Goal: Use online tool/utility: Utilize a website feature to perform a specific function

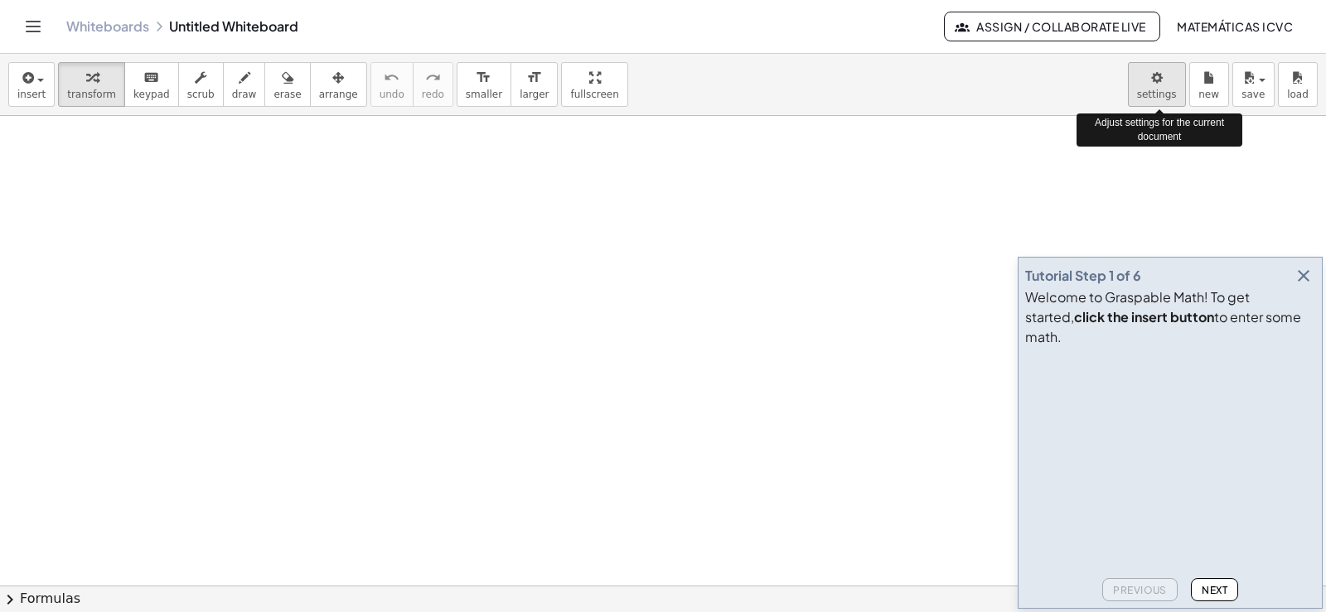
click at [1159, 90] on body "Graspable Math Activities Get Started Activity Bank Assigned Work Classes White…" at bounding box center [663, 306] width 1326 height 612
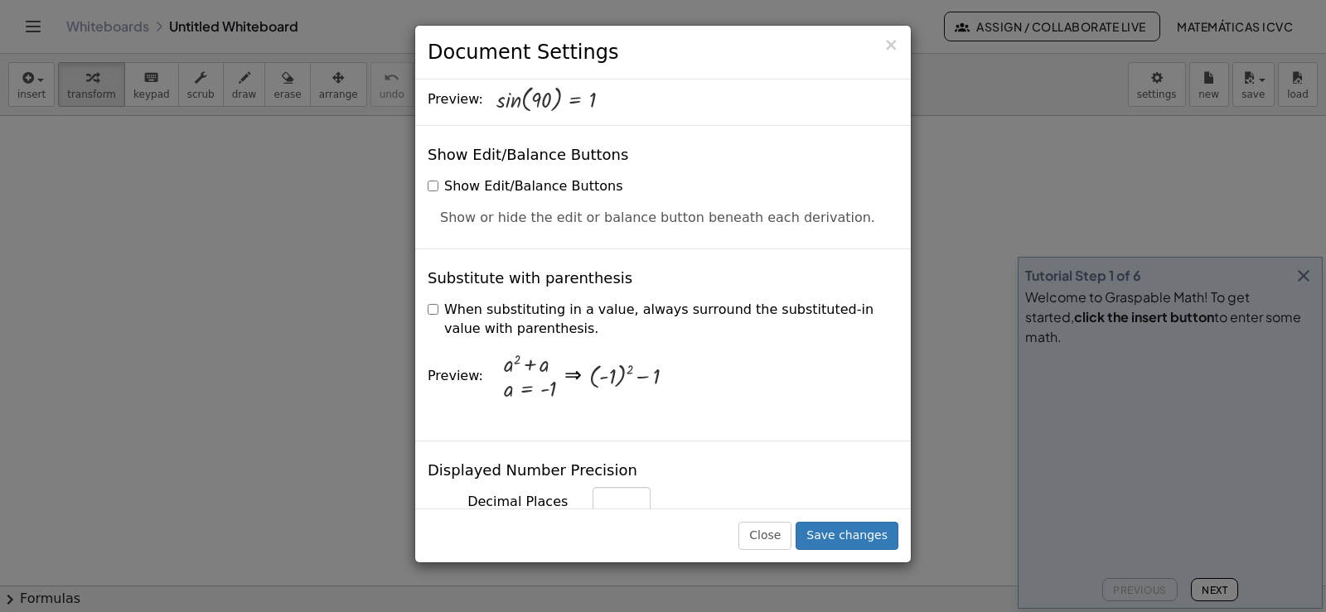
scroll to position [829, 0]
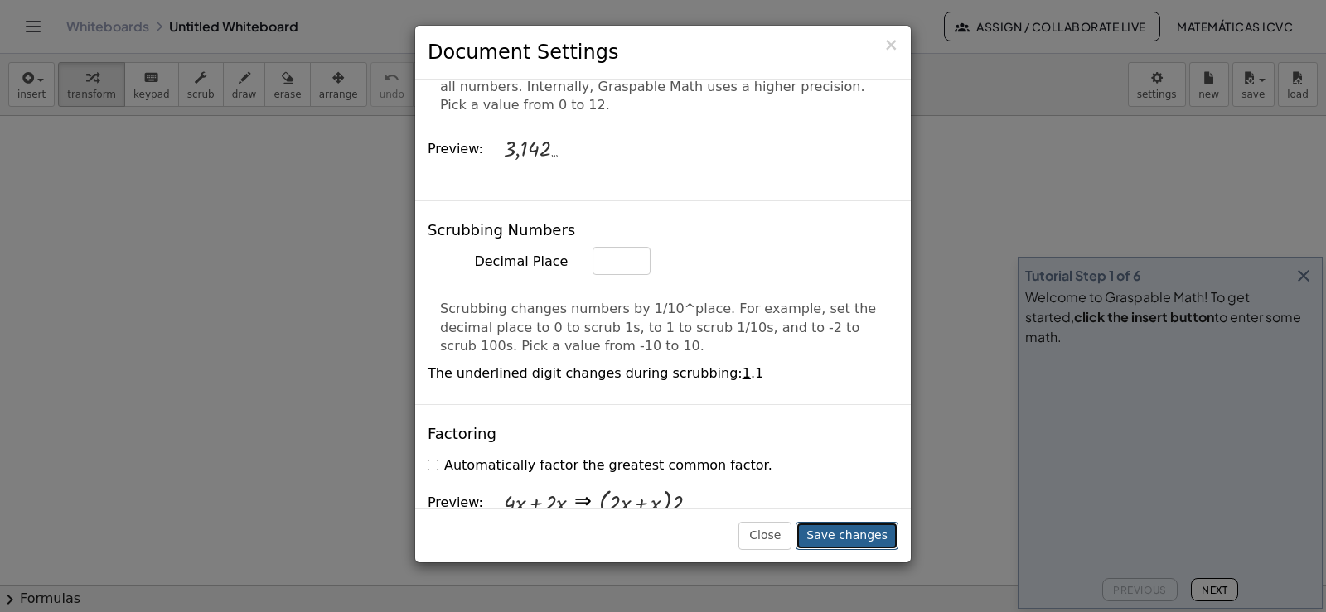
click at [867, 534] on button "Save changes" at bounding box center [847, 536] width 103 height 28
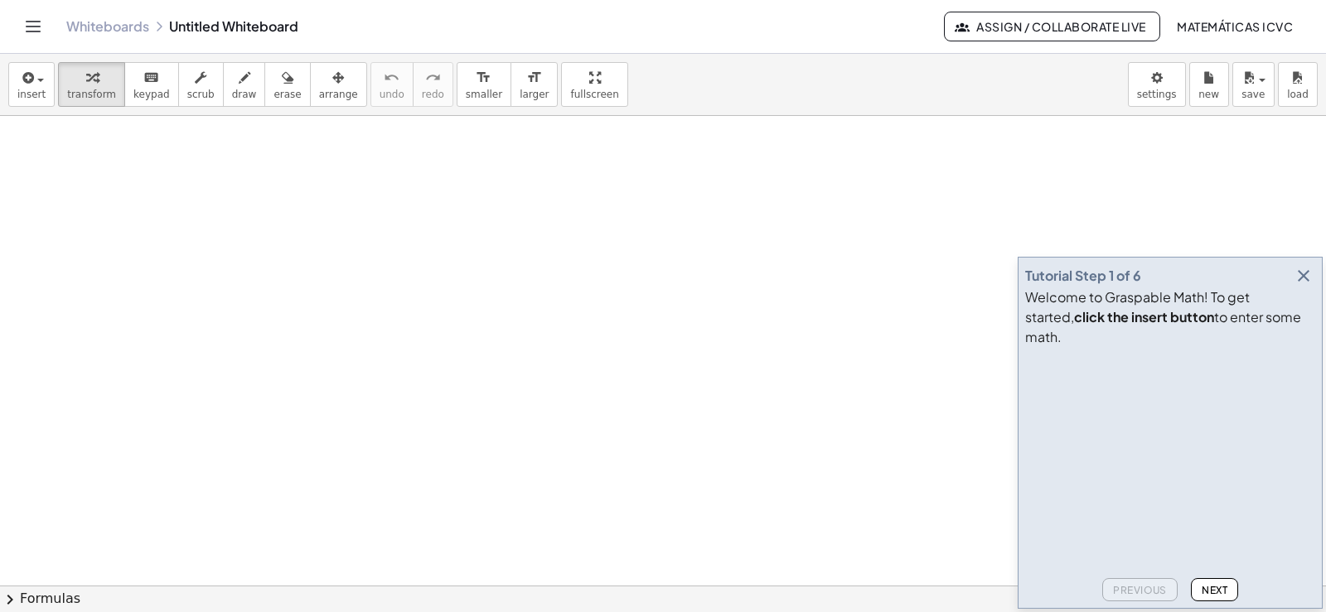
click at [1303, 286] on icon "button" at bounding box center [1304, 276] width 20 height 20
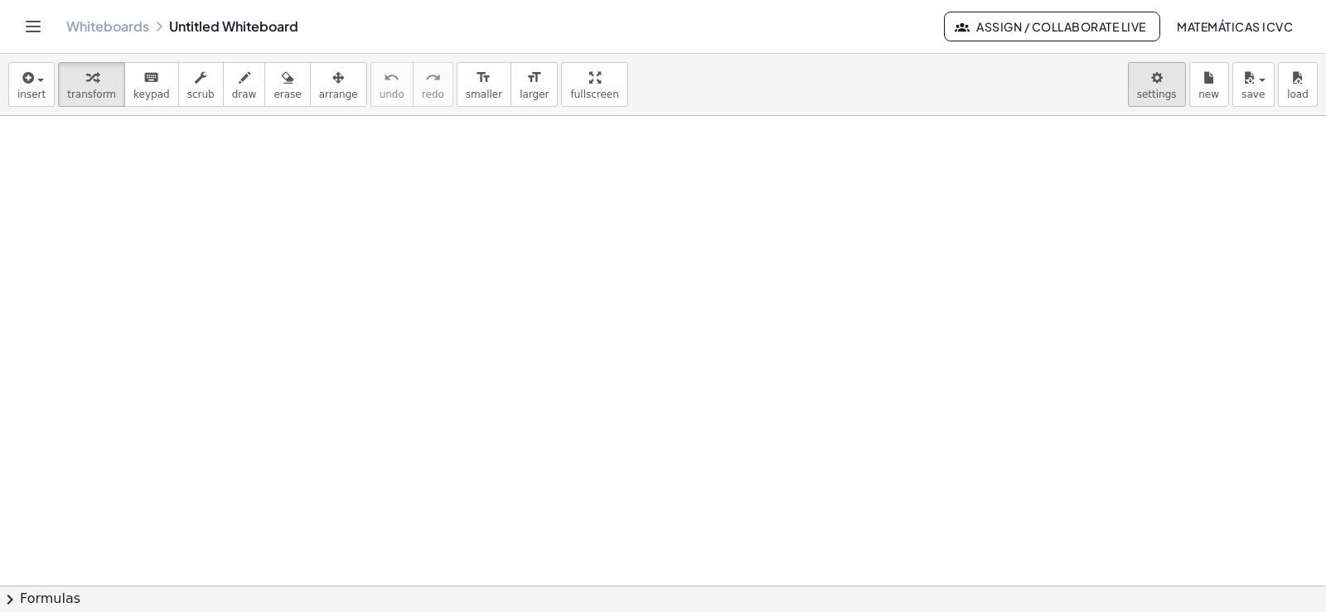
click at [1155, 82] on body "Graspable Math Activities Get Started Activity Bank Assigned Work Classes White…" at bounding box center [663, 306] width 1326 height 612
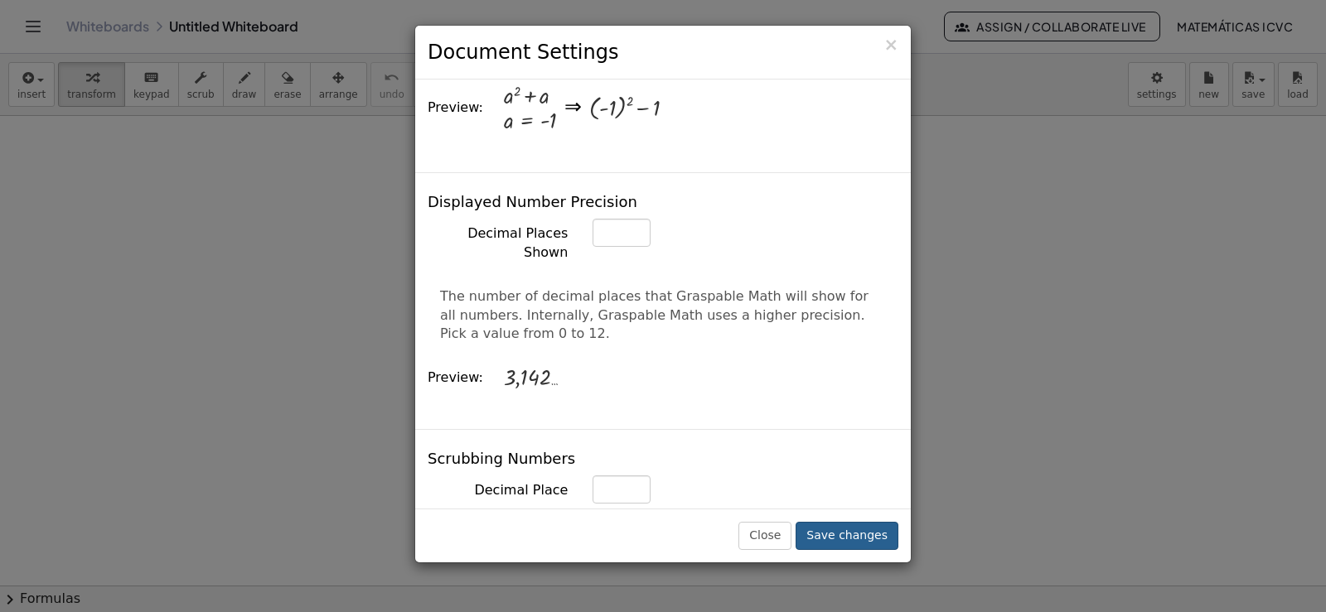
scroll to position [663, 0]
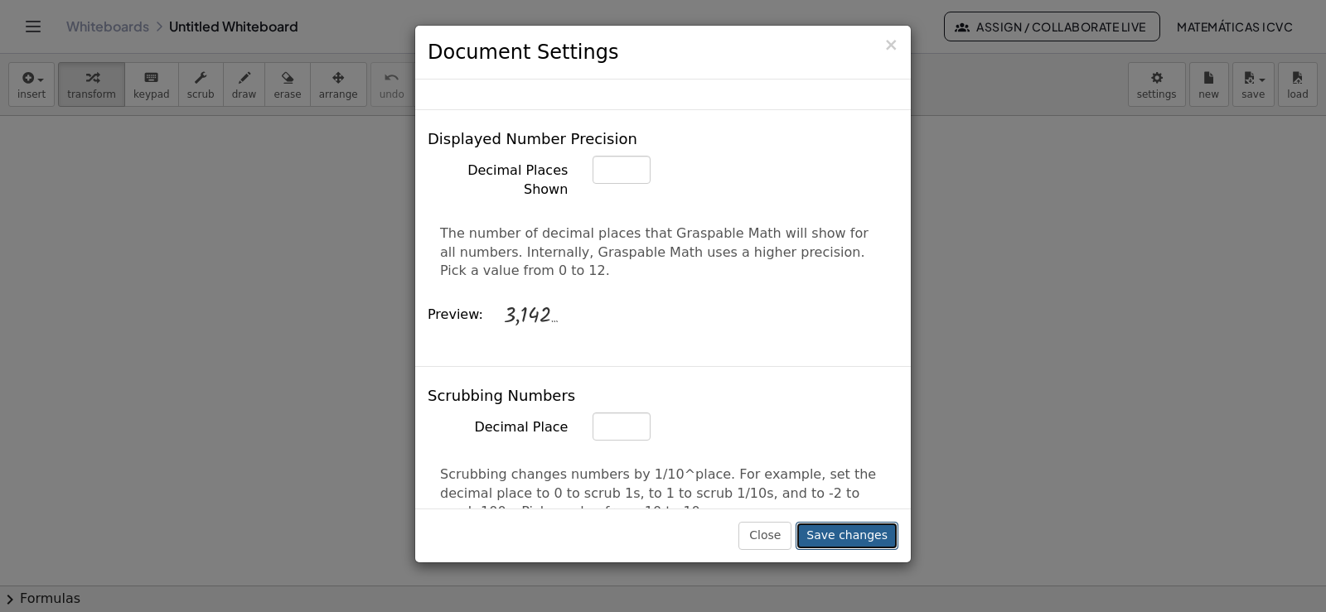
click at [854, 542] on button "Save changes" at bounding box center [847, 536] width 103 height 28
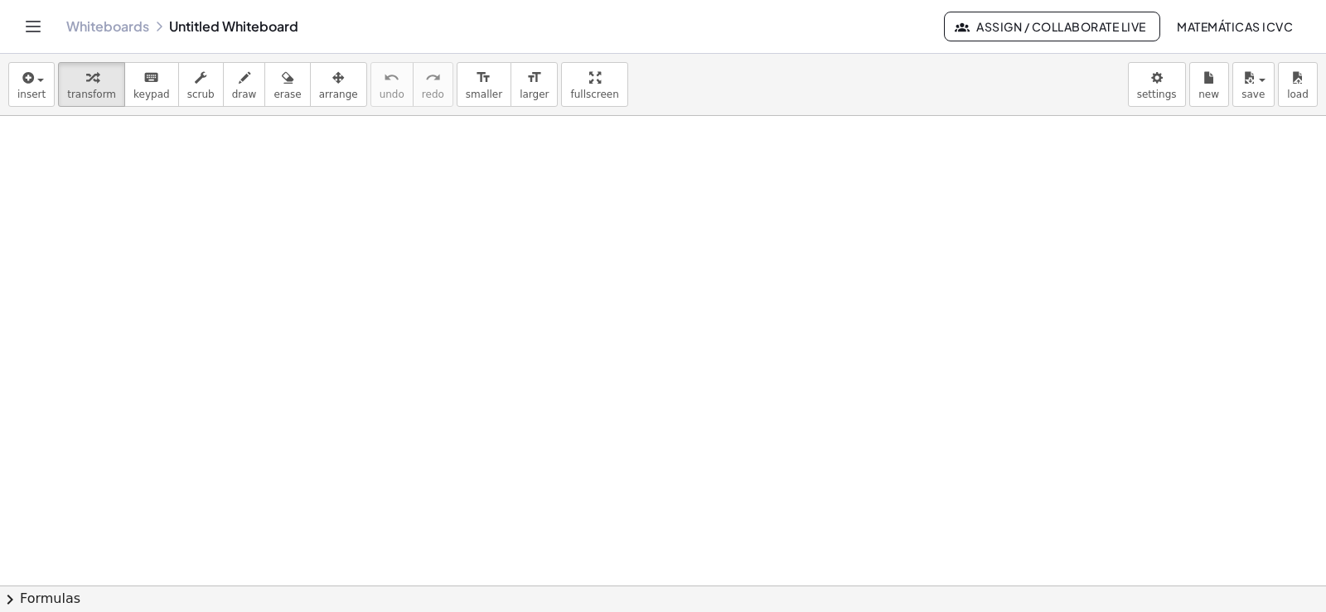
drag, startPoint x: 185, startPoint y: 419, endPoint x: 206, endPoint y: 554, distance: 136.8
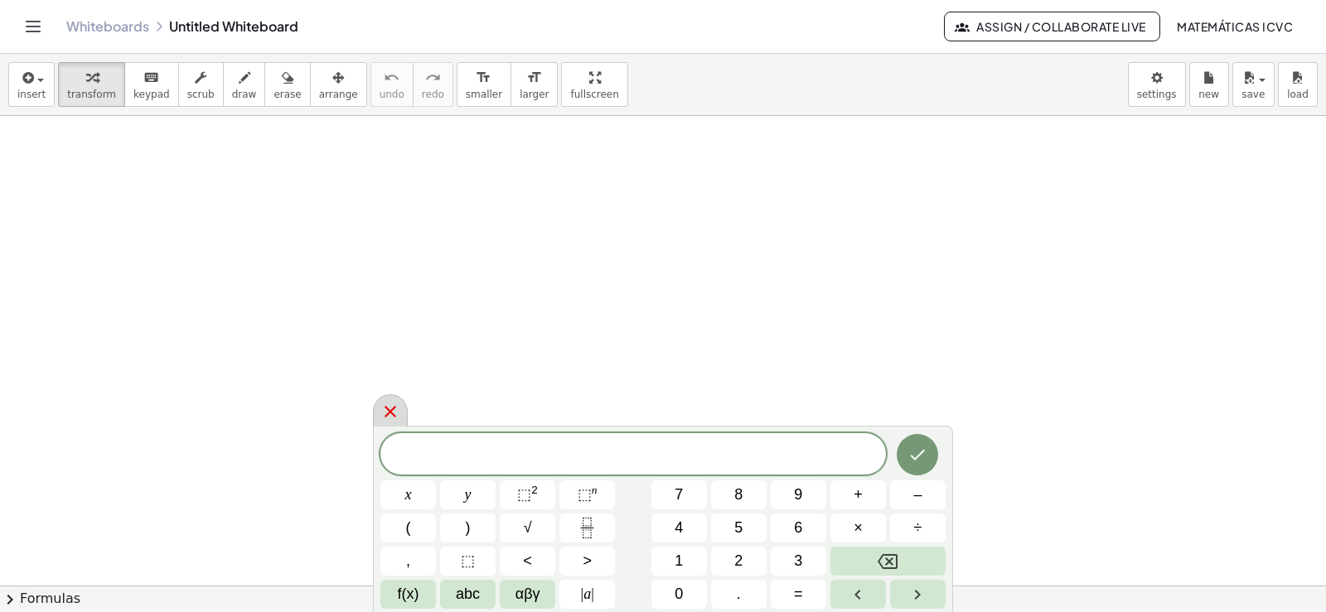
click at [388, 415] on icon at bounding box center [391, 412] width 12 height 12
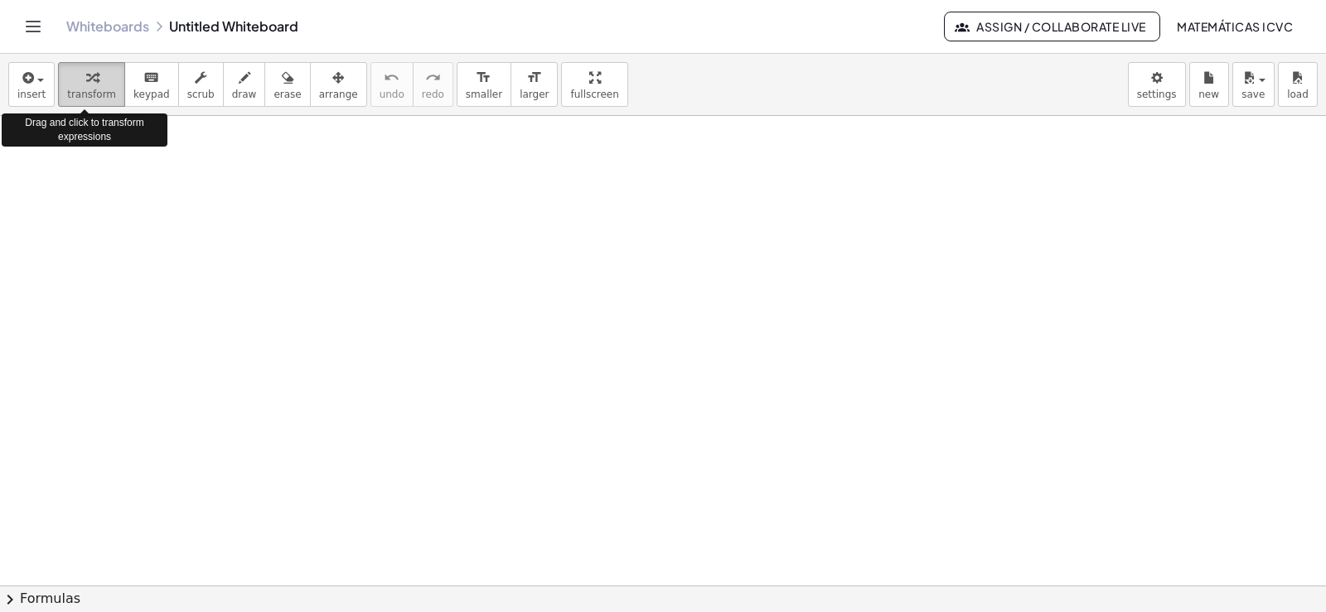
click at [84, 94] on span "transform" at bounding box center [91, 95] width 49 height 12
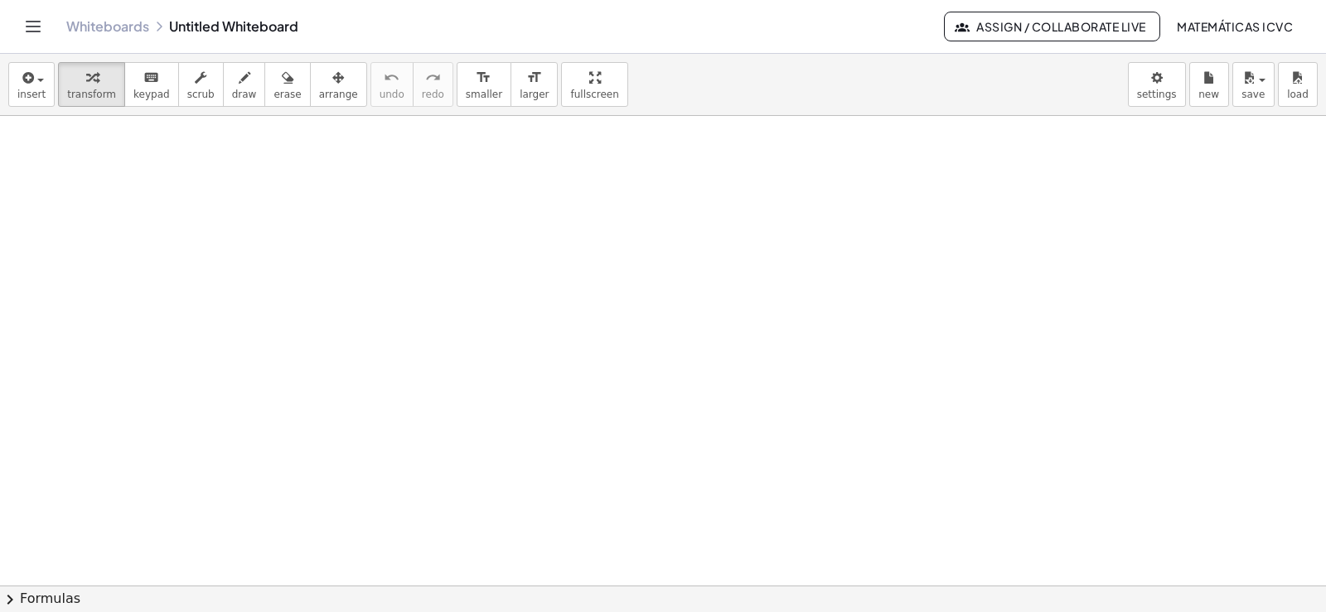
scroll to position [1410, 0]
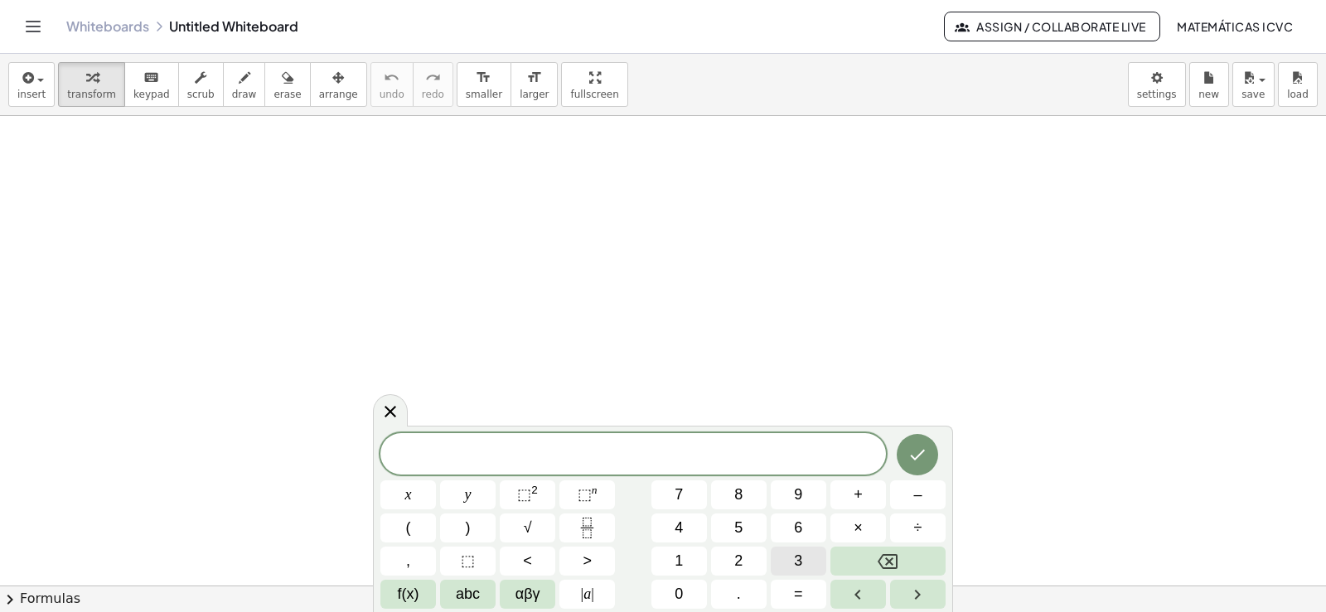
click at [812, 559] on button "3" at bounding box center [799, 561] width 56 height 29
click at [406, 494] on span "x" at bounding box center [408, 495] width 7 height 22
click at [864, 496] on button "+" at bounding box center [858, 495] width 56 height 29
click at [700, 493] on button "7" at bounding box center [679, 495] width 56 height 29
click at [806, 590] on button "=" at bounding box center [799, 594] width 56 height 29
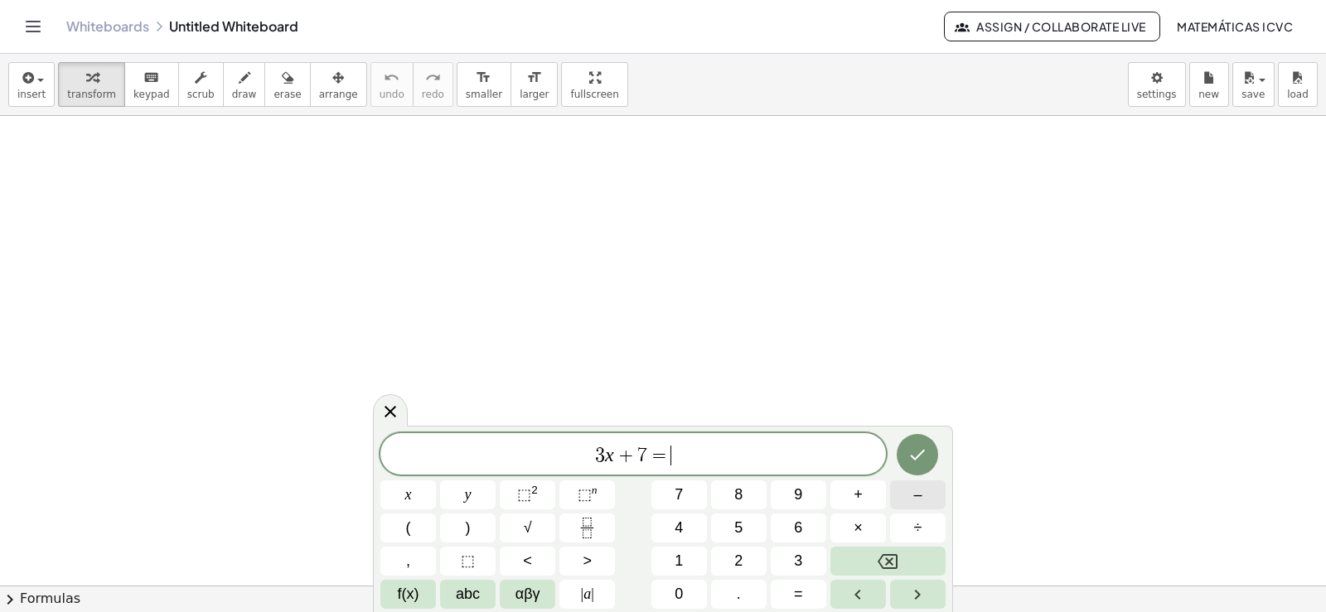
click at [920, 494] on span "–" at bounding box center [917, 495] width 8 height 22
click at [689, 555] on button "1" at bounding box center [679, 561] width 56 height 29
click at [678, 525] on span "4" at bounding box center [679, 528] width 8 height 22
click at [914, 458] on icon "Done" at bounding box center [918, 455] width 15 height 11
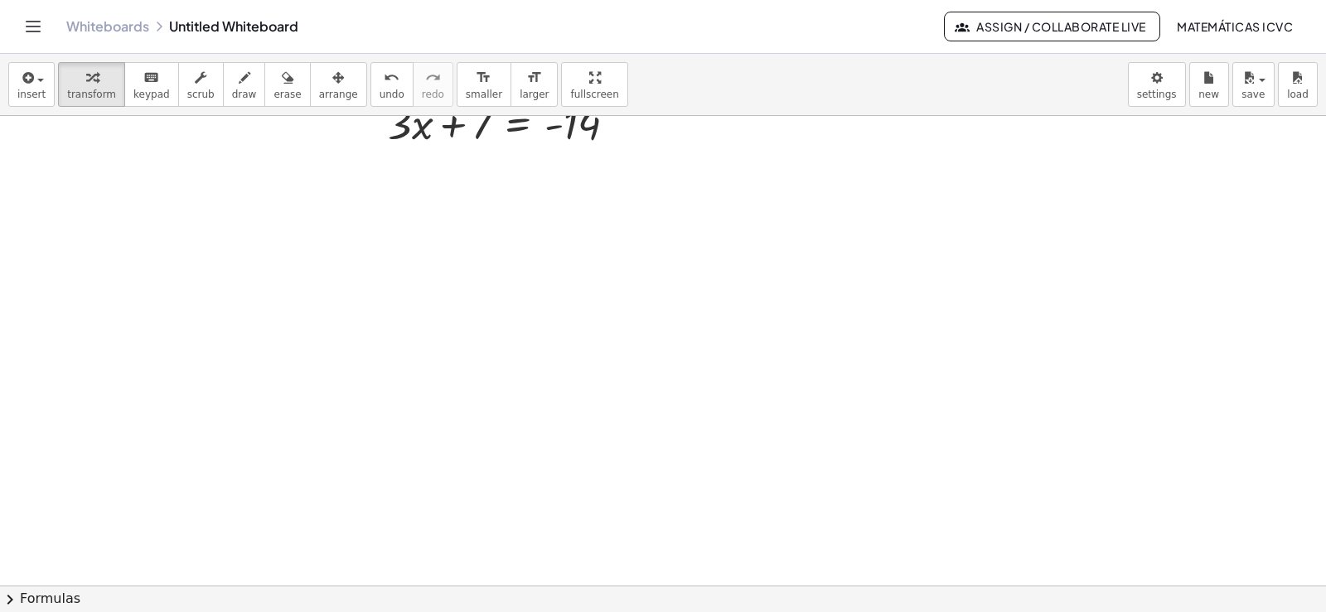
scroll to position [1658, 0]
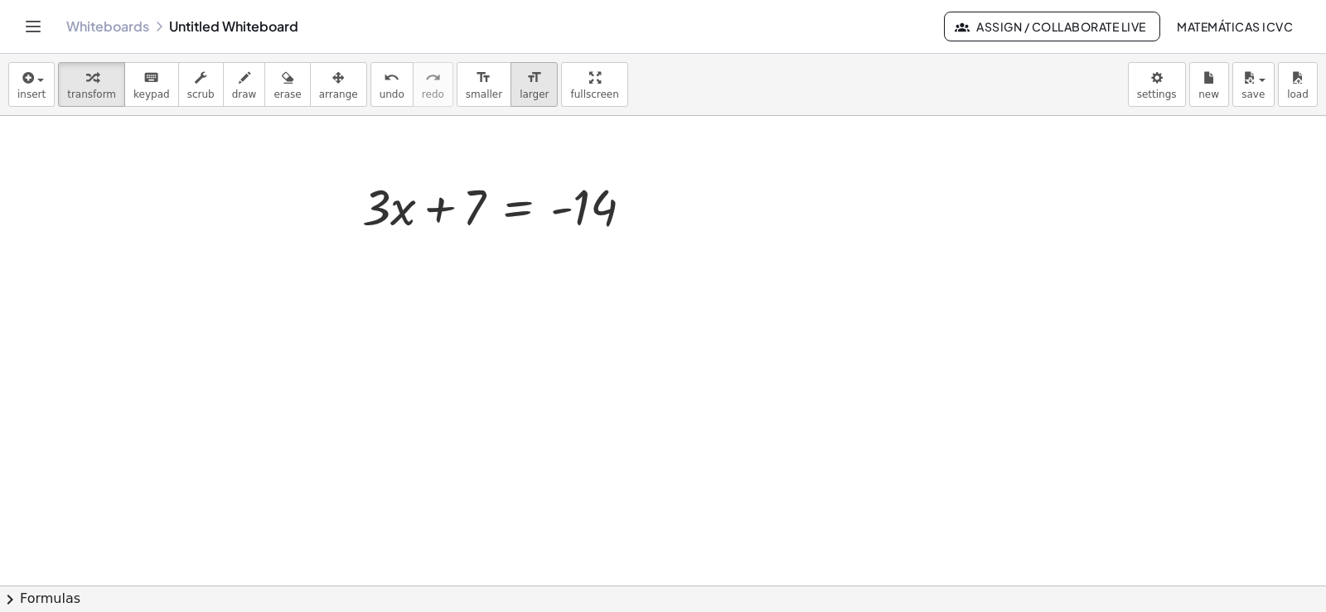
click at [520, 89] on span "larger" at bounding box center [534, 95] width 29 height 12
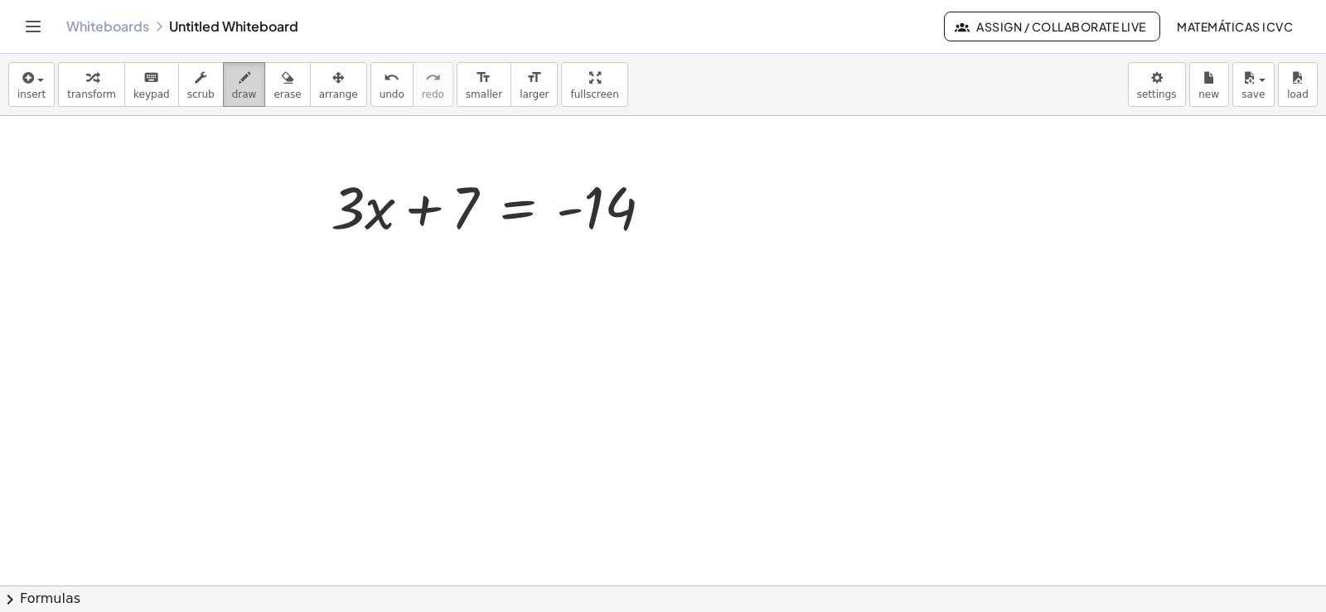
click at [232, 89] on span "draw" at bounding box center [244, 95] width 25 height 12
click at [384, 70] on icon "undo" at bounding box center [392, 78] width 16 height 20
drag, startPoint x: 422, startPoint y: 210, endPoint x: 427, endPoint y: 219, distance: 10.4
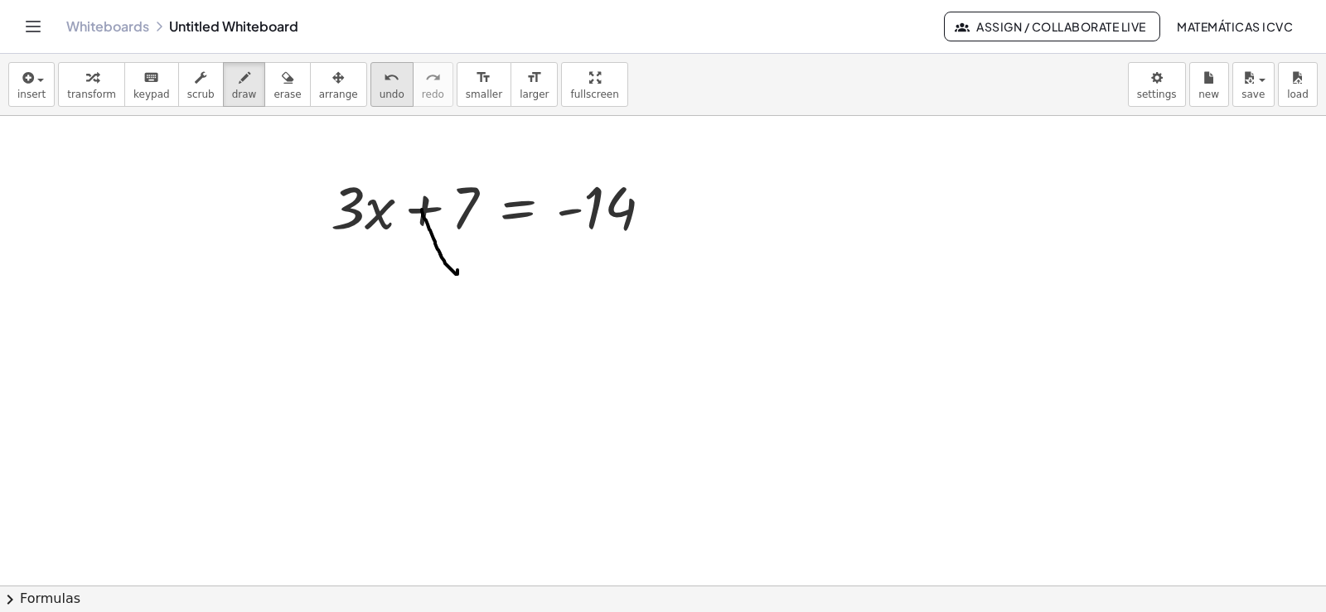
click at [380, 89] on span "undo" at bounding box center [392, 95] width 25 height 12
click at [67, 82] on div "button" at bounding box center [91, 77] width 49 height 20
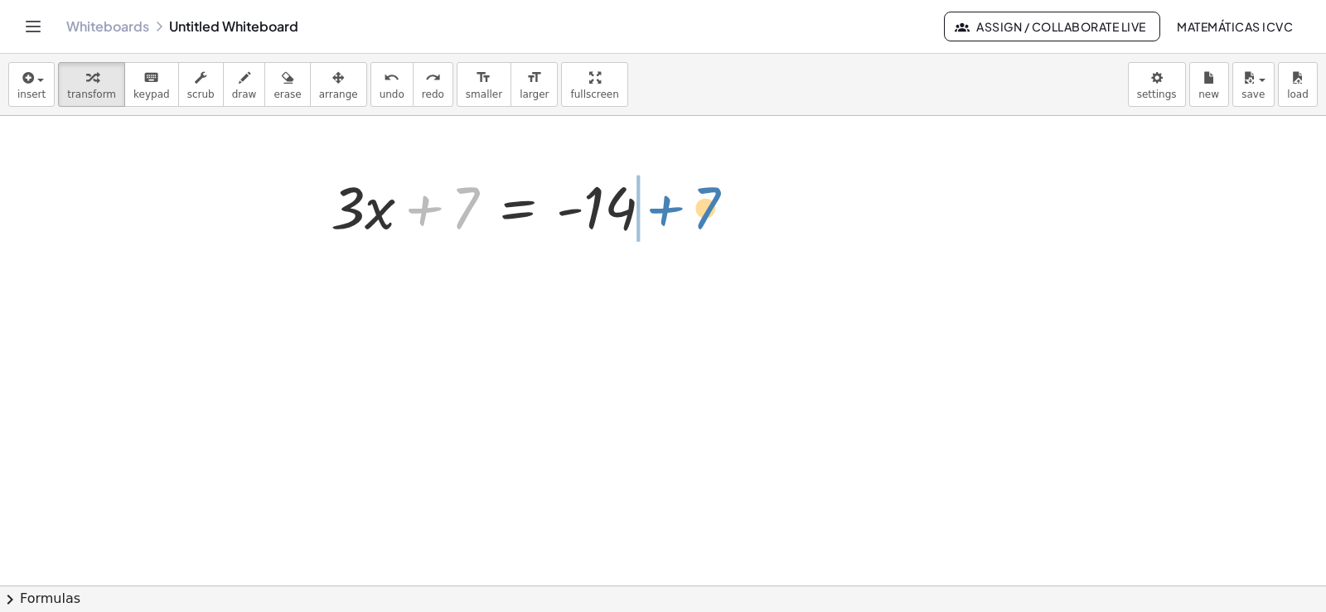
drag, startPoint x: 424, startPoint y: 215, endPoint x: 662, endPoint y: 209, distance: 238.8
click at [662, 209] on div at bounding box center [498, 206] width 352 height 78
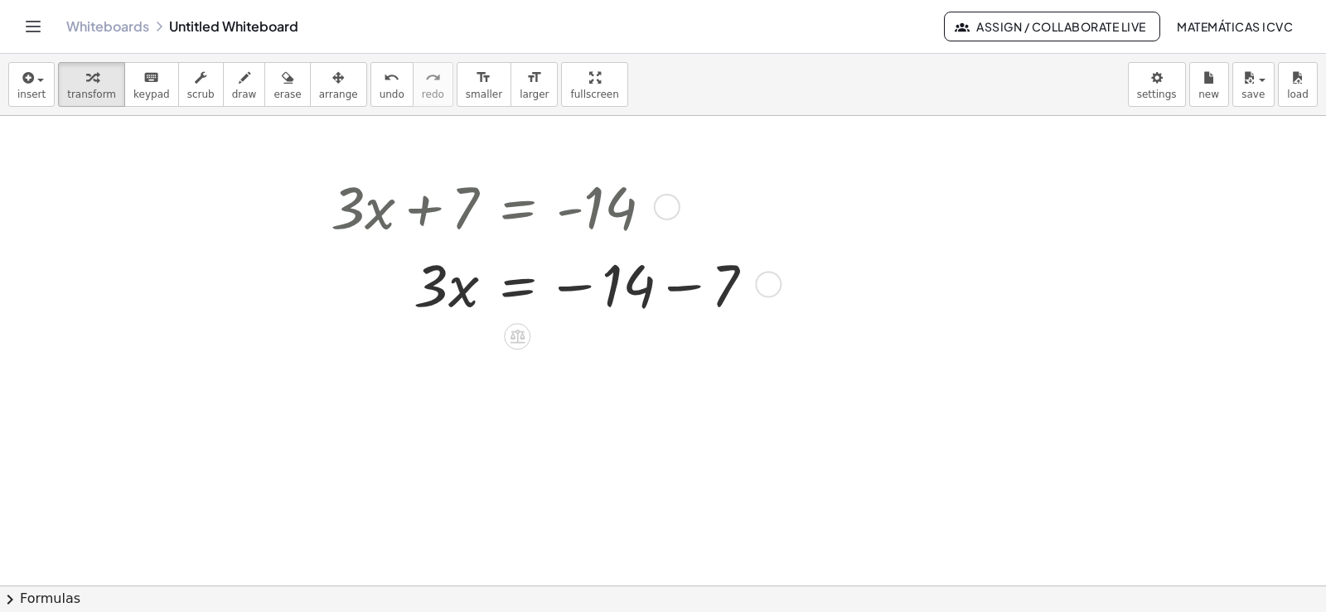
click at [687, 289] on div at bounding box center [548, 283] width 453 height 78
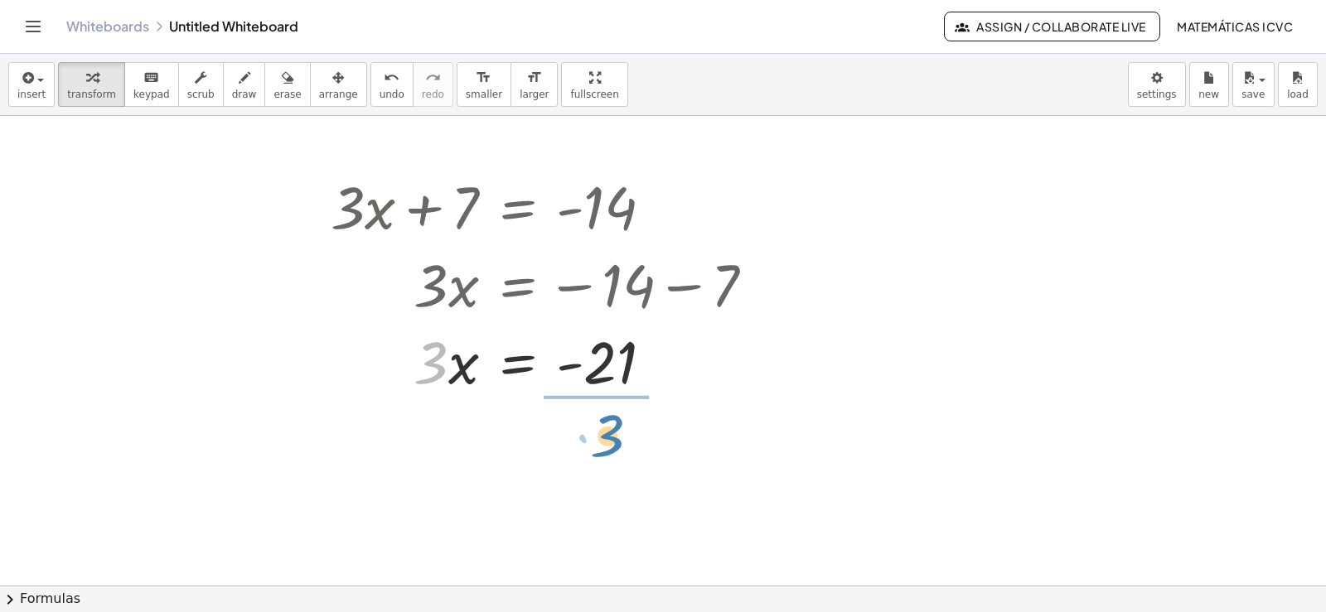
drag, startPoint x: 430, startPoint y: 376, endPoint x: 344, endPoint y: 460, distance: 120.2
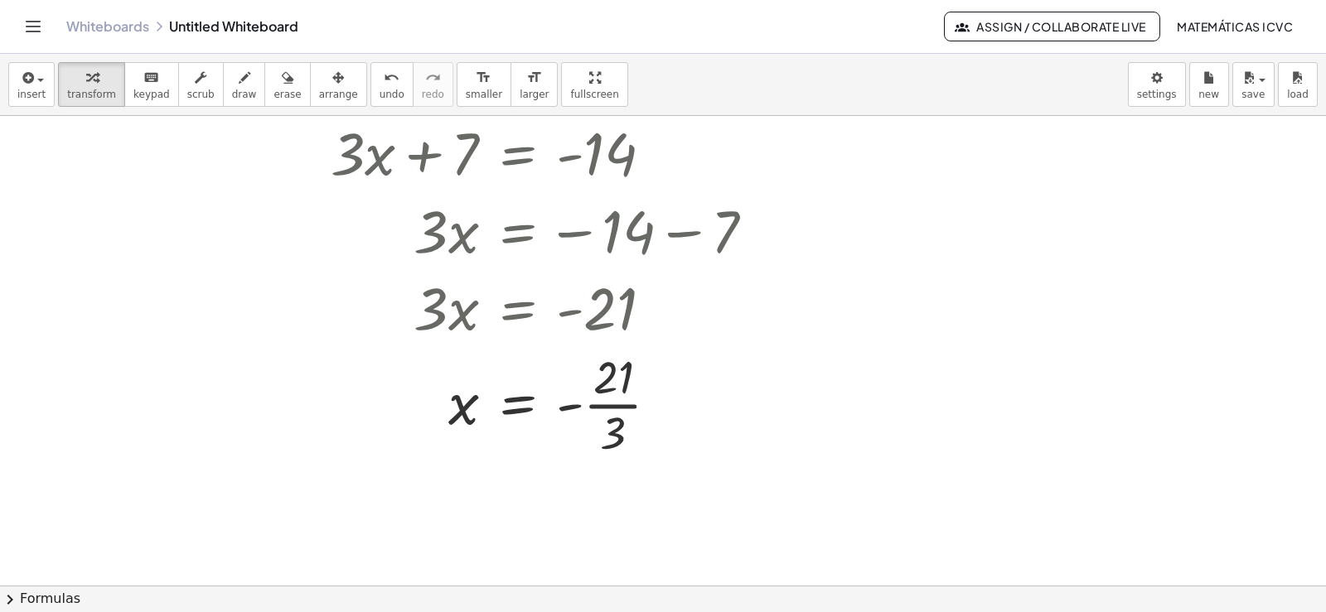
scroll to position [1741, 0]
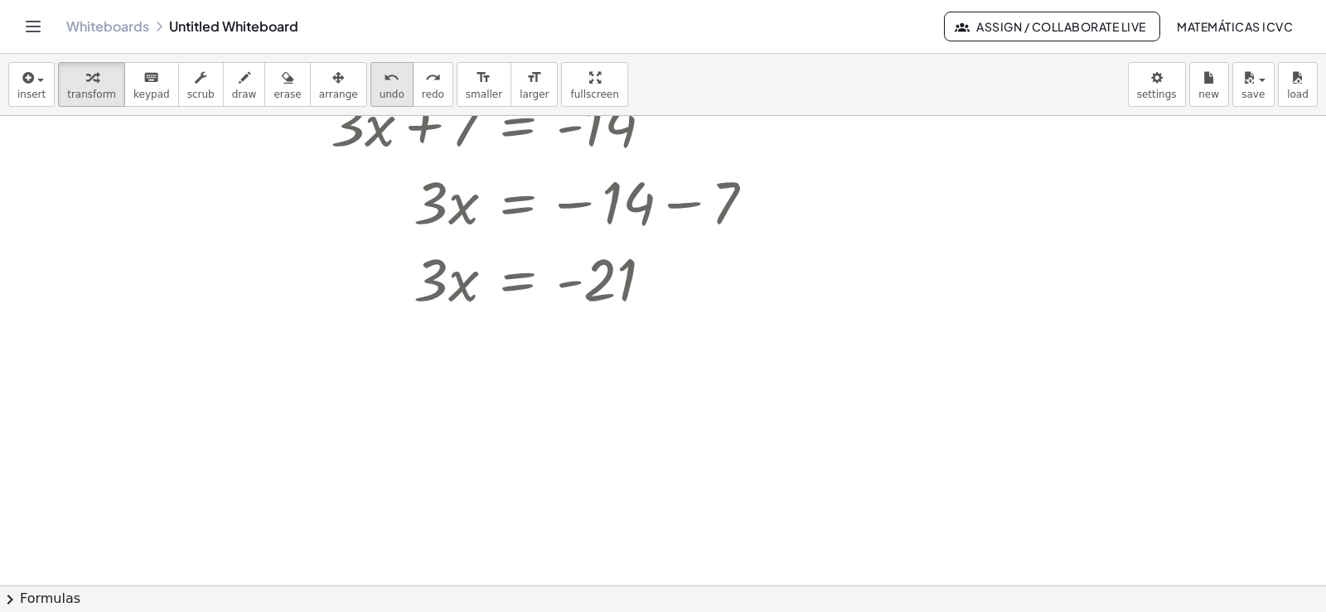
click at [384, 83] on icon "undo" at bounding box center [392, 78] width 16 height 20
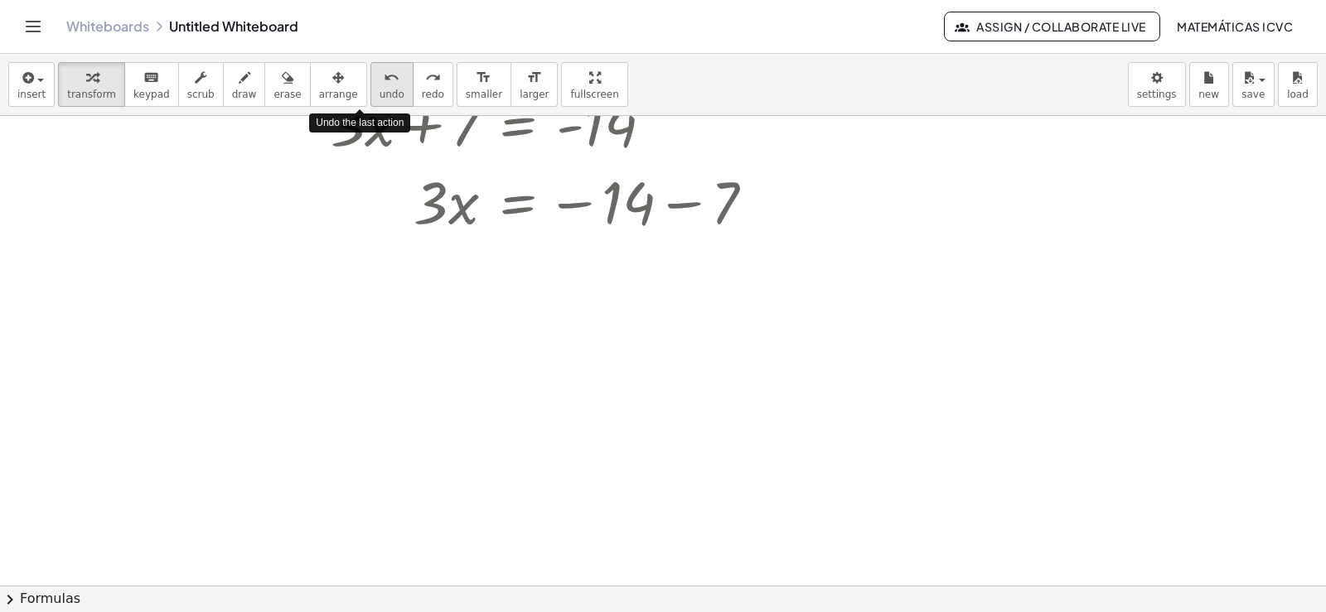
click at [384, 83] on icon "undo" at bounding box center [392, 78] width 16 height 20
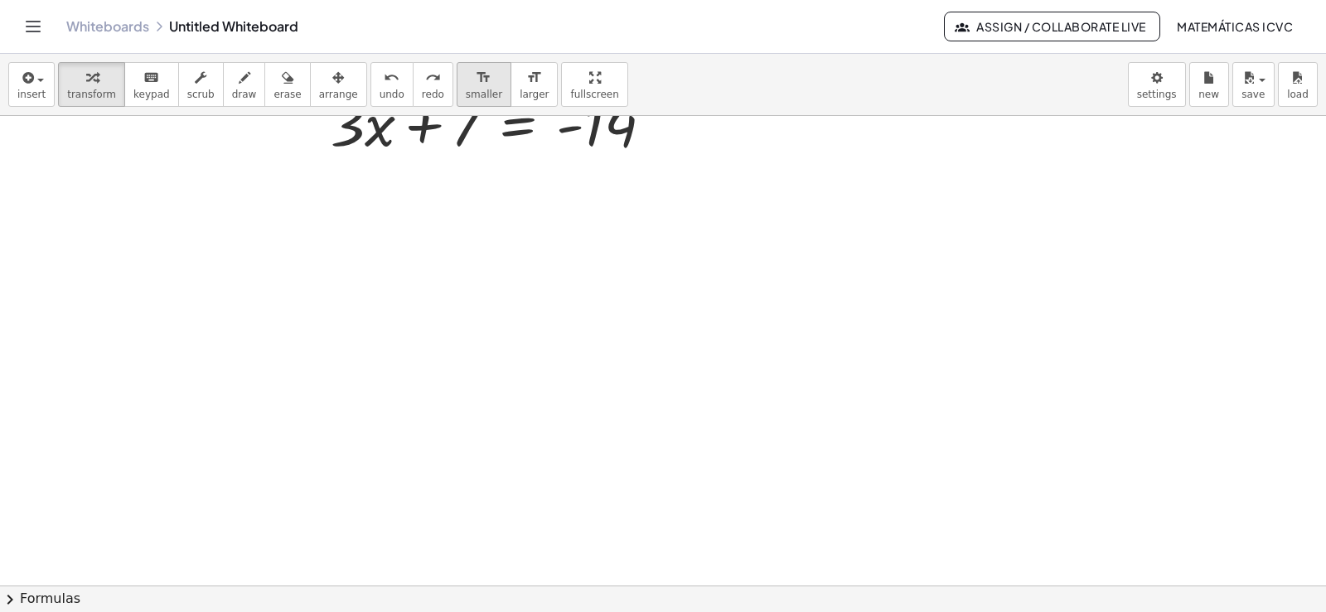
click at [466, 84] on div "format_size" at bounding box center [484, 77] width 36 height 20
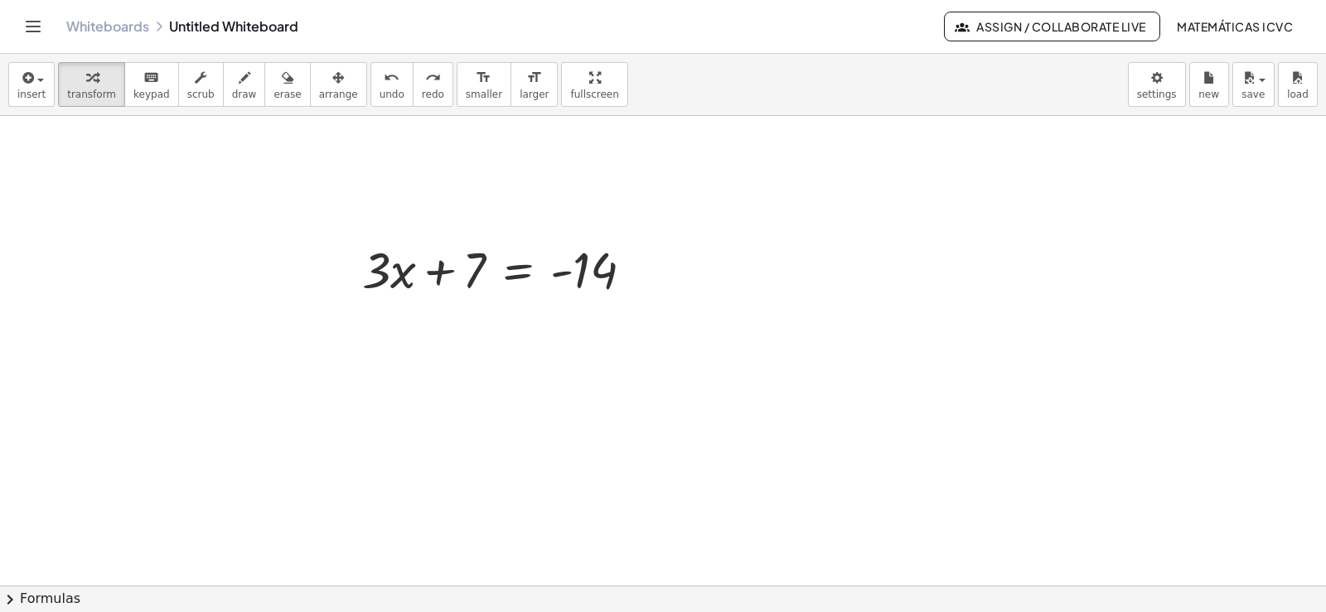
scroll to position [1576, 0]
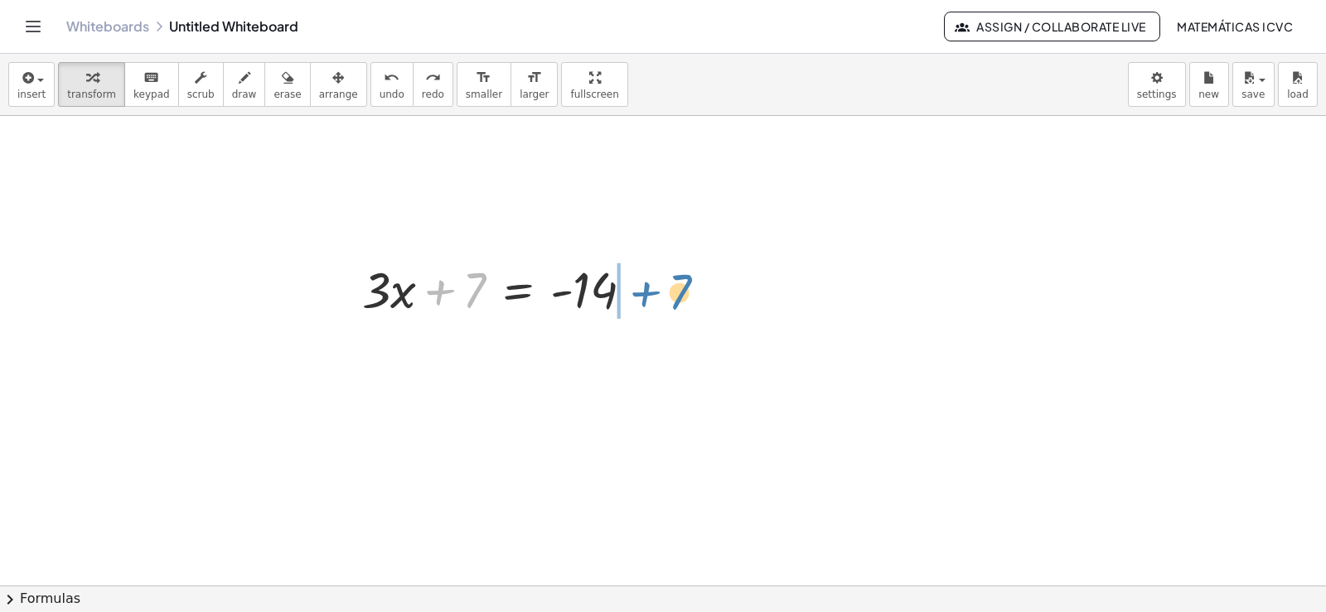
drag, startPoint x: 437, startPoint y: 293, endPoint x: 645, endPoint y: 386, distance: 228.1
click at [643, 294] on div at bounding box center [504, 288] width 301 height 66
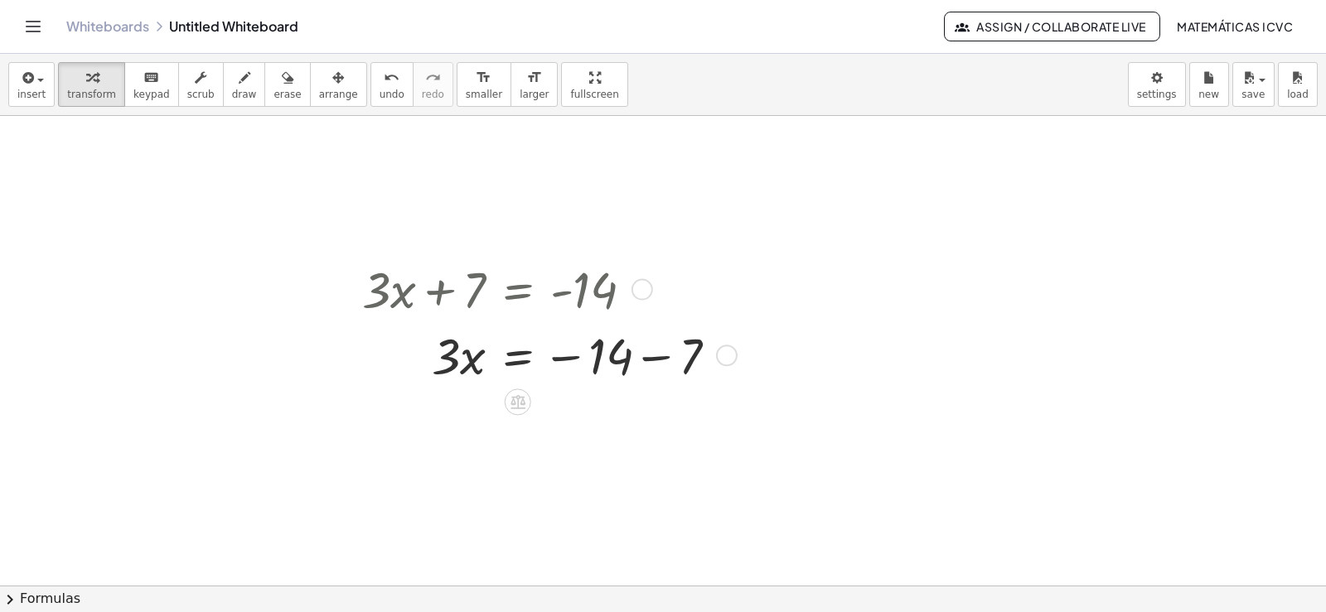
click at [657, 357] on div at bounding box center [546, 355] width 385 height 66
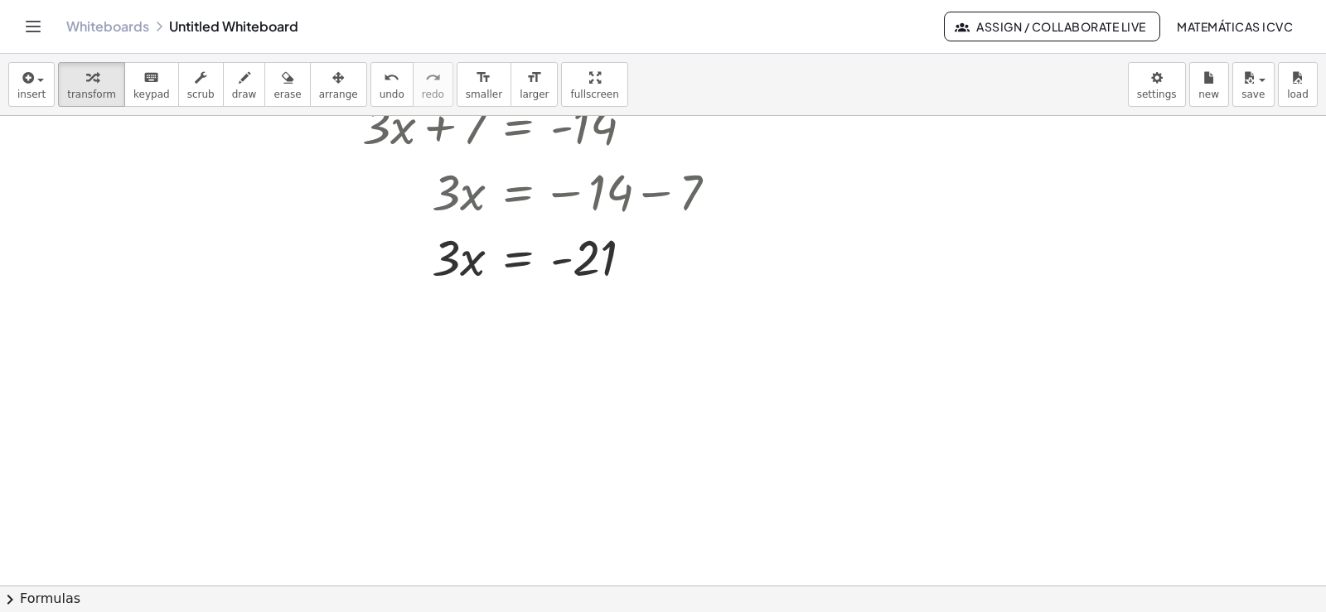
scroll to position [1741, 0]
drag, startPoint x: 442, startPoint y: 266, endPoint x: 1325, endPoint y: 545, distance: 926.6
click at [611, 338] on div at bounding box center [546, 337] width 385 height 98
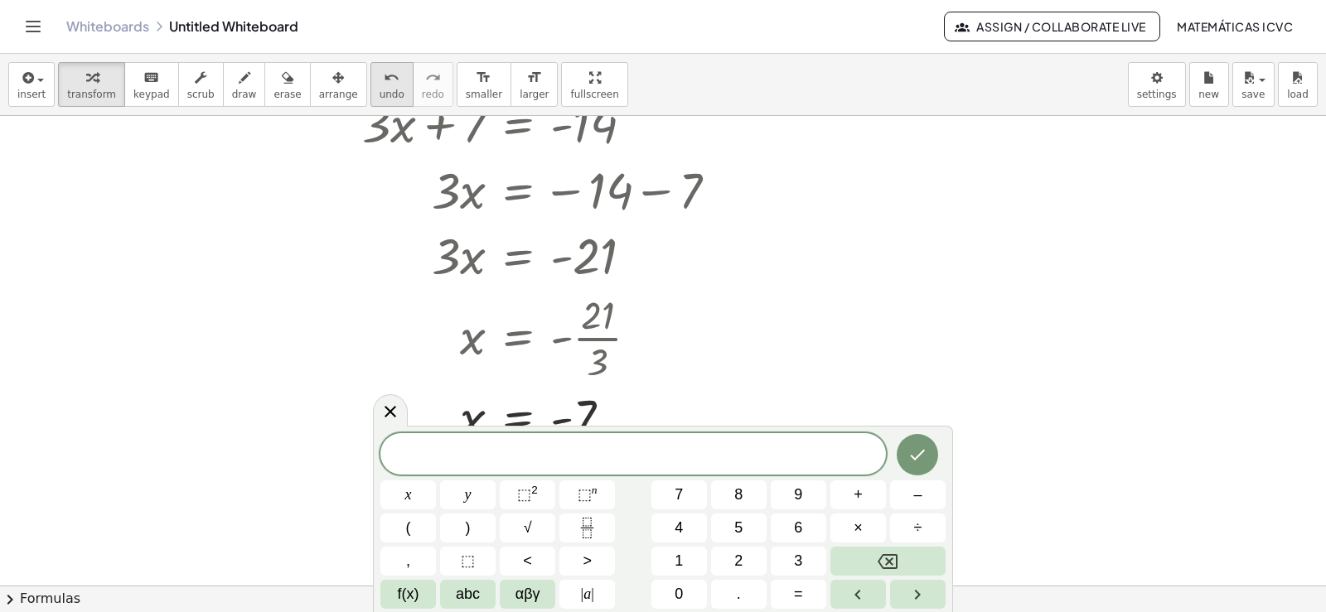
click at [380, 98] on span "undo" at bounding box center [392, 95] width 25 height 12
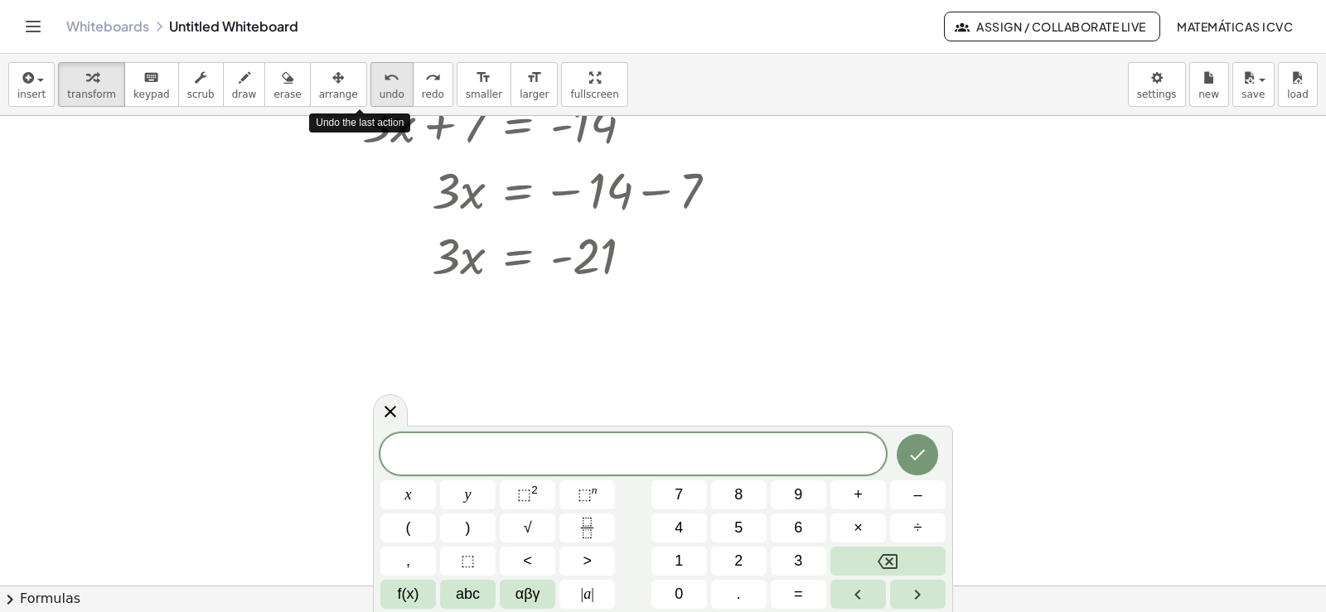
click at [380, 89] on span "undo" at bounding box center [392, 95] width 25 height 12
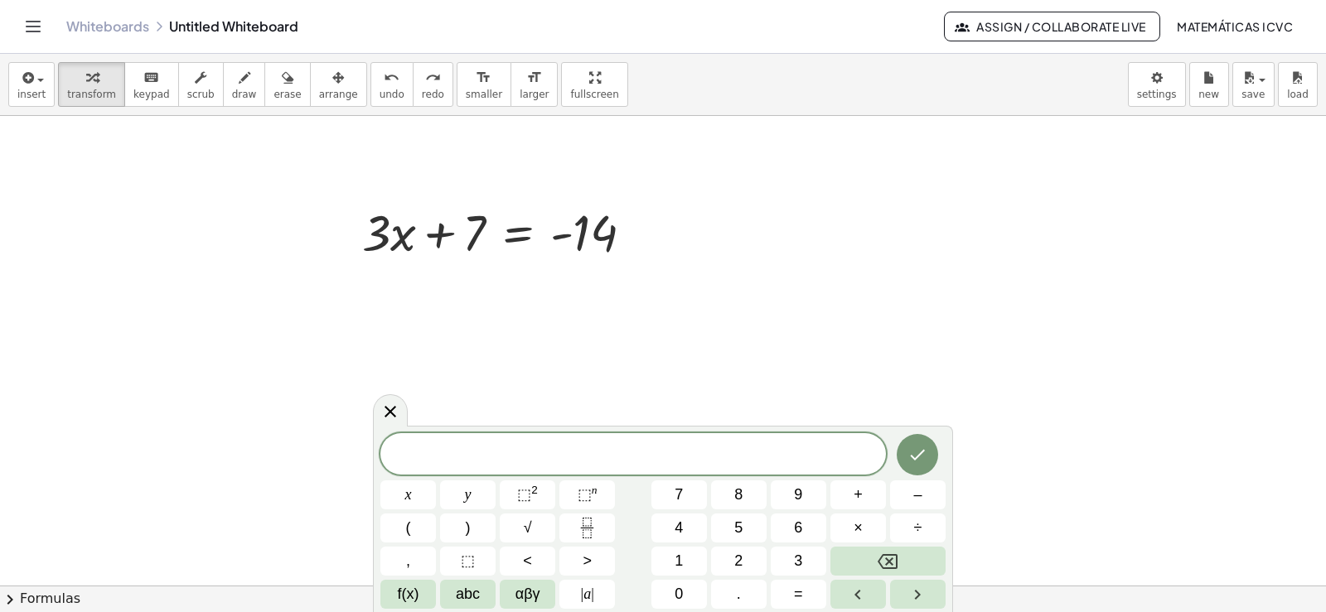
scroll to position [1658, 0]
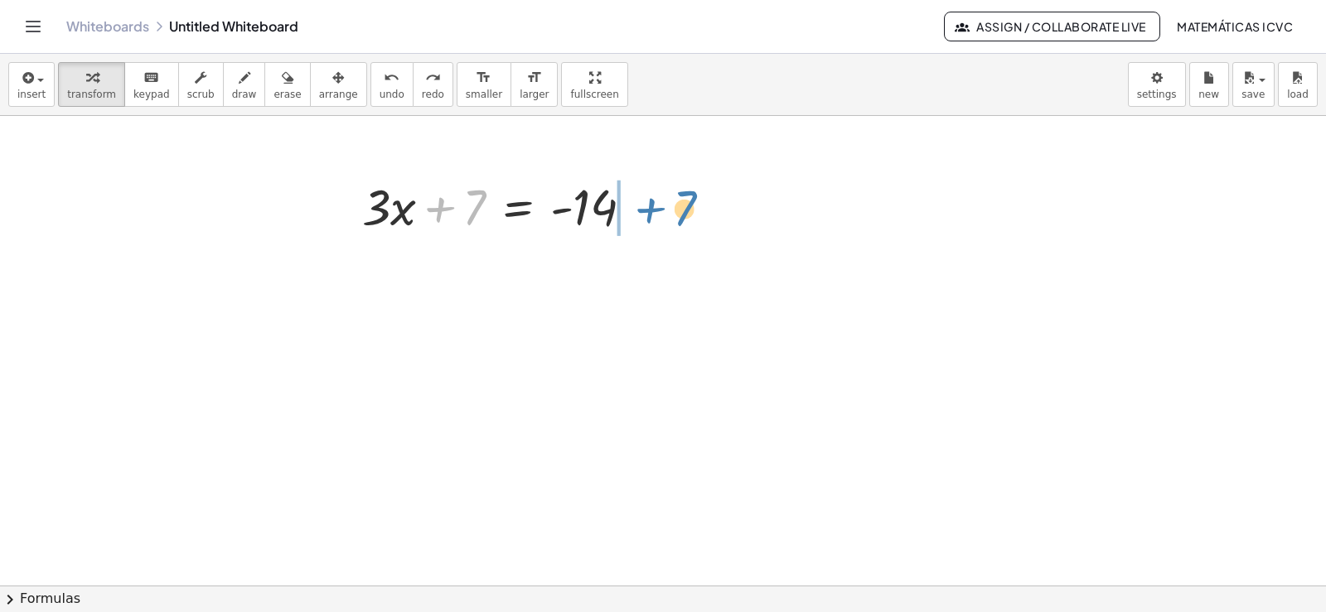
drag, startPoint x: 441, startPoint y: 208, endPoint x: 1210, endPoint y: 391, distance: 790.6
click at [652, 209] on div at bounding box center [504, 205] width 301 height 66
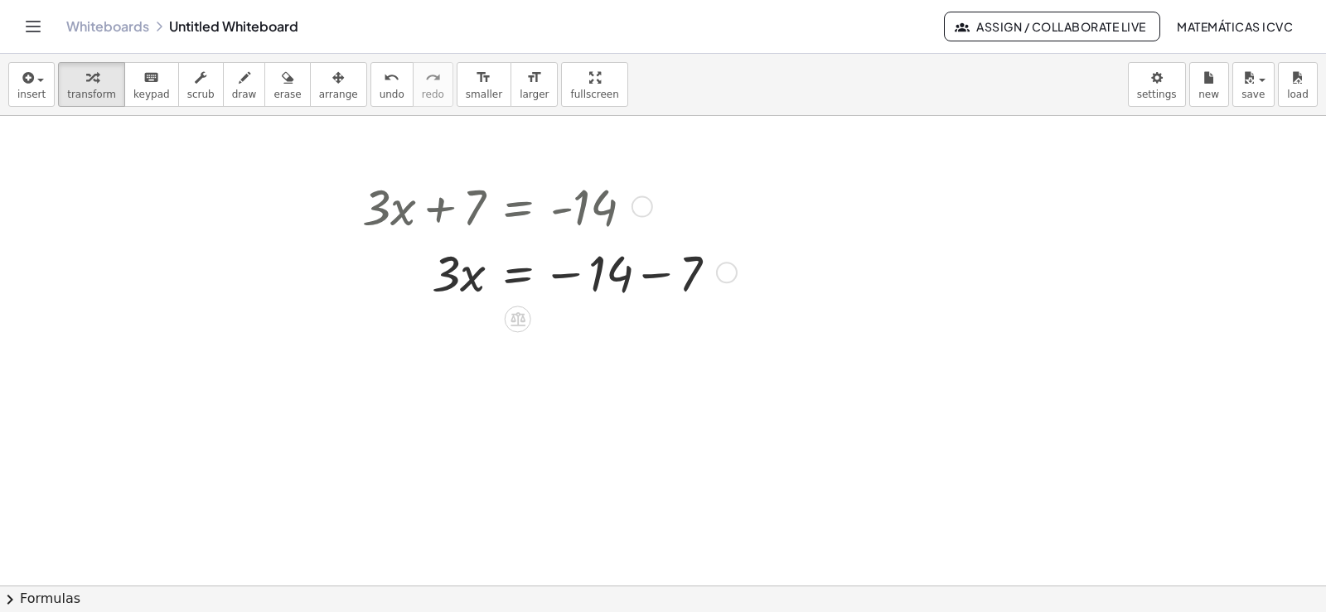
click at [660, 278] on div at bounding box center [546, 272] width 385 height 66
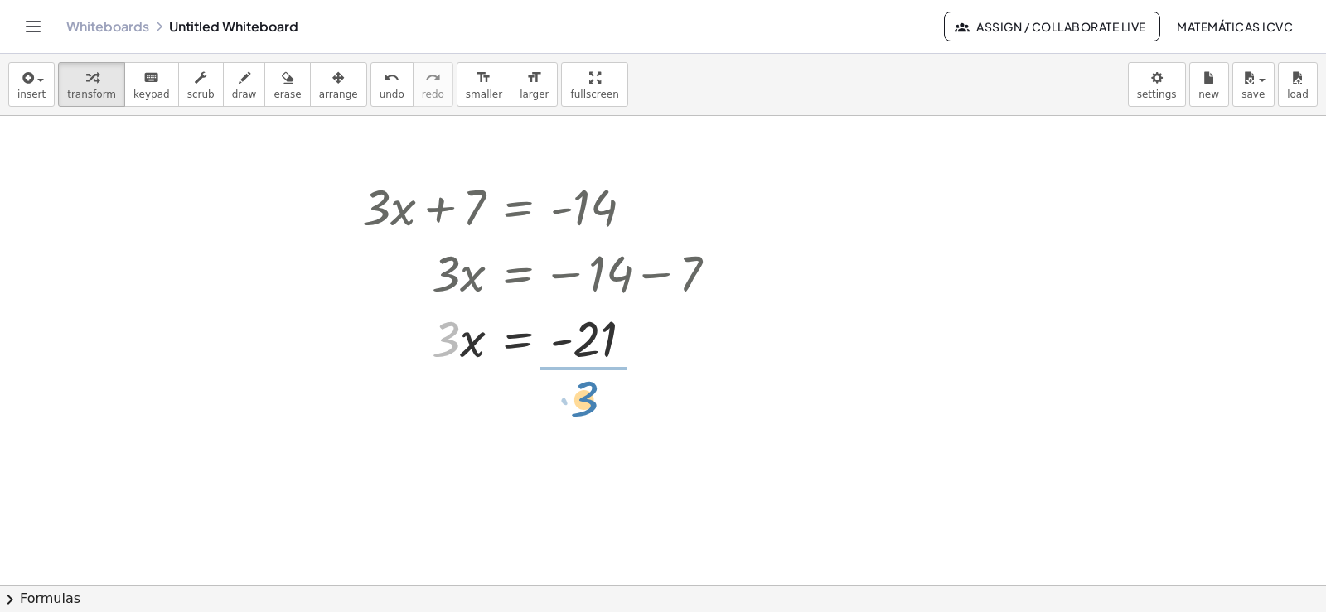
drag, startPoint x: 446, startPoint y: 348, endPoint x: 584, endPoint y: 408, distance: 150.7
click at [596, 424] on div at bounding box center [546, 419] width 385 height 98
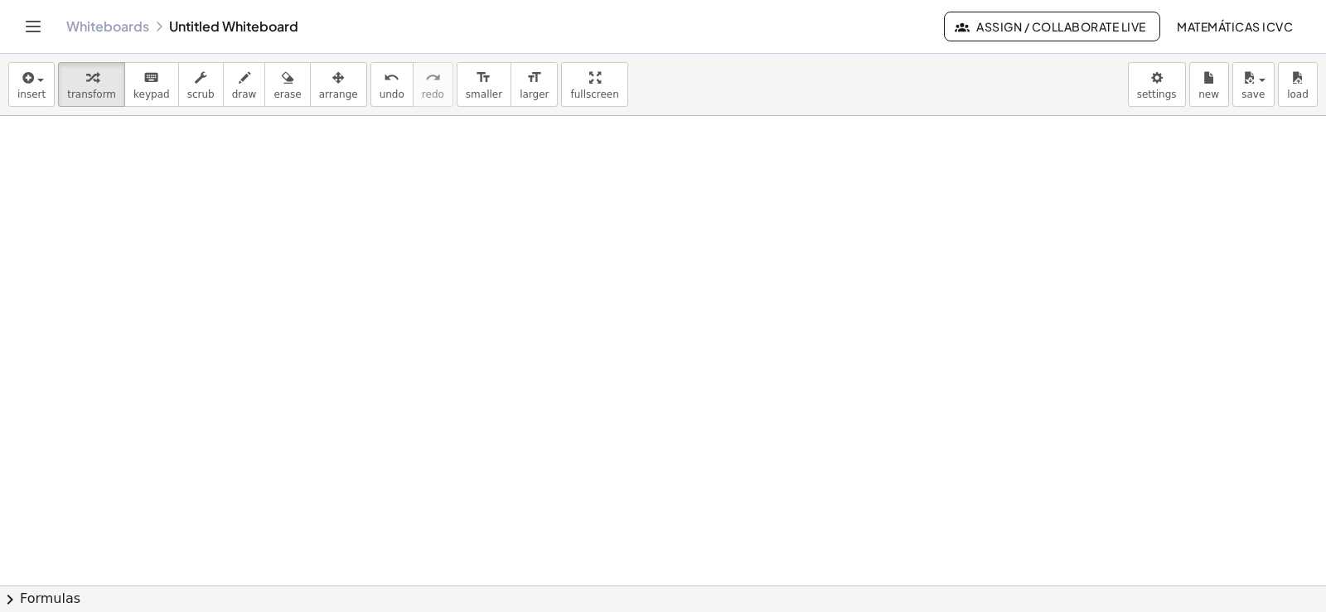
scroll to position [2128, 0]
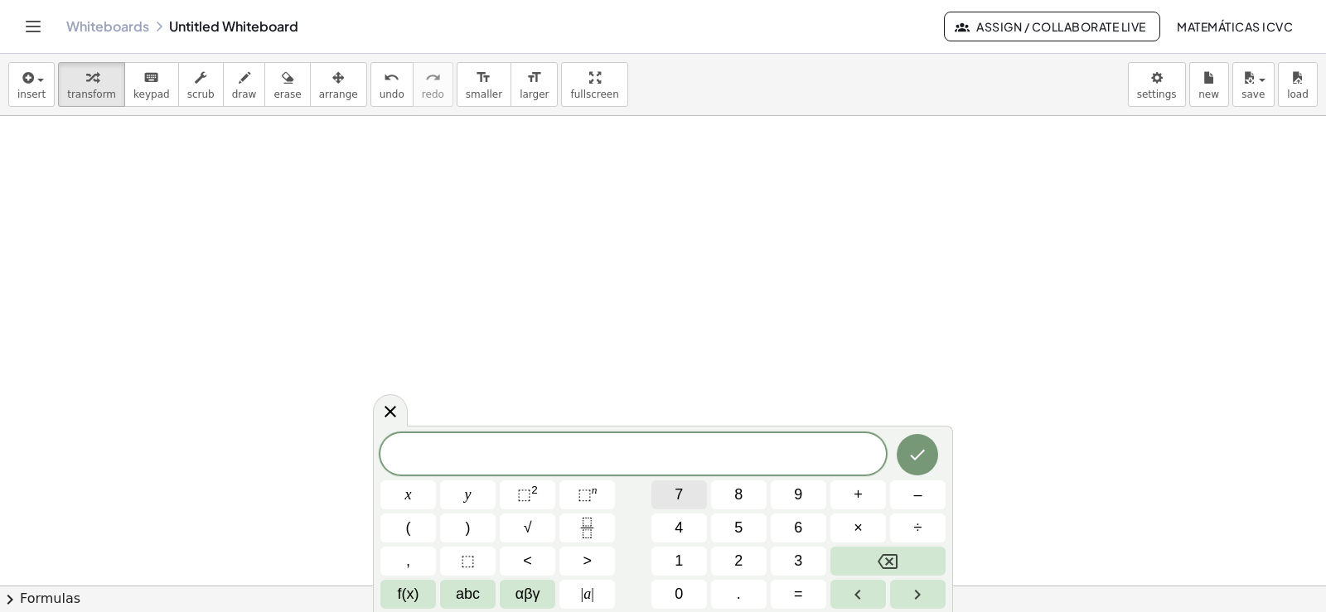
click at [695, 492] on button "7" at bounding box center [679, 495] width 56 height 29
click at [417, 496] on button "x" at bounding box center [408, 495] width 56 height 29
click at [916, 500] on span "–" at bounding box center [917, 495] width 8 height 22
click at [743, 520] on span "5" at bounding box center [738, 528] width 8 height 22
click at [796, 598] on span "=" at bounding box center [798, 594] width 9 height 22
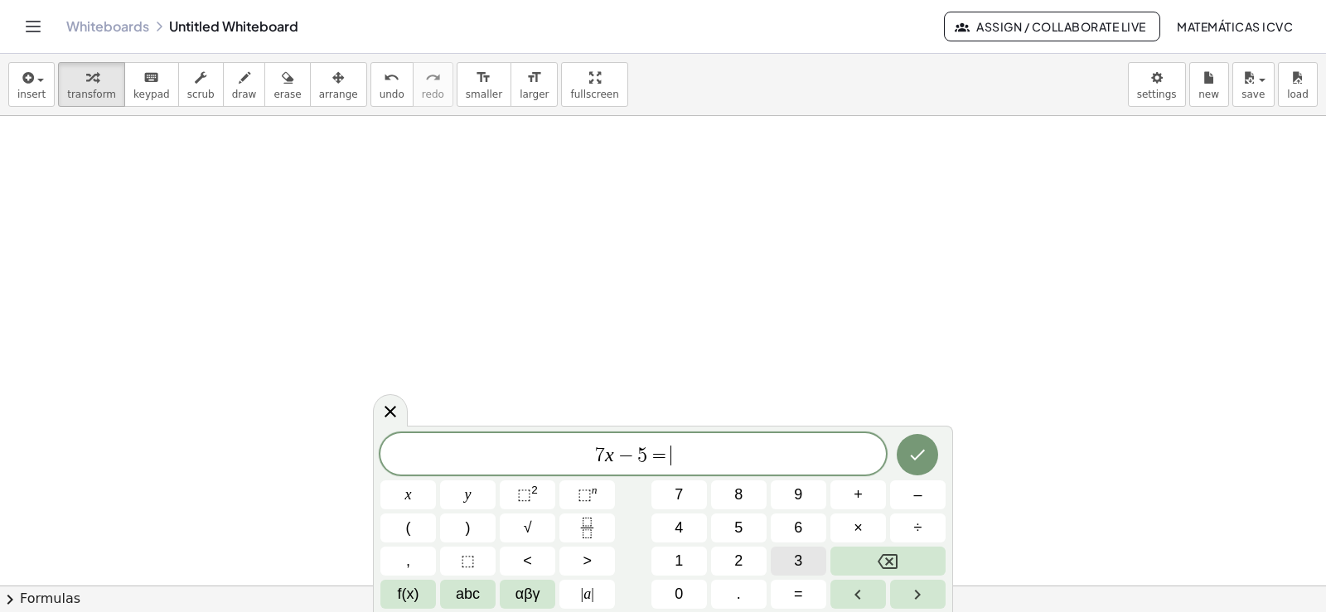
click at [800, 555] on span "3" at bounding box center [798, 561] width 8 height 22
click at [689, 499] on button "7" at bounding box center [679, 495] width 56 height 29
click at [688, 493] on button "7" at bounding box center [679, 495] width 56 height 29
click at [878, 555] on icon "Backspace" at bounding box center [888, 562] width 20 height 20
click at [927, 463] on icon "Done" at bounding box center [918, 455] width 20 height 20
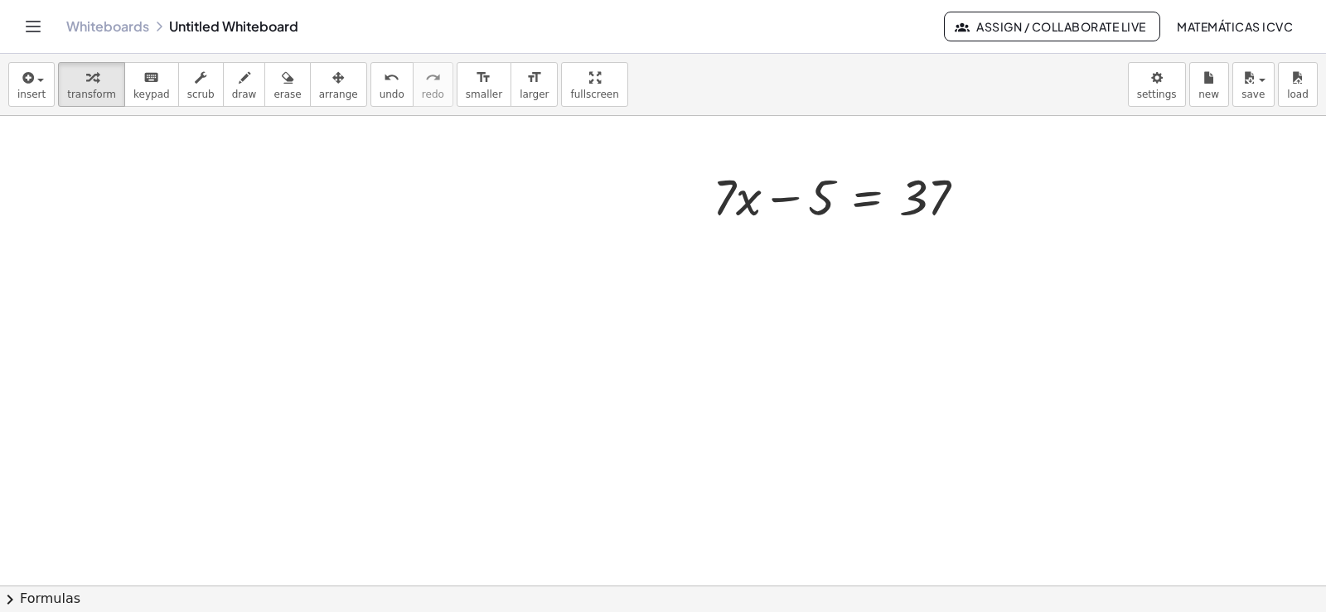
scroll to position [2294, 0]
click at [326, 89] on span "arrange" at bounding box center [338, 95] width 39 height 12
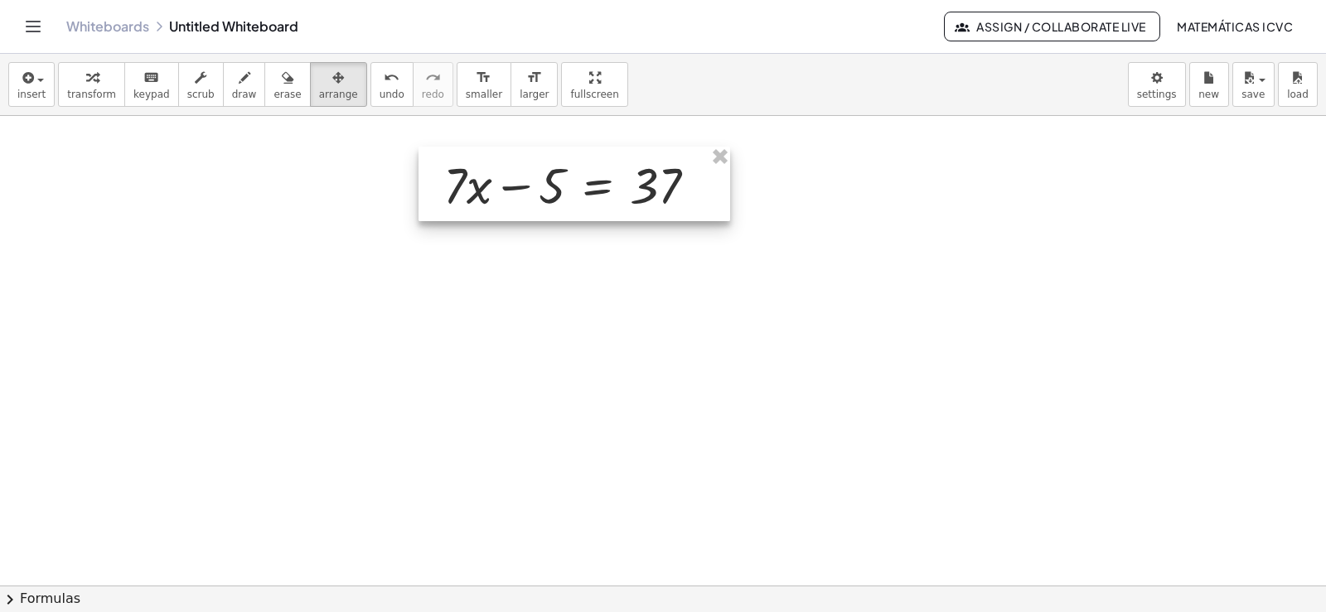
drag, startPoint x: 792, startPoint y: 199, endPoint x: 523, endPoint y: 193, distance: 269.4
click at [523, 193] on div at bounding box center [575, 184] width 312 height 75
click at [67, 85] on div "button" at bounding box center [91, 77] width 49 height 20
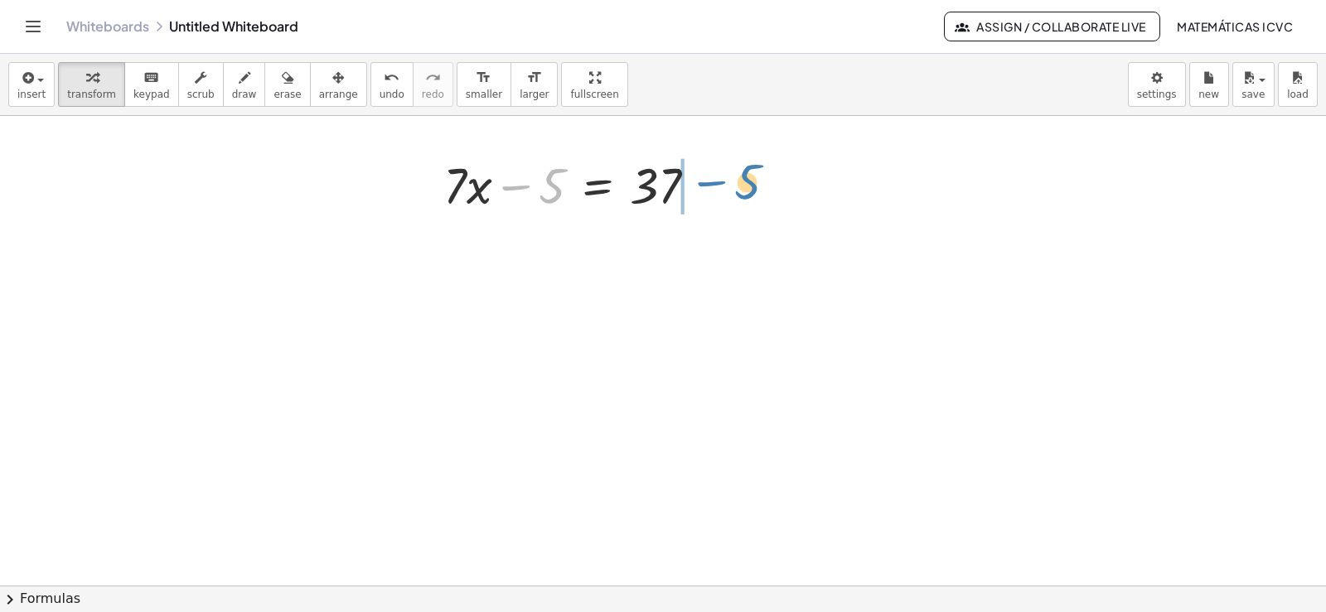
drag, startPoint x: 525, startPoint y: 189, endPoint x: 720, endPoint y: 185, distance: 195.6
click at [720, 185] on div "− 5 + · 7 · x − 5 = 37" at bounding box center [575, 184] width 312 height 75
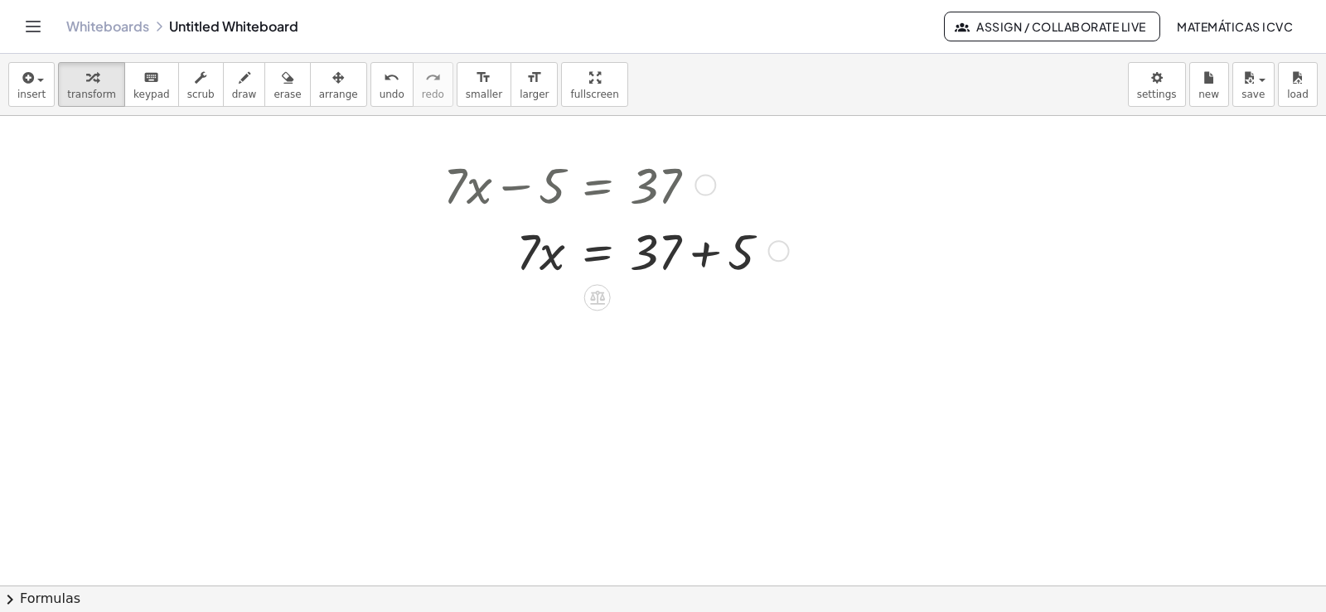
click at [707, 256] on div at bounding box center [613, 250] width 356 height 66
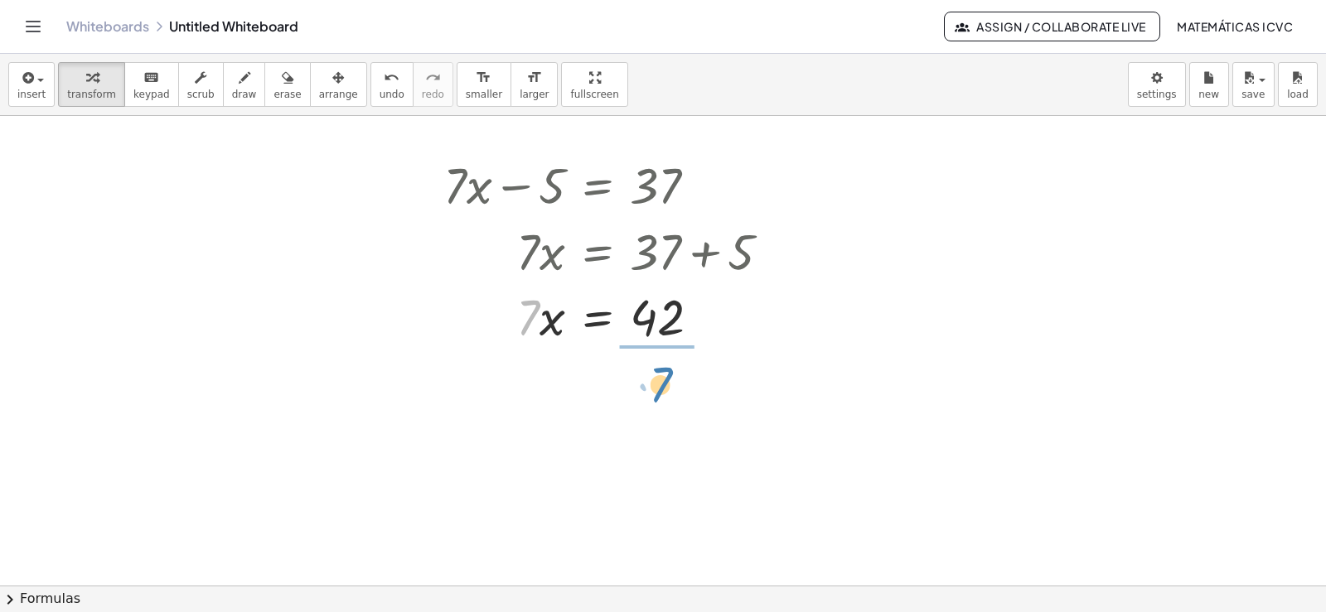
drag, startPoint x: 525, startPoint y: 332, endPoint x: 657, endPoint y: 399, distance: 148.3
click at [669, 403] on div at bounding box center [613, 398] width 356 height 98
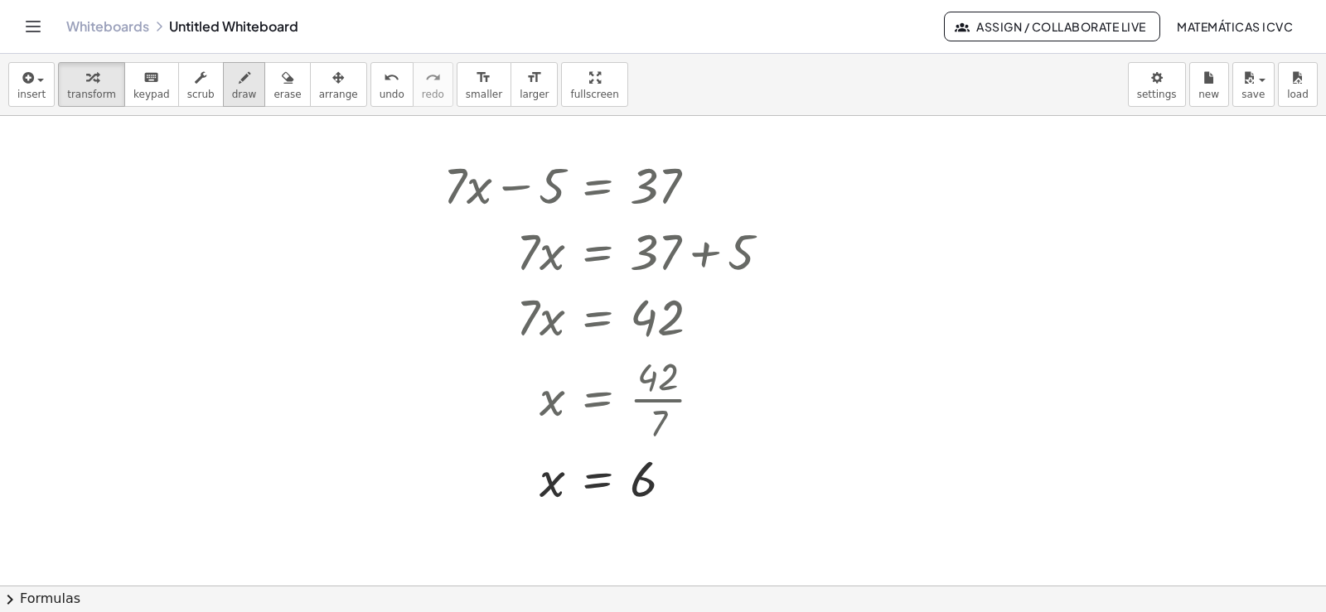
click at [239, 84] on icon "button" at bounding box center [245, 78] width 12 height 20
drag, startPoint x: 673, startPoint y: 457, endPoint x: 796, endPoint y: 353, distance: 161.2
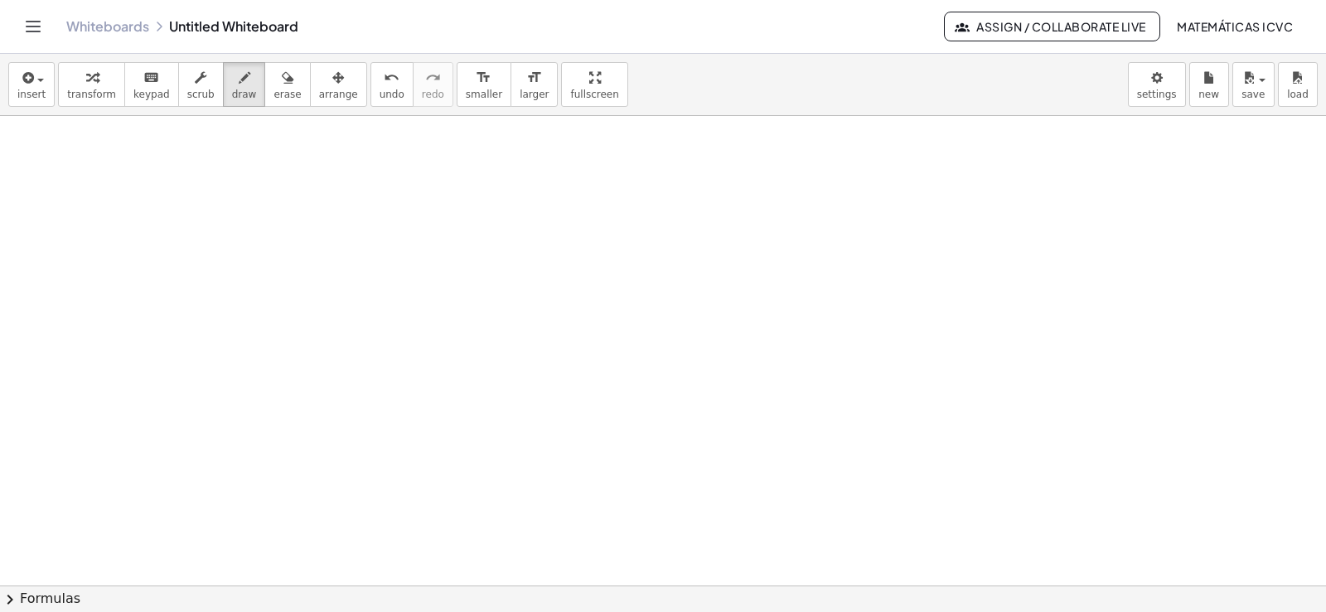
scroll to position [2764, 0]
click at [87, 80] on icon "button" at bounding box center [92, 78] width 12 height 20
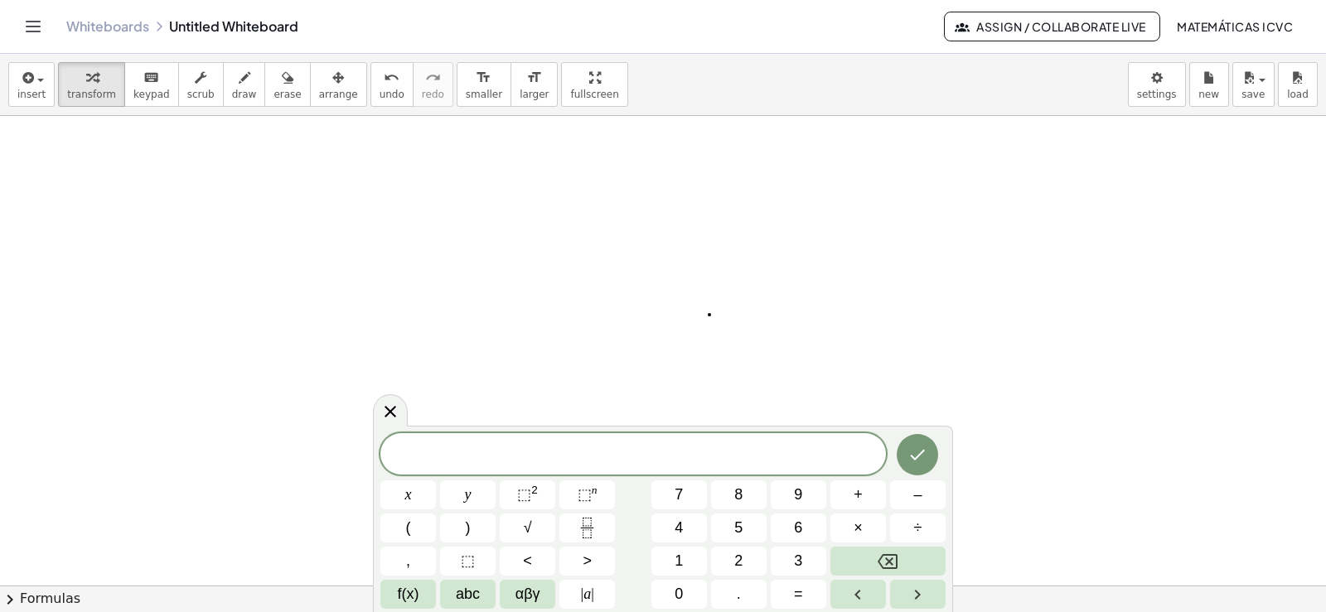
scroll to position [2820, 0]
click at [808, 490] on button "9" at bounding box center [799, 495] width 56 height 29
click at [414, 499] on button "x" at bounding box center [408, 495] width 56 height 29
click at [861, 491] on span "+" at bounding box center [858, 495] width 9 height 22
click at [743, 557] on button "2" at bounding box center [739, 561] width 56 height 29
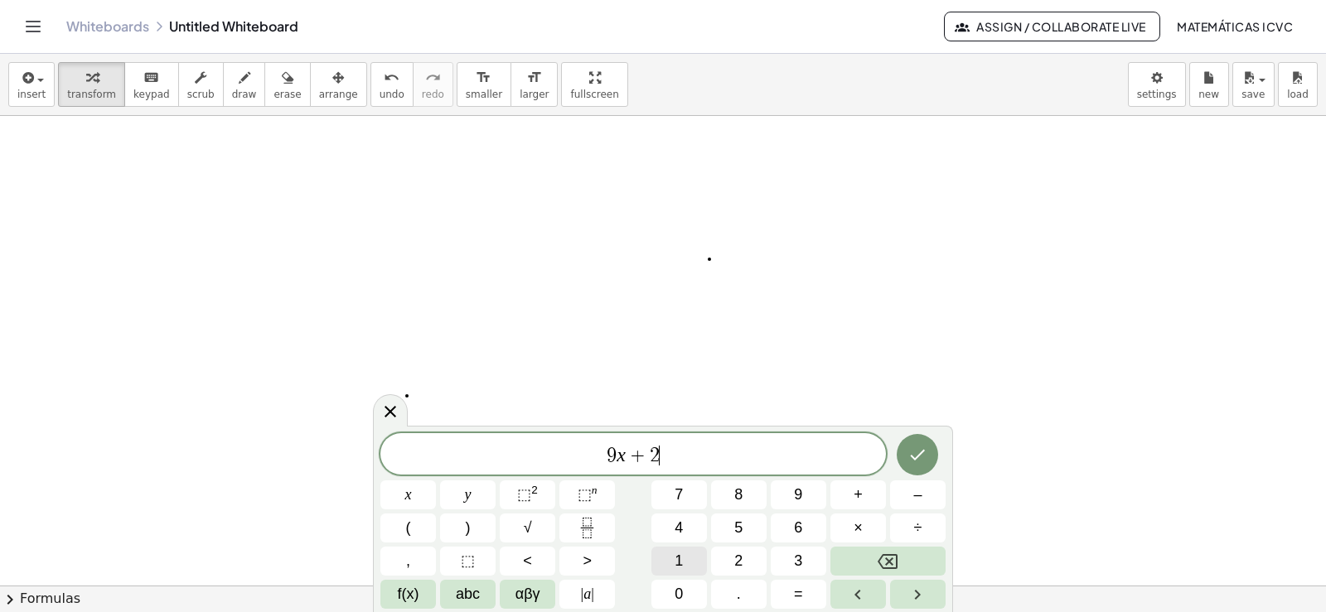
click at [679, 558] on span "1" at bounding box center [679, 561] width 8 height 22
click at [809, 597] on button "=" at bounding box center [799, 594] width 56 height 29
click at [917, 490] on span "–" at bounding box center [917, 495] width 8 height 22
click at [802, 494] on span "9" at bounding box center [798, 495] width 8 height 22
click at [894, 564] on icon "Backspace" at bounding box center [888, 562] width 20 height 20
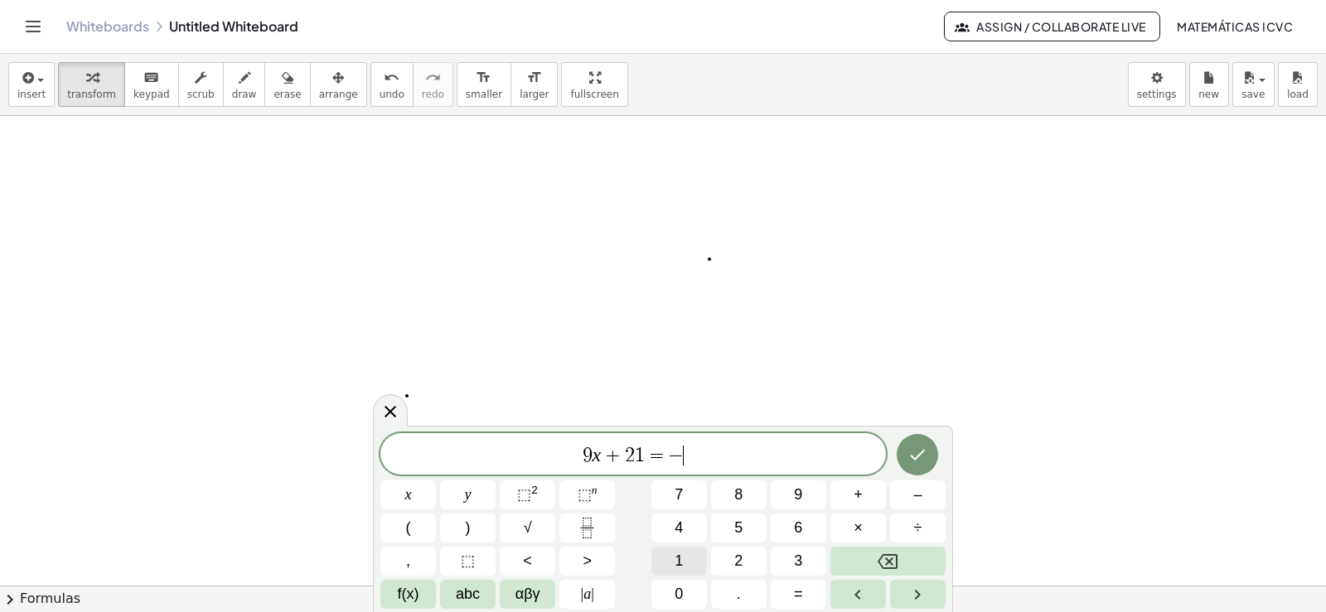
click at [686, 553] on button "1" at bounding box center [679, 561] width 56 height 29
click at [733, 523] on button "5" at bounding box center [739, 528] width 56 height 29
click at [913, 458] on icon "Done" at bounding box center [918, 455] width 20 height 20
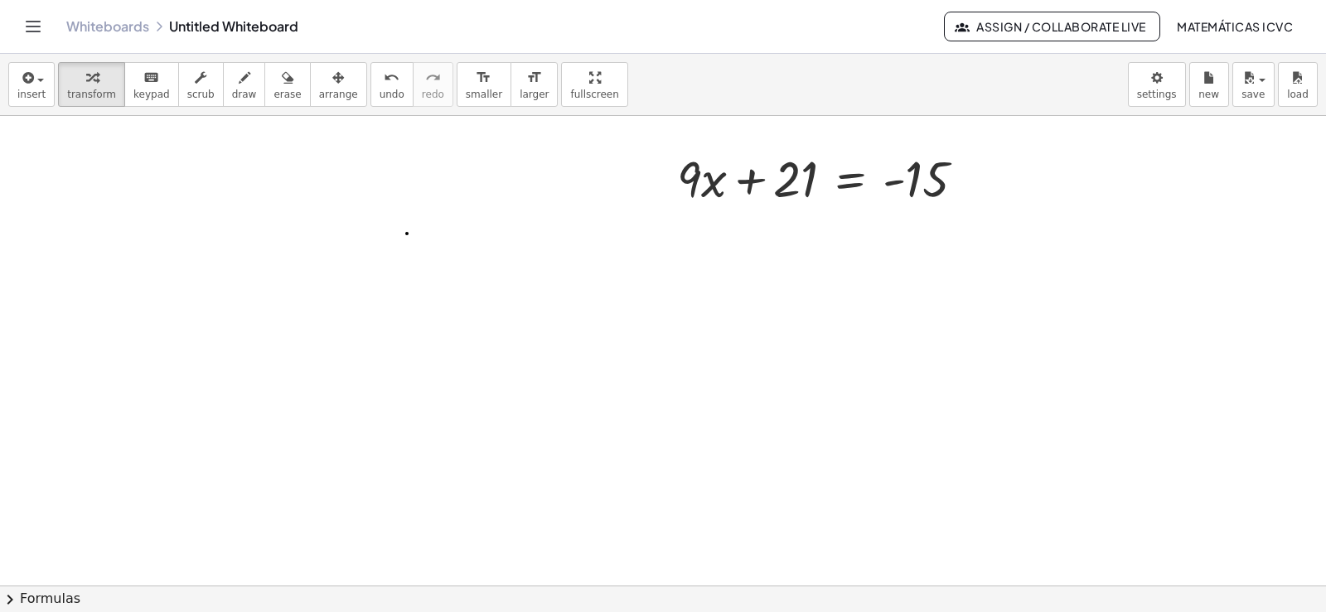
scroll to position [2985, 0]
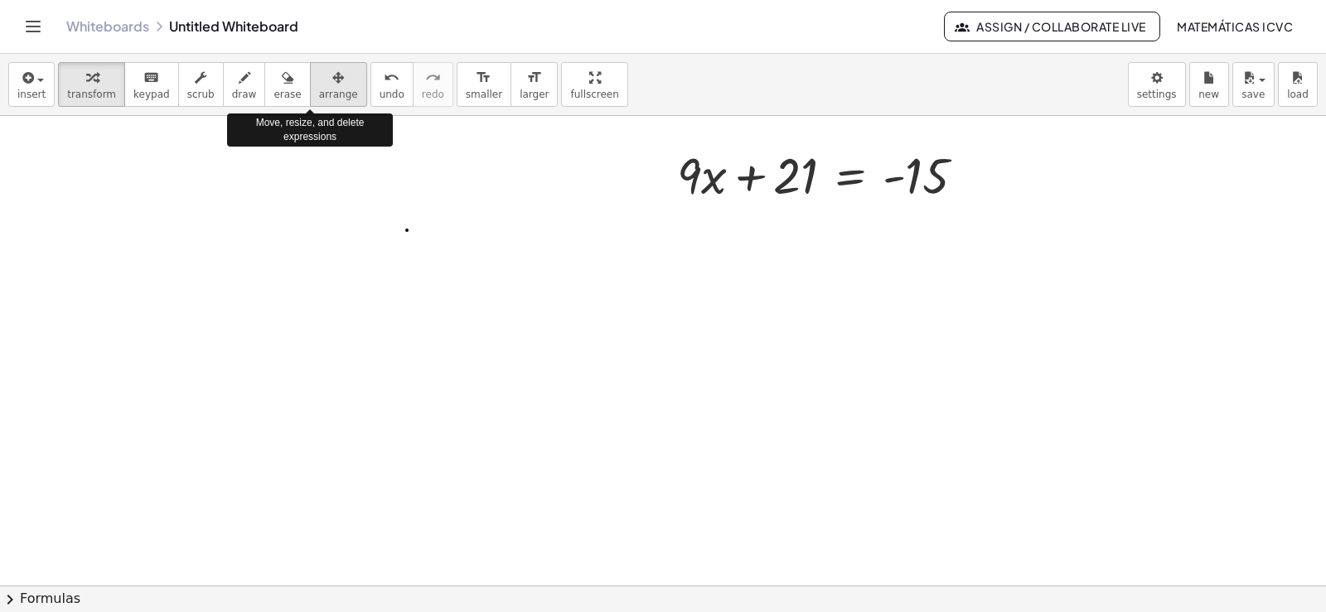
click at [319, 95] on span "arrange" at bounding box center [338, 95] width 39 height 12
click at [319, 94] on span "arrange" at bounding box center [338, 95] width 39 height 12
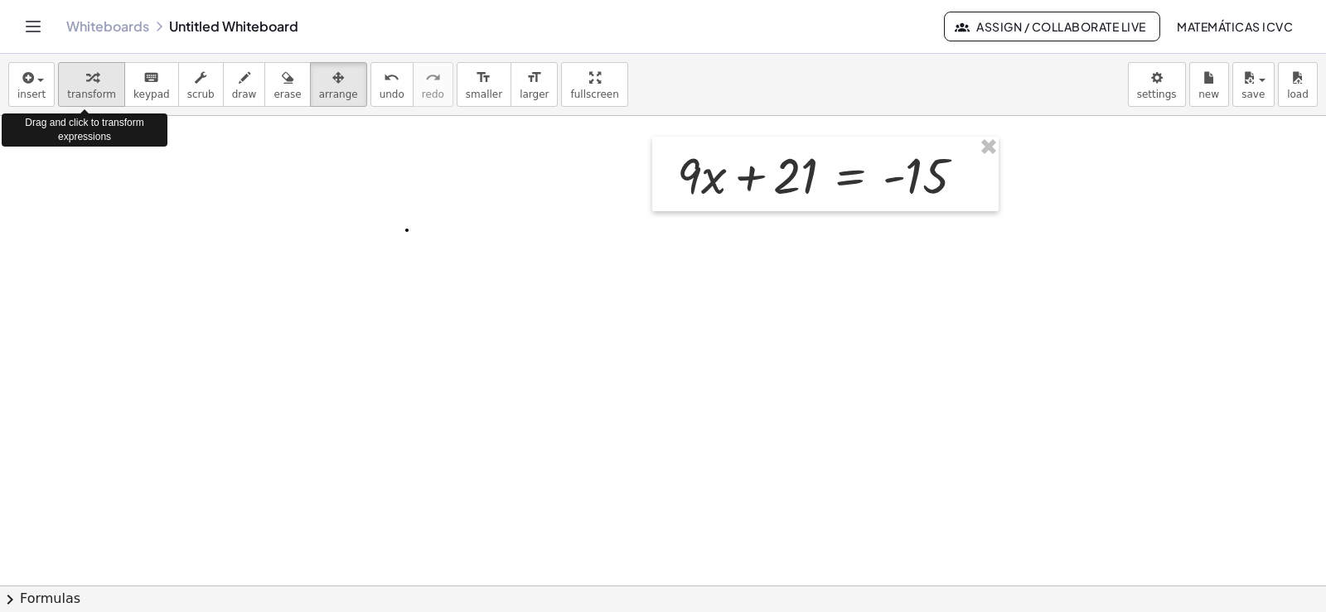
click at [86, 87] on icon "button" at bounding box center [92, 78] width 12 height 20
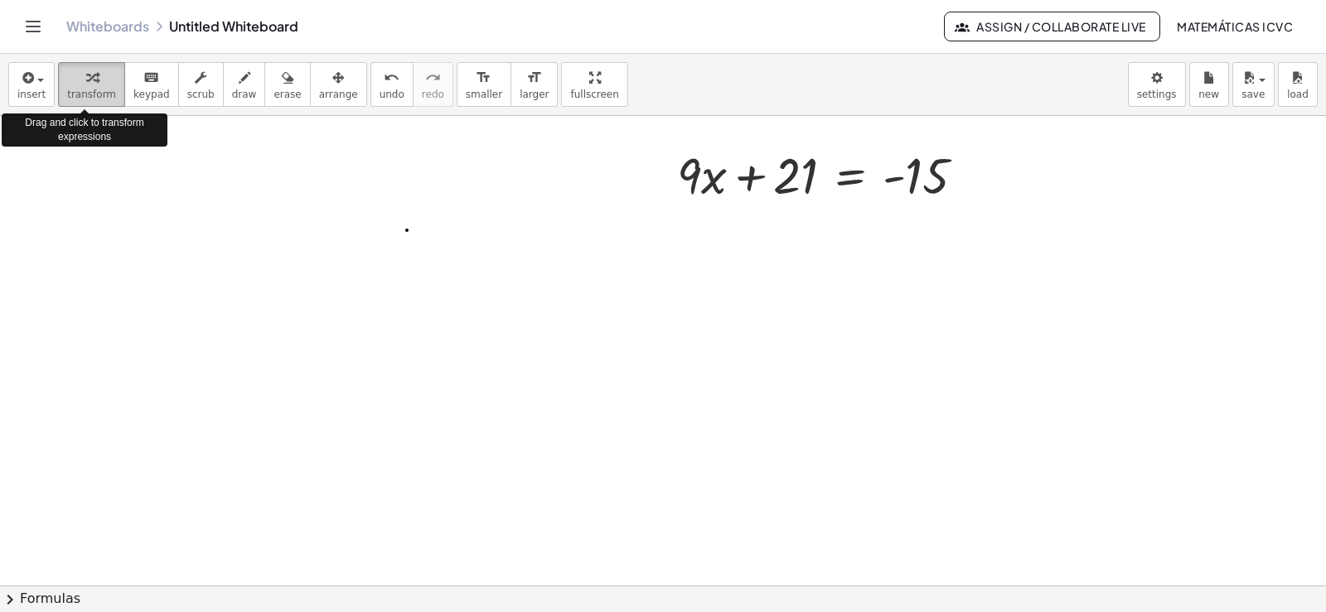
click at [82, 89] on span "transform" at bounding box center [91, 95] width 49 height 12
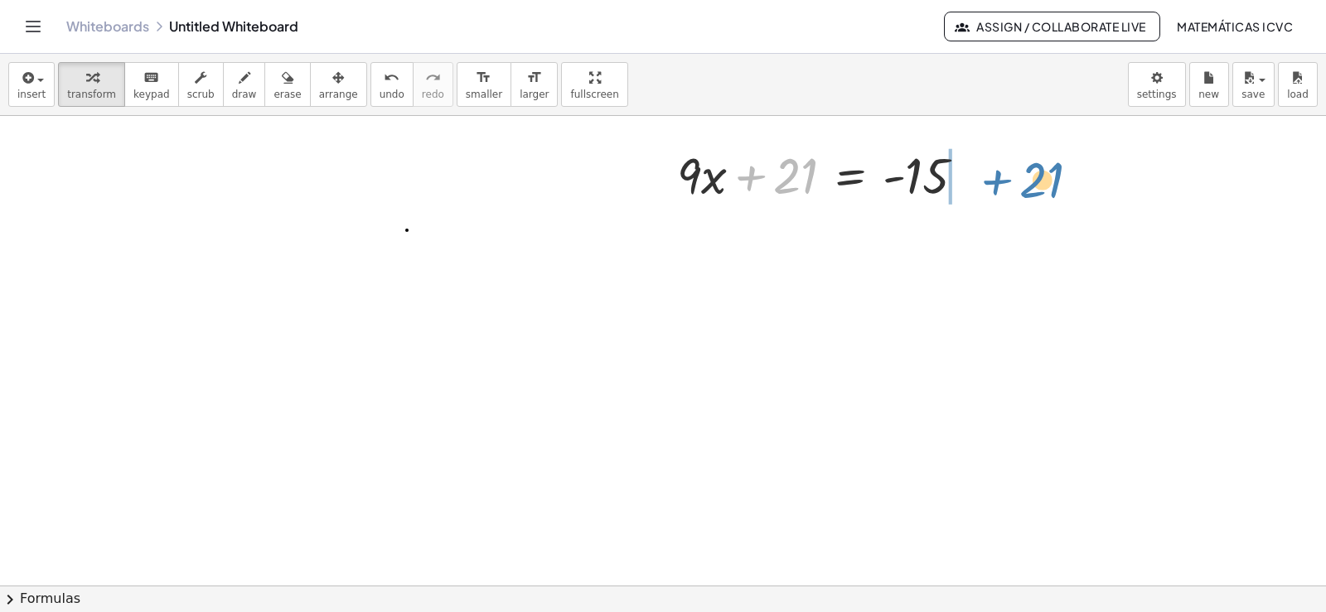
drag, startPoint x: 753, startPoint y: 178, endPoint x: 984, endPoint y: 176, distance: 231.3
click at [984, 176] on div at bounding box center [827, 174] width 317 height 66
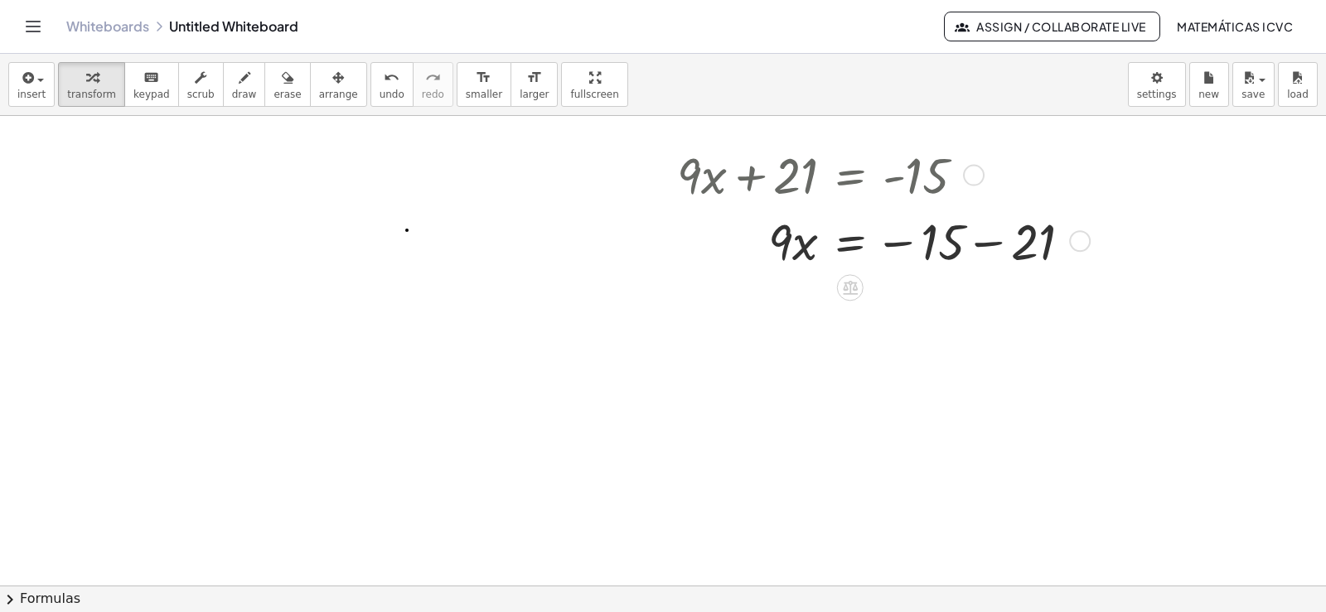
click at [992, 242] on div at bounding box center [881, 240] width 424 height 66
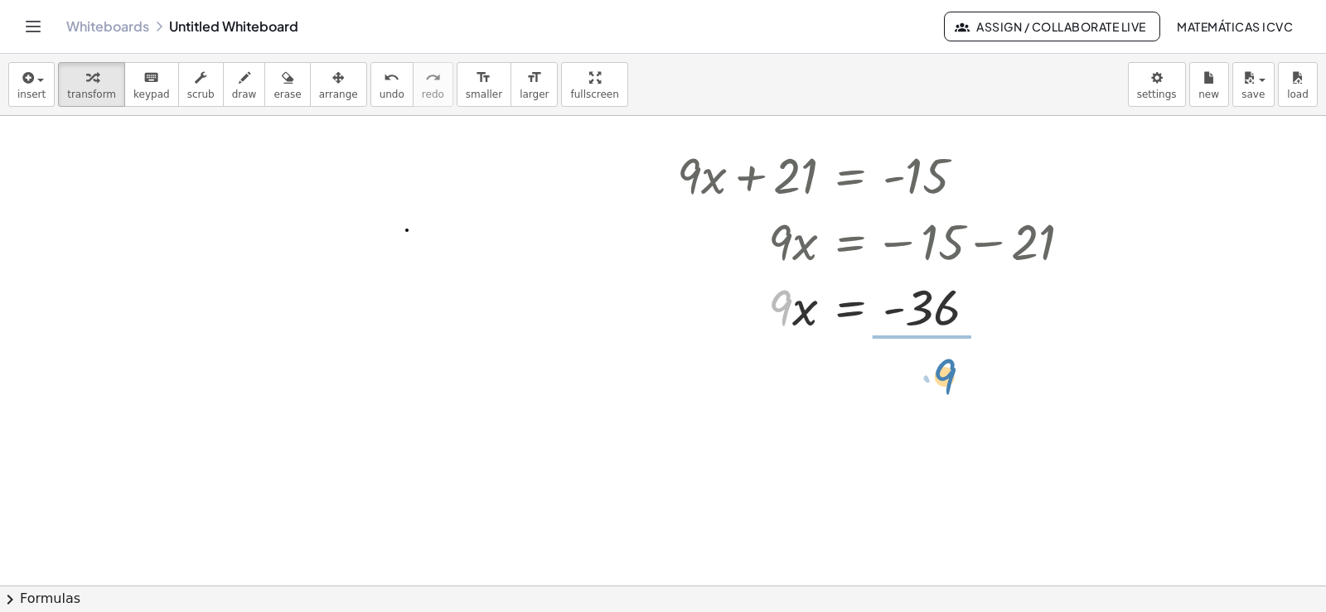
drag, startPoint x: 782, startPoint y: 316, endPoint x: 944, endPoint y: 383, distance: 175.8
click at [950, 391] on div at bounding box center [881, 388] width 424 height 98
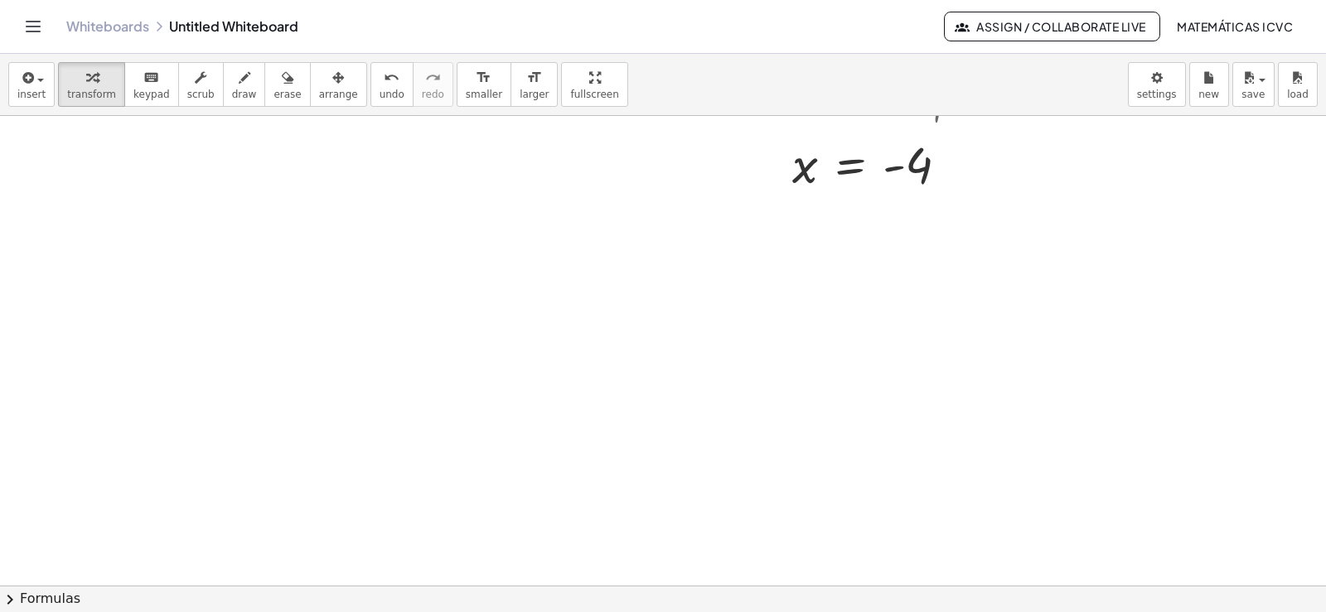
scroll to position [3372, 0]
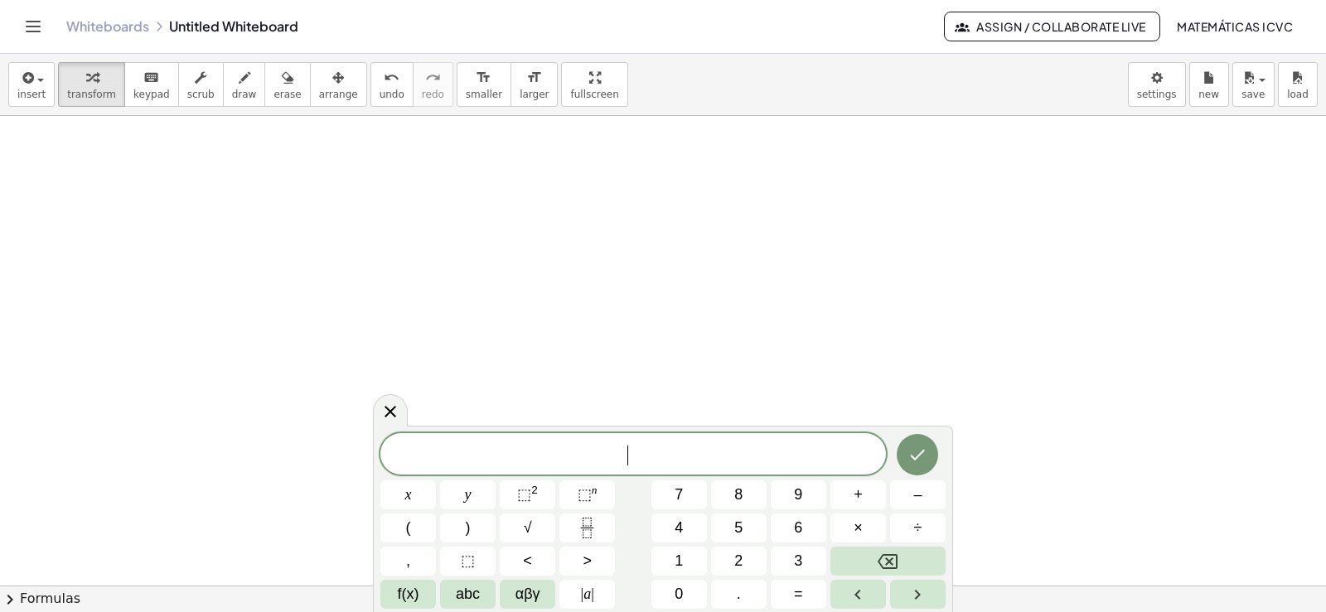
scroll to position [3538, 0]
click at [795, 530] on span "6" at bounding box center [798, 528] width 8 height 22
click at [426, 496] on button "x" at bounding box center [408, 495] width 56 height 29
click at [859, 497] on span "+" at bounding box center [858, 495] width 9 height 22
click at [470, 490] on span "y" at bounding box center [468, 495] width 7 height 22
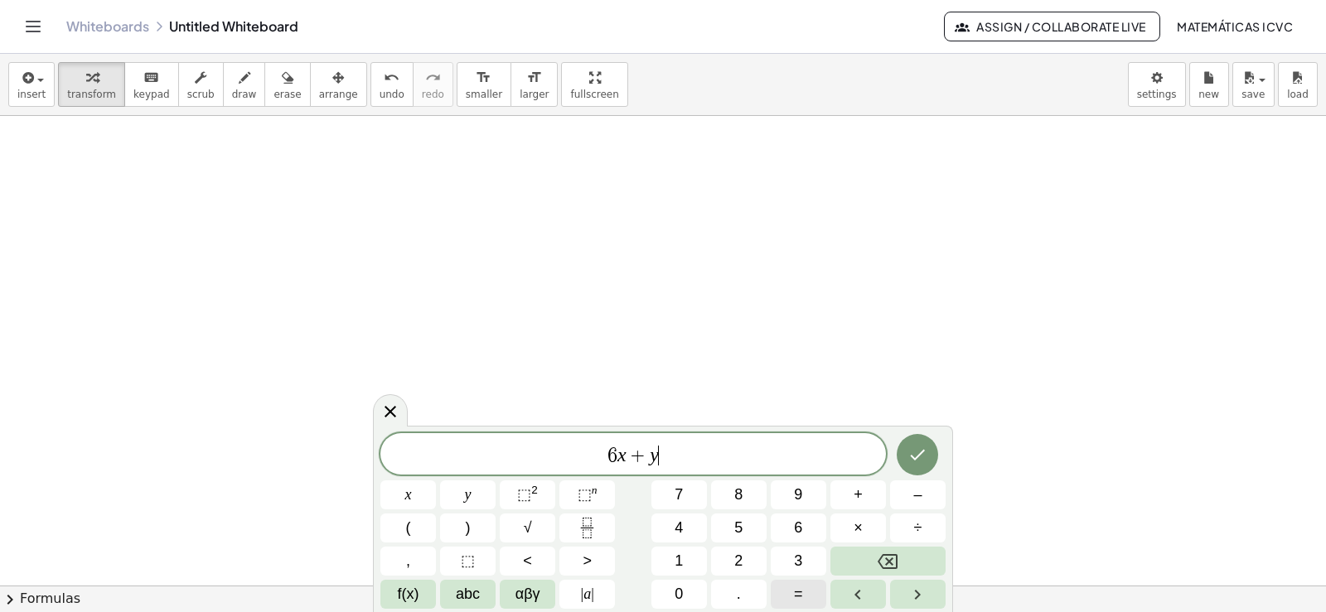
click at [807, 599] on button "=" at bounding box center [799, 594] width 56 height 29
click at [737, 525] on span "5" at bounding box center [738, 528] width 8 height 22
click at [924, 458] on icon "Done" at bounding box center [918, 455] width 20 height 20
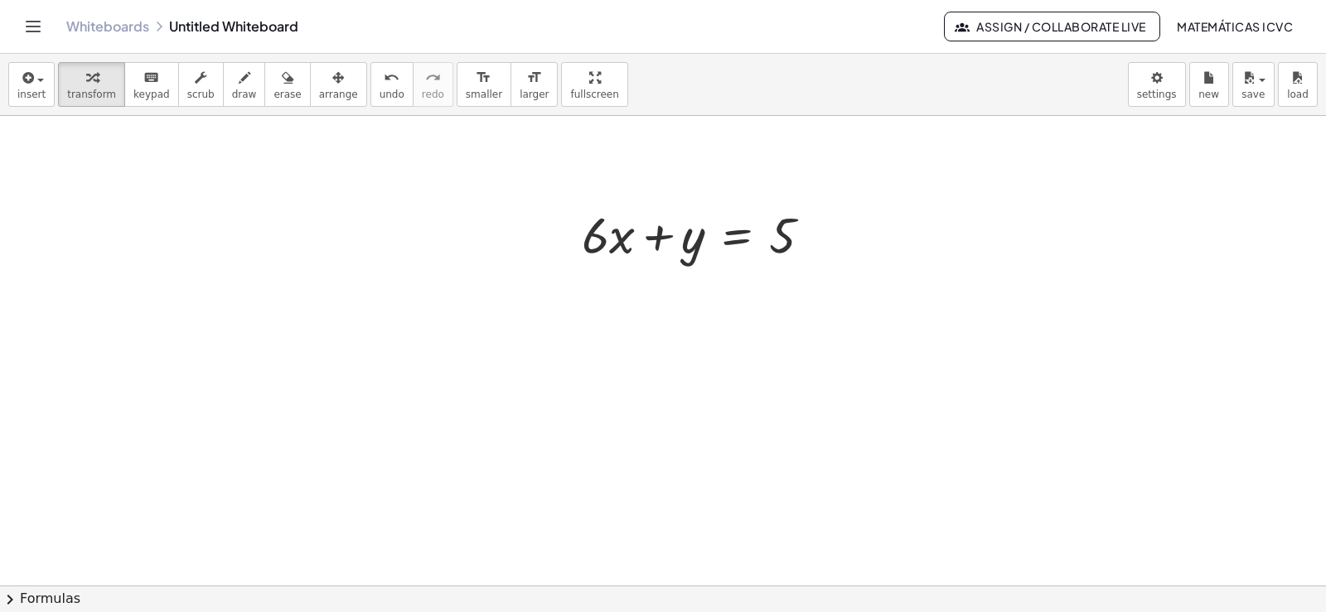
drag, startPoint x: 230, startPoint y: 88, endPoint x: 292, endPoint y: 108, distance: 65.3
click at [228, 87] on button "draw" at bounding box center [244, 84] width 43 height 45
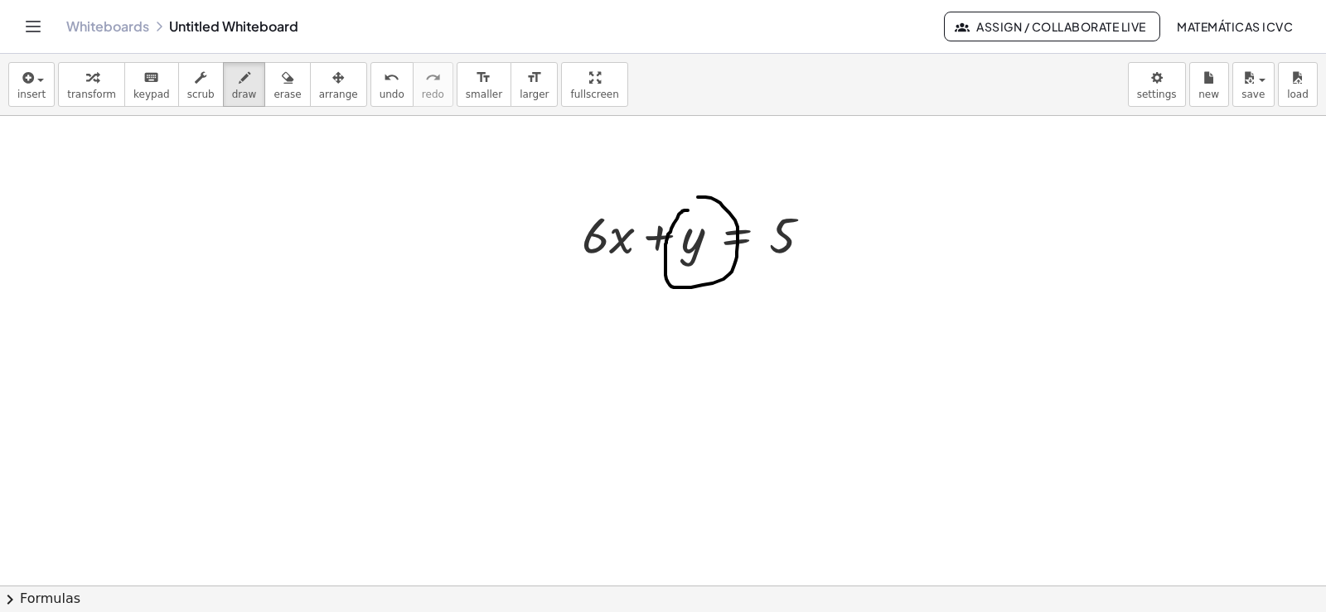
drag, startPoint x: 688, startPoint y: 211, endPoint x: 659, endPoint y: 233, distance: 36.6
click at [370, 87] on button "undo undo" at bounding box center [391, 84] width 43 height 45
click at [89, 90] on span "transform" at bounding box center [91, 95] width 49 height 12
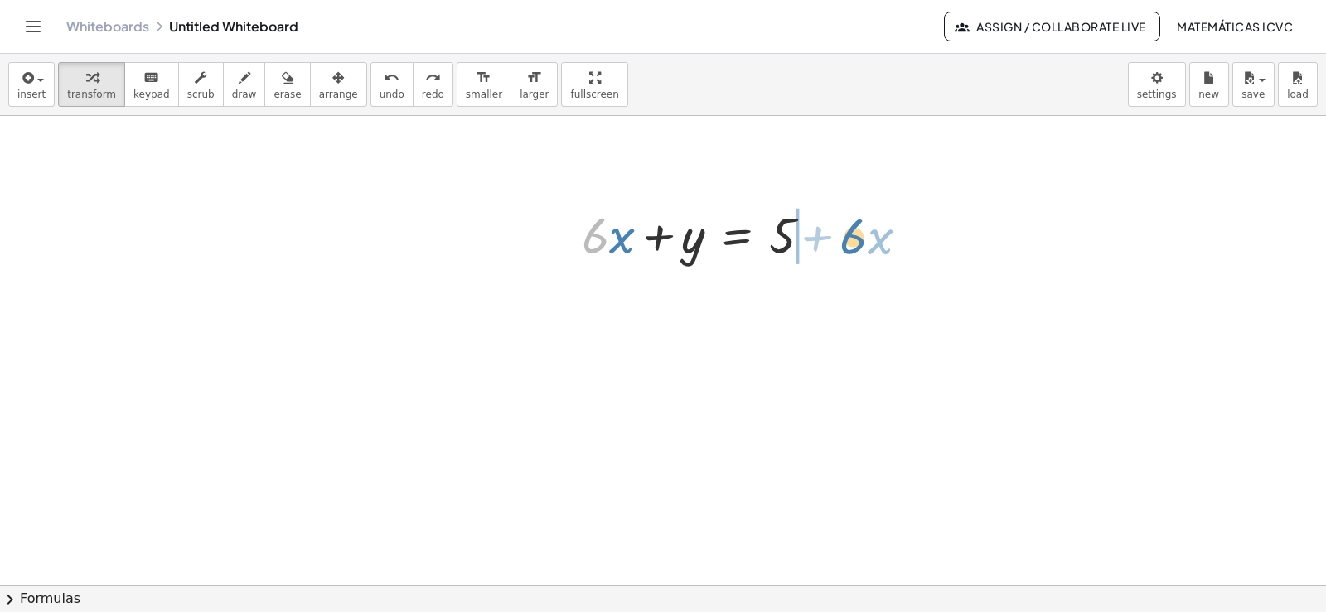
drag, startPoint x: 593, startPoint y: 240, endPoint x: 851, endPoint y: 241, distance: 257.8
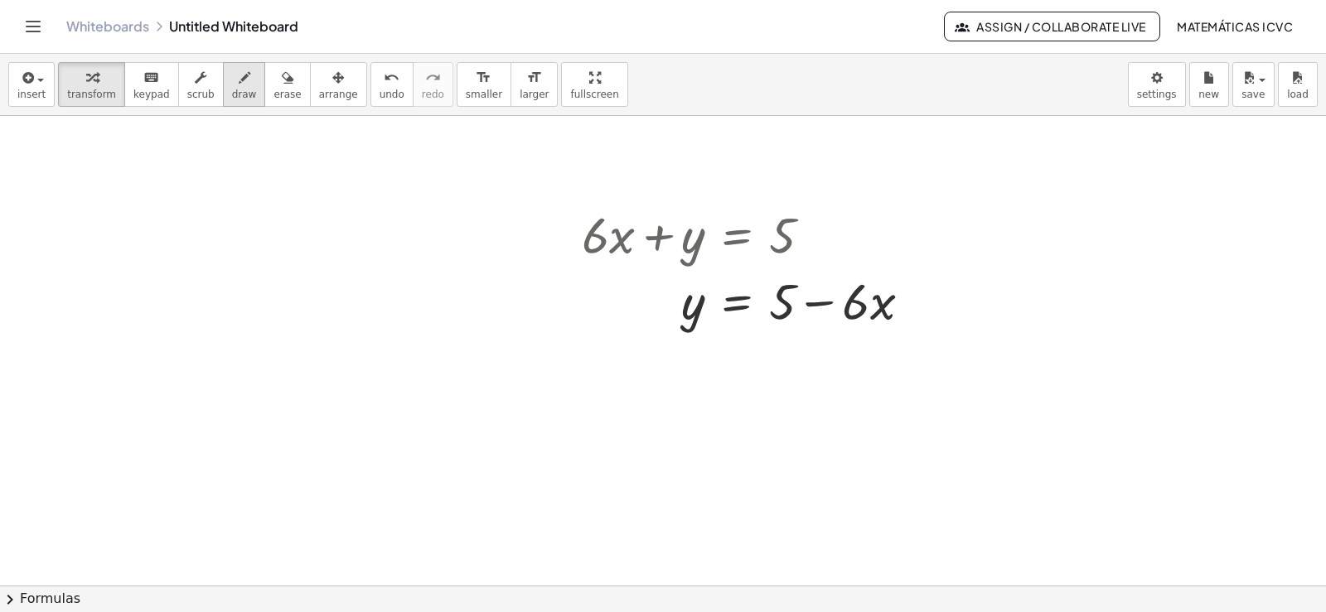
click at [232, 92] on span "draw" at bounding box center [244, 95] width 25 height 12
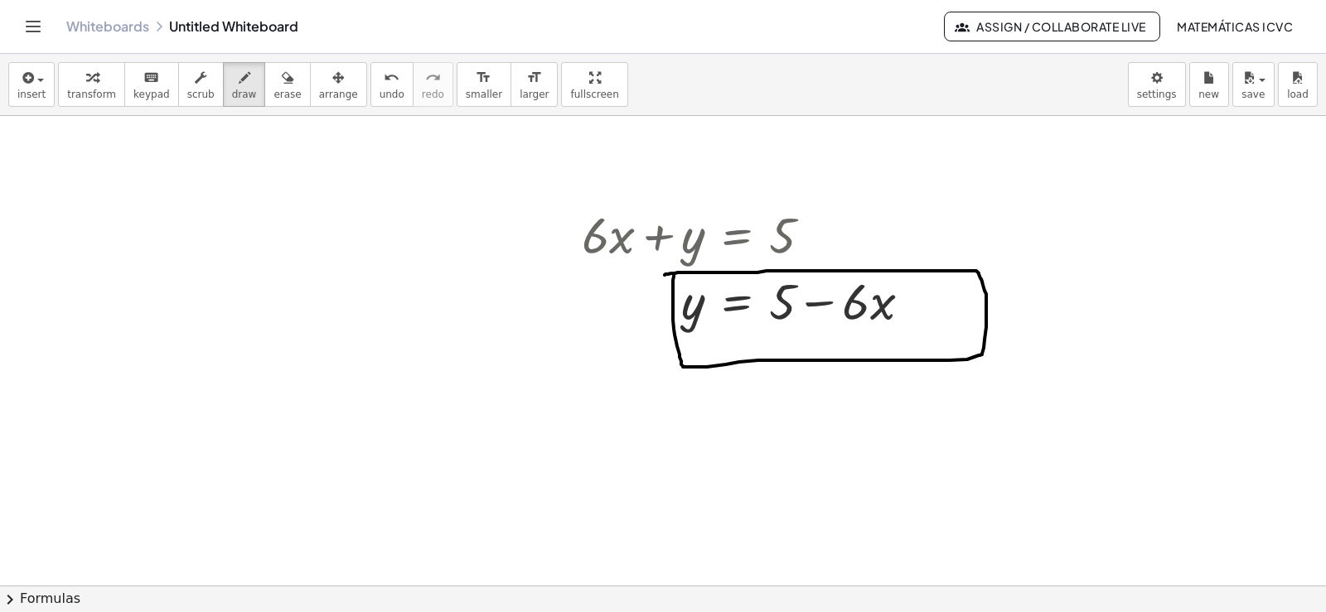
drag, startPoint x: 674, startPoint y: 276, endPoint x: 665, endPoint y: 275, distance: 9.2
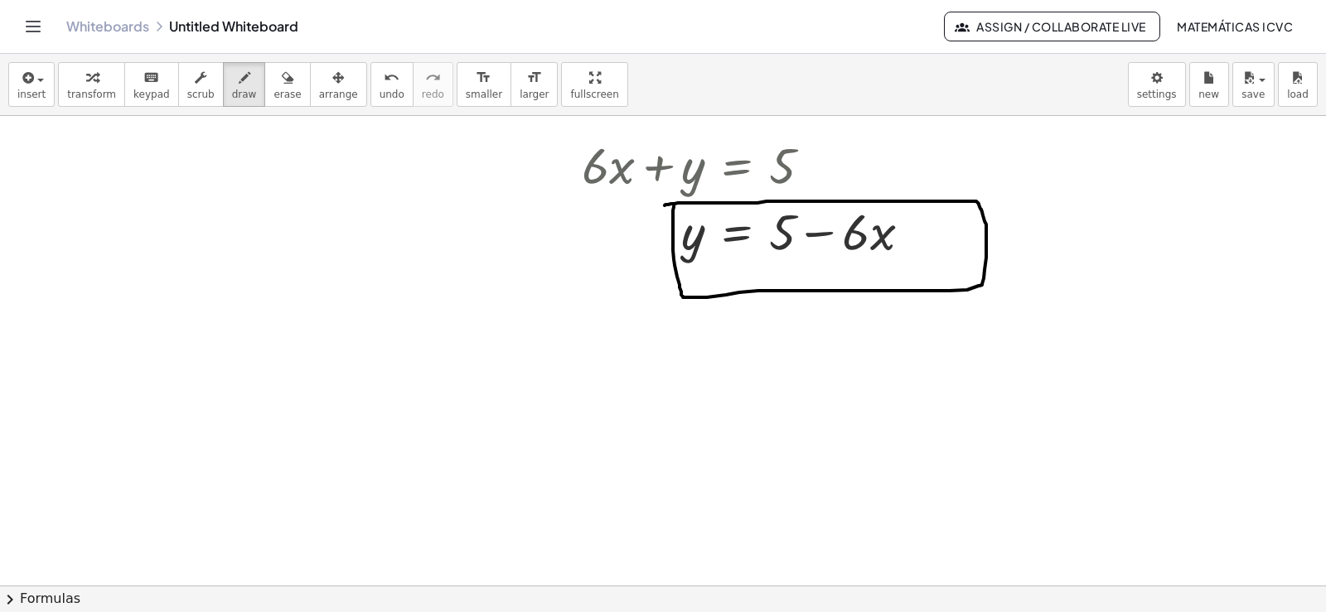
scroll to position [3621, 0]
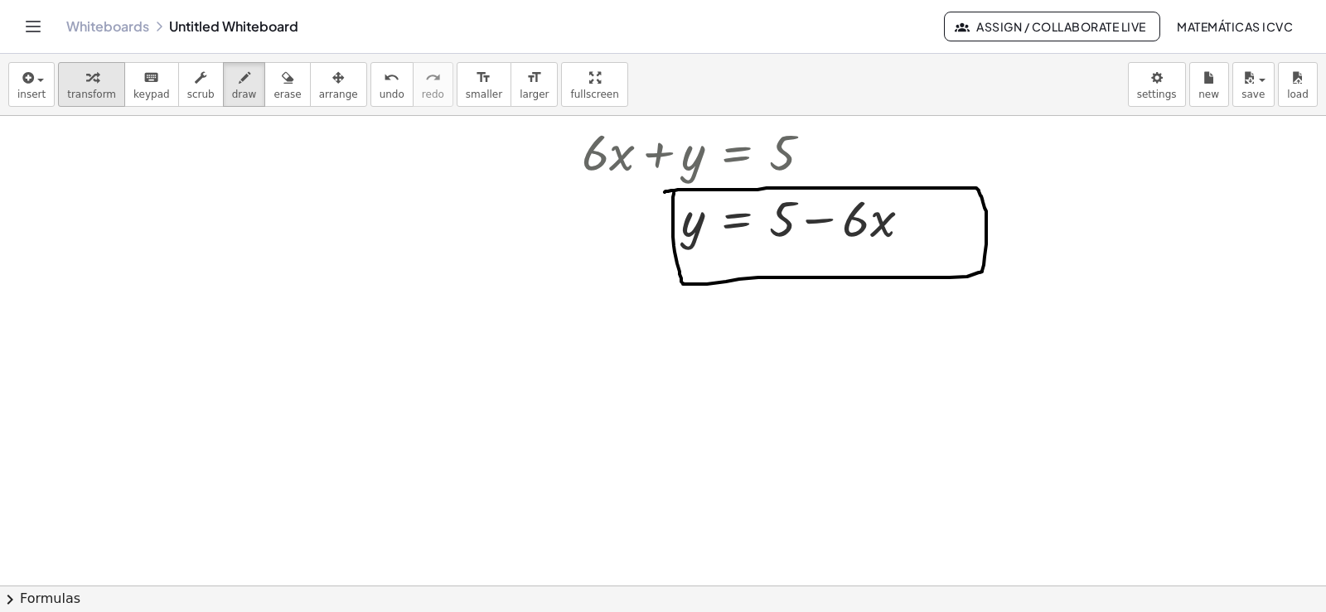
click at [93, 85] on div "button" at bounding box center [91, 77] width 49 height 20
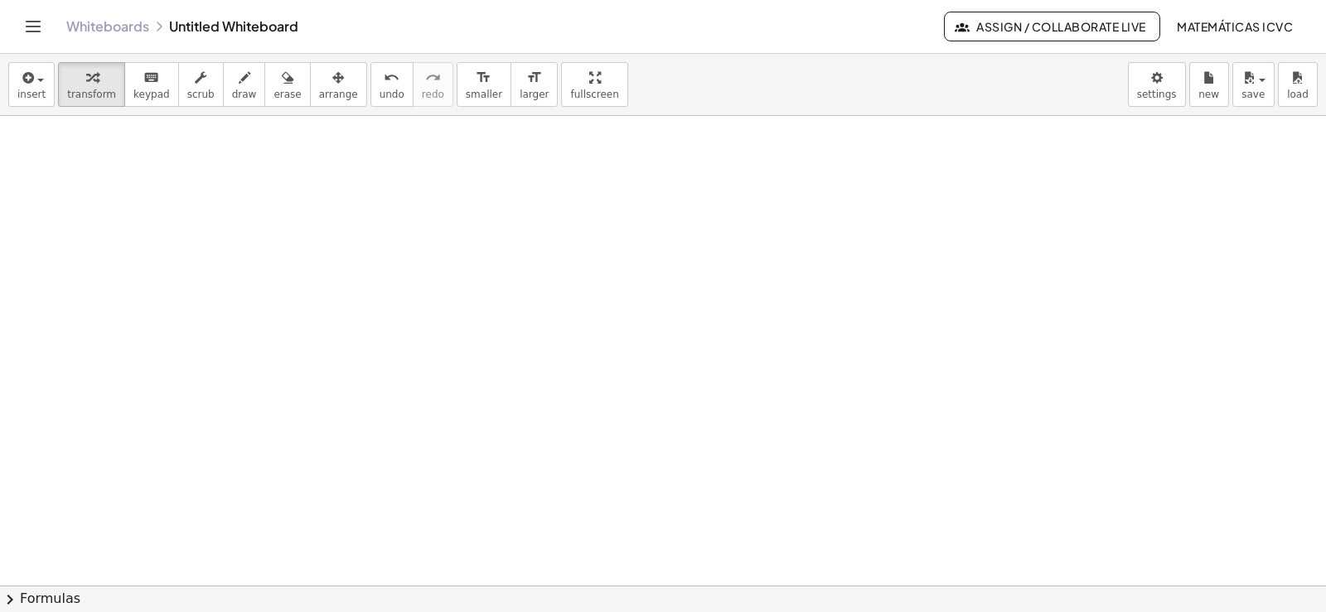
scroll to position [3925, 0]
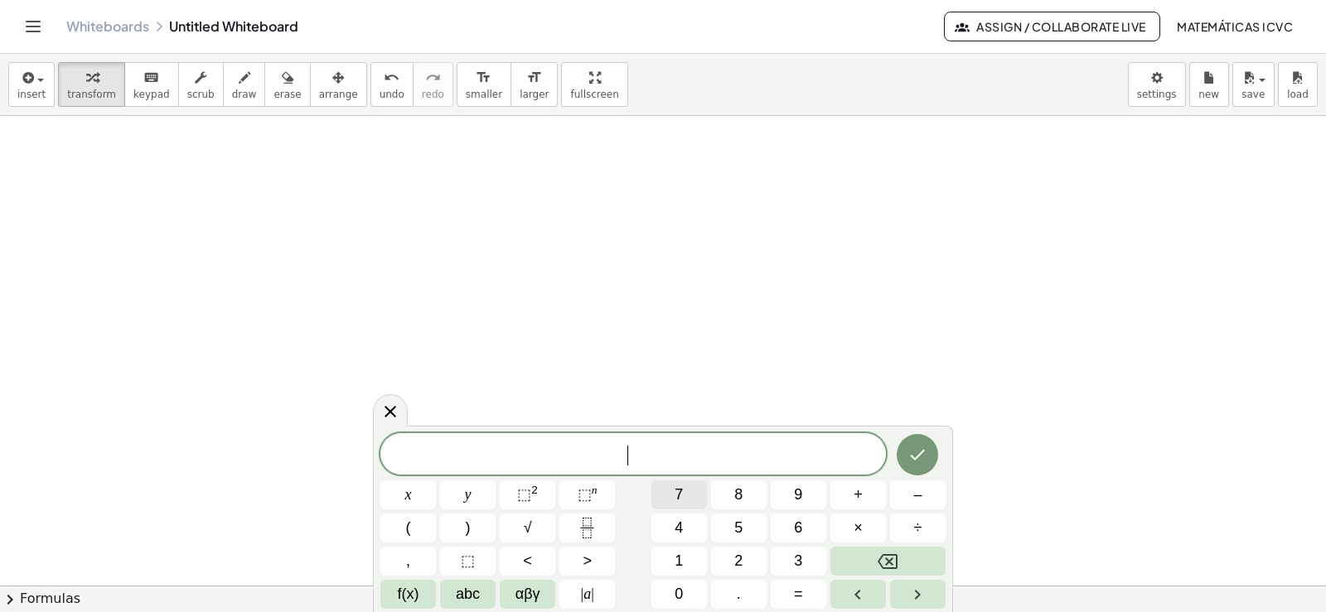
click at [685, 491] on button "7" at bounding box center [679, 495] width 56 height 29
click at [418, 498] on button "x" at bounding box center [408, 495] width 56 height 29
click at [869, 496] on button "+" at bounding box center [858, 495] width 56 height 29
click at [467, 491] on span "y" at bounding box center [468, 495] width 7 height 22
click at [806, 594] on button "=" at bounding box center [799, 594] width 56 height 29
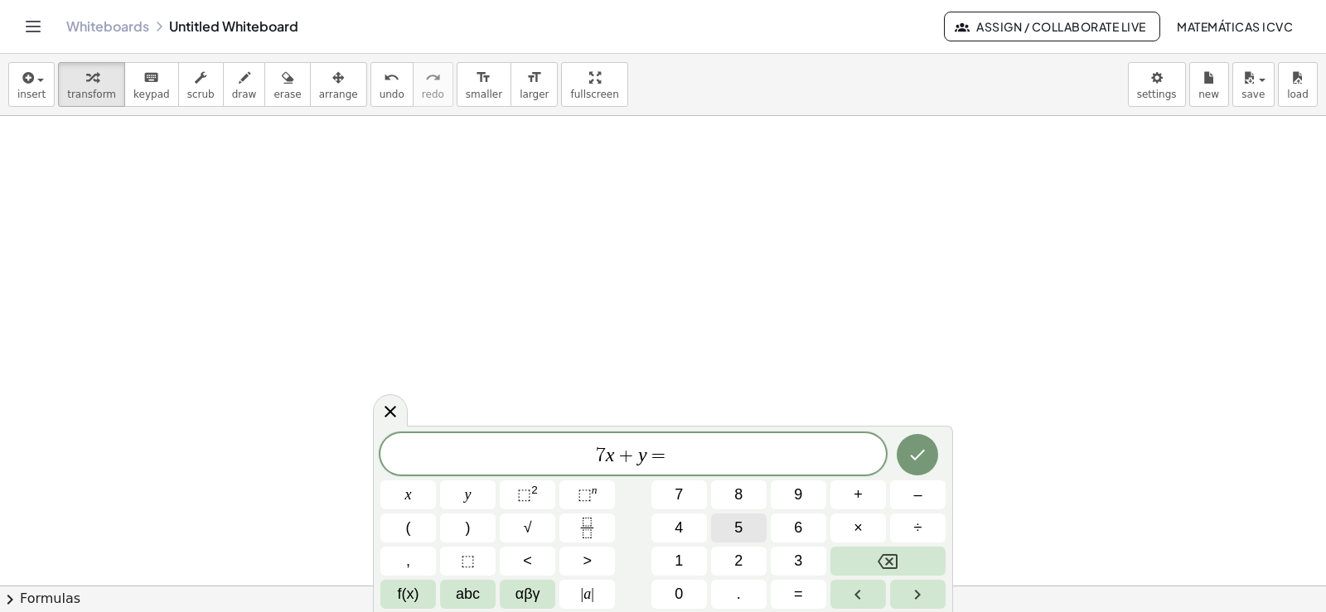
click at [738, 524] on span "5" at bounding box center [738, 528] width 8 height 22
click at [917, 465] on button "Done" at bounding box center [917, 454] width 41 height 41
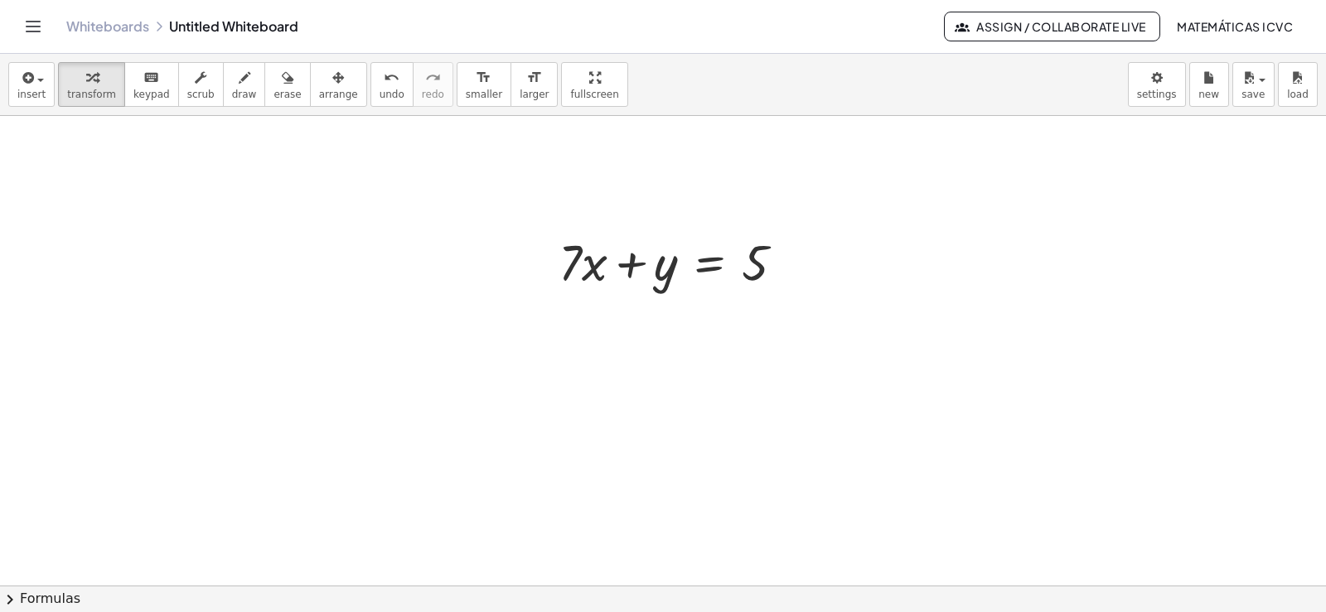
scroll to position [4091, 0]
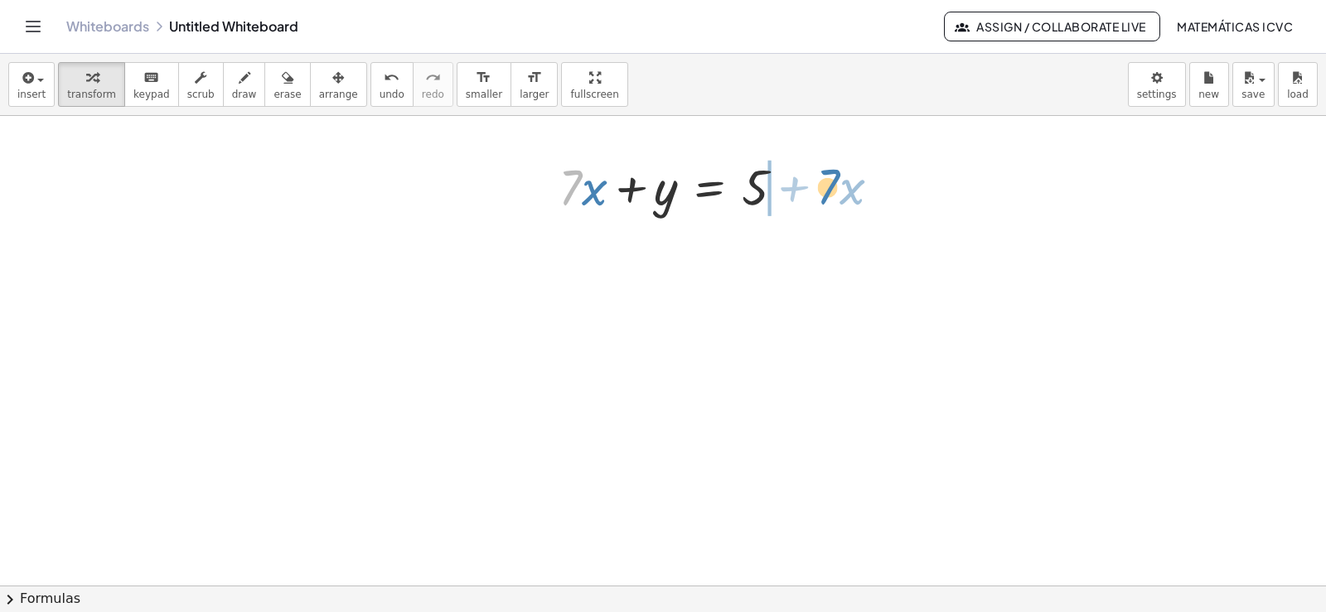
drag, startPoint x: 569, startPoint y: 193, endPoint x: 614, endPoint y: 415, distance: 226.7
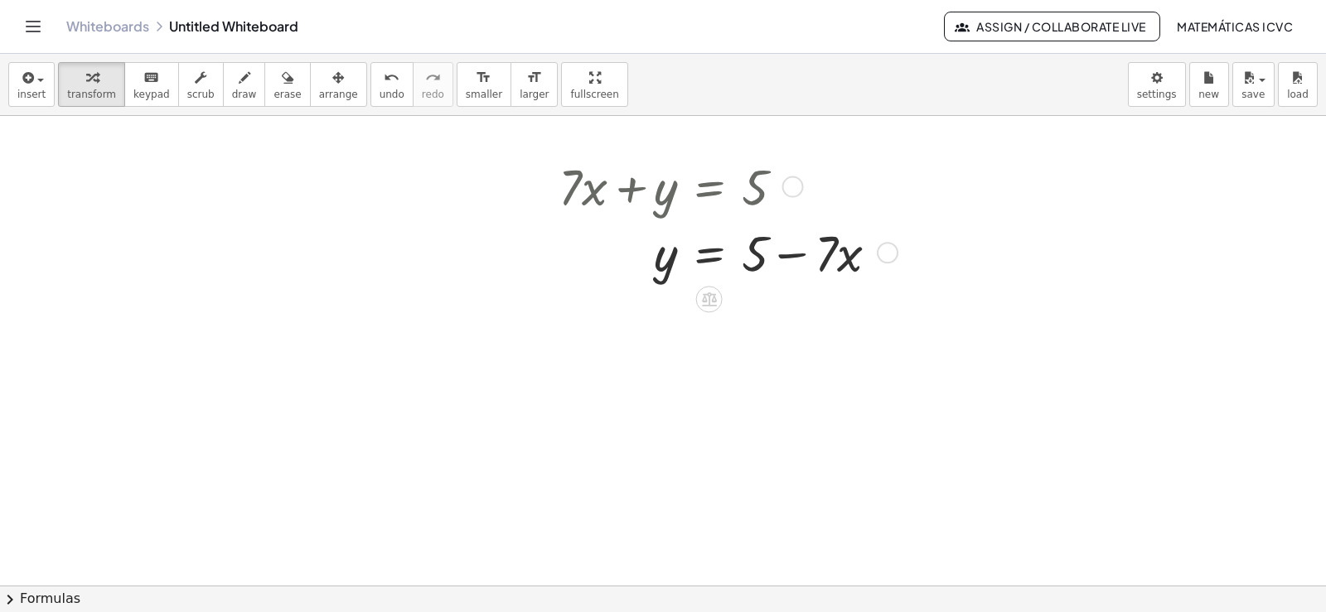
click at [232, 99] on span "draw" at bounding box center [244, 95] width 25 height 12
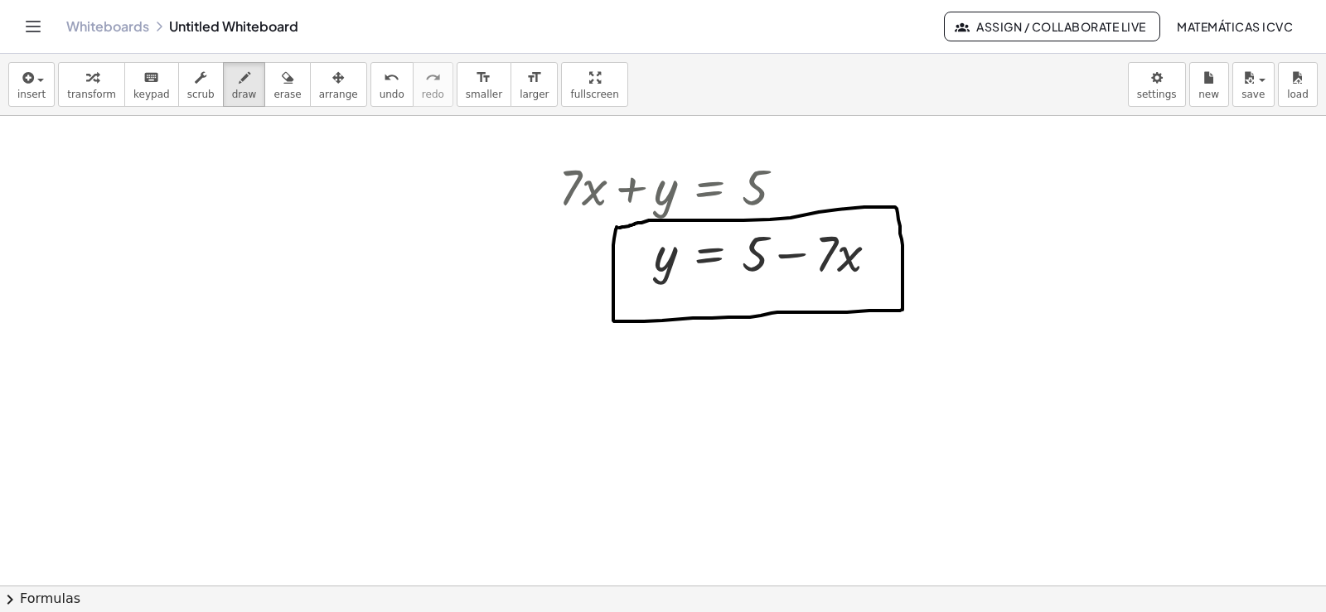
click at [86, 82] on icon "button" at bounding box center [92, 78] width 12 height 20
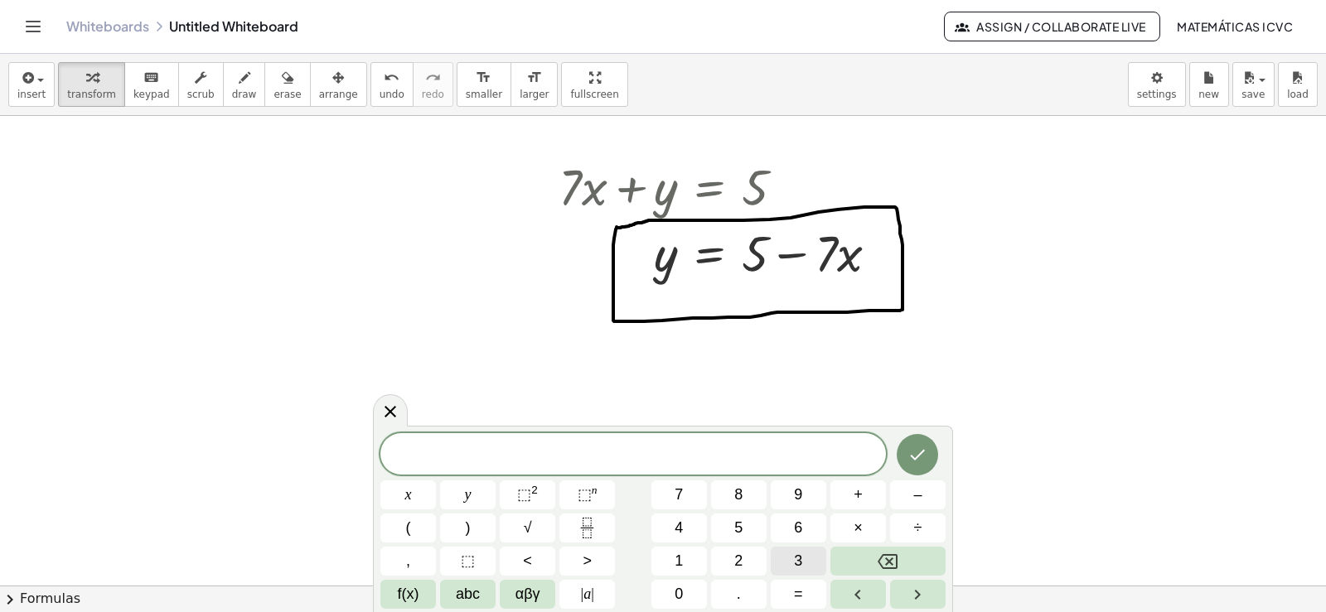
click at [802, 565] on span "3" at bounding box center [798, 561] width 8 height 22
click at [474, 496] on button "y" at bounding box center [468, 495] width 56 height 29
click at [928, 493] on button "–" at bounding box center [918, 495] width 56 height 29
click at [681, 560] on span "1" at bounding box center [679, 561] width 8 height 22
click at [734, 560] on span "2" at bounding box center [738, 561] width 8 height 22
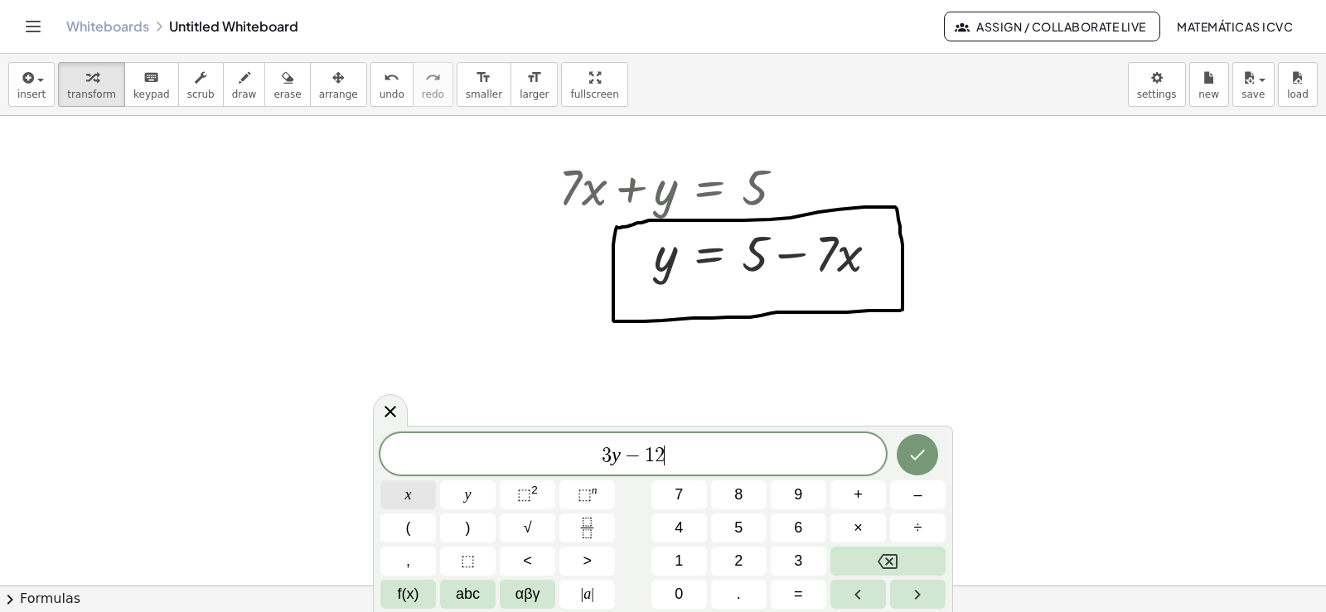
click at [414, 496] on button "x" at bounding box center [408, 495] width 56 height 29
click at [800, 593] on span "=" at bounding box center [798, 594] width 9 height 22
click at [685, 555] on button "1" at bounding box center [679, 561] width 56 height 29
click at [738, 530] on span "5" at bounding box center [738, 528] width 8 height 22
click at [922, 457] on icon "Done" at bounding box center [918, 455] width 20 height 20
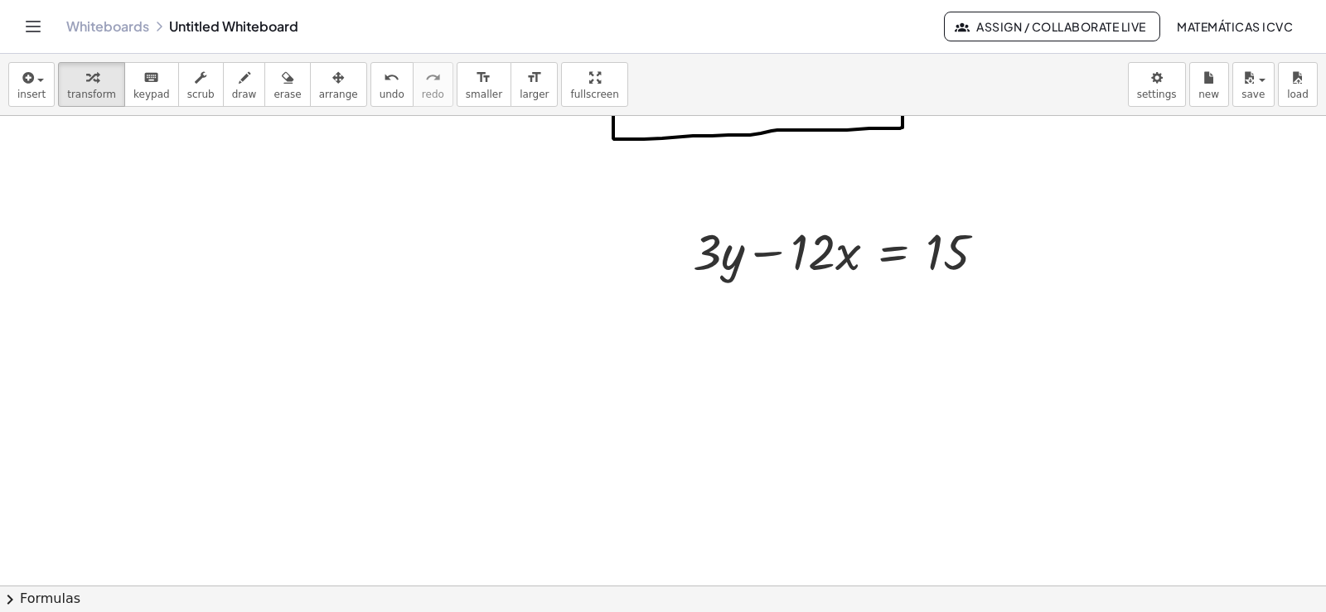
scroll to position [4312, 0]
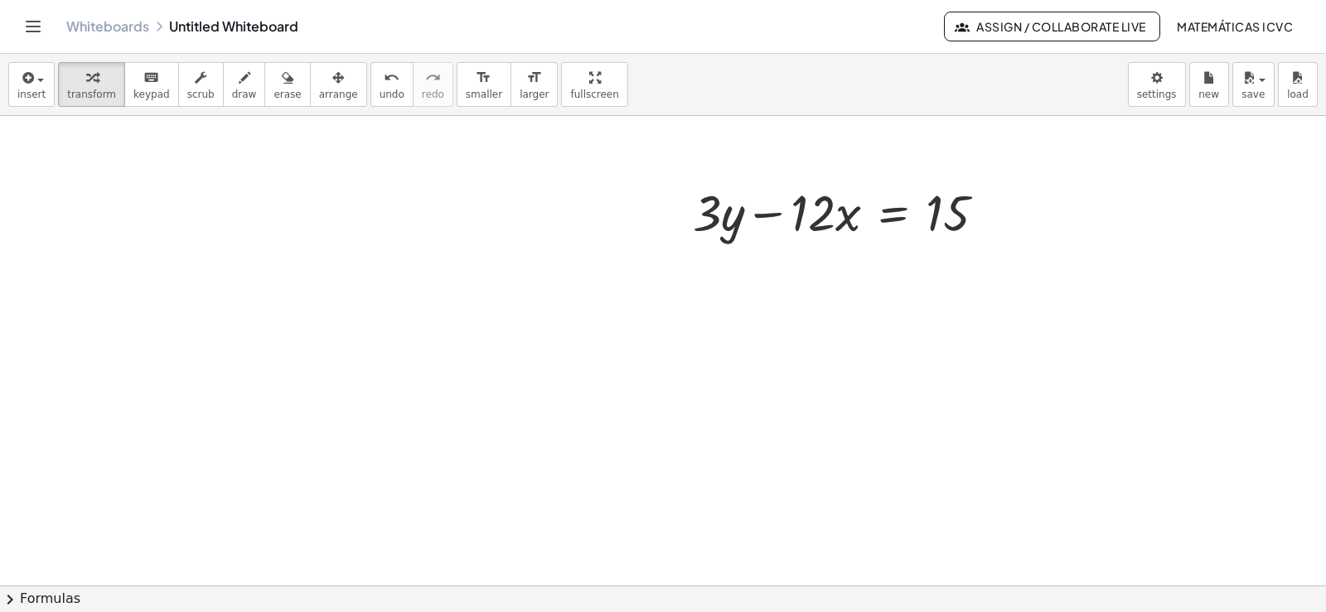
click at [319, 92] on span "arrange" at bounding box center [338, 95] width 39 height 12
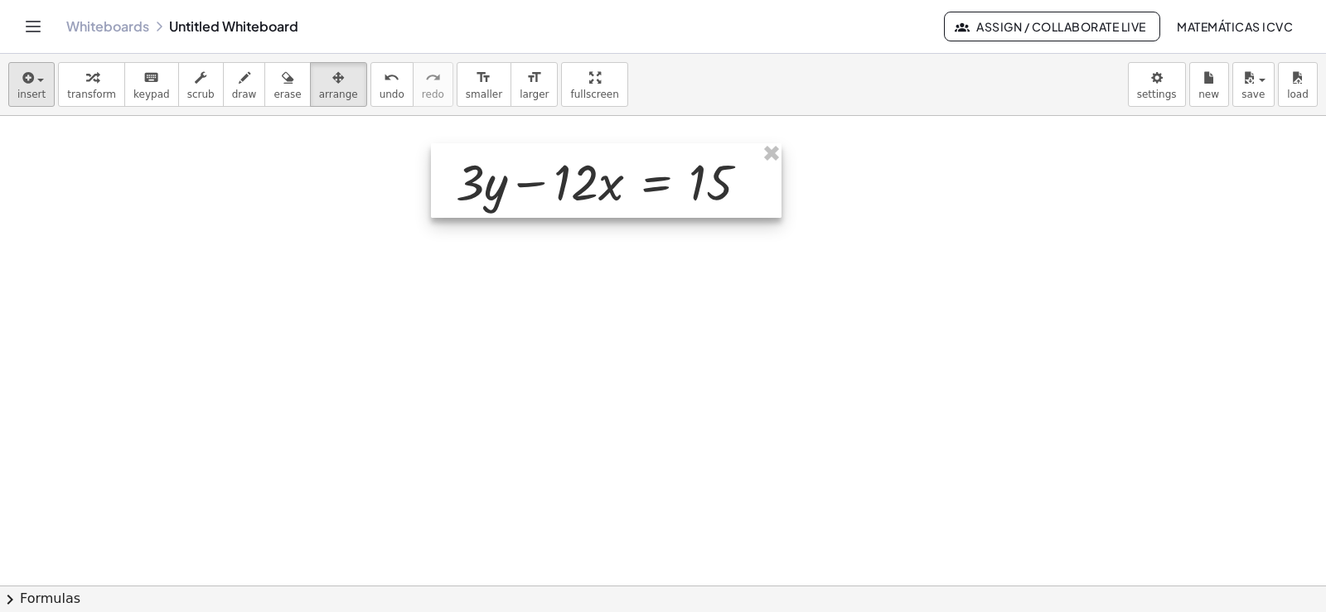
drag, startPoint x: 890, startPoint y: 240, endPoint x: 38, endPoint y: 76, distance: 867.5
click at [649, 209] on div at bounding box center [606, 180] width 351 height 75
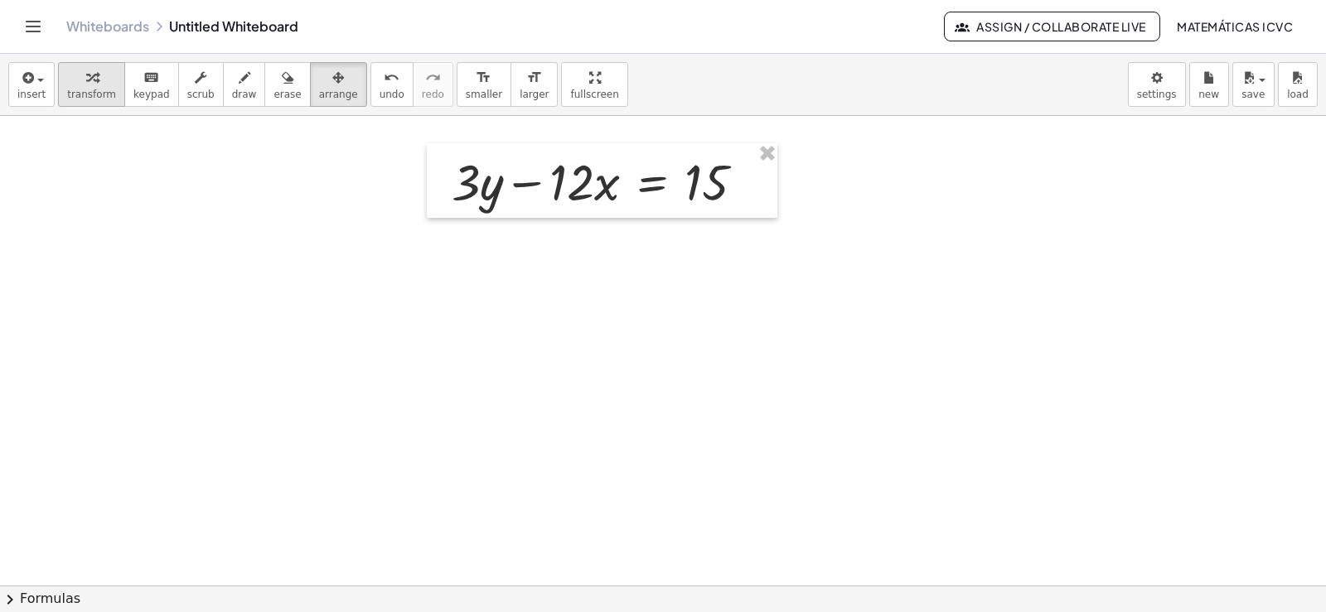
click at [69, 86] on div "button" at bounding box center [91, 77] width 49 height 20
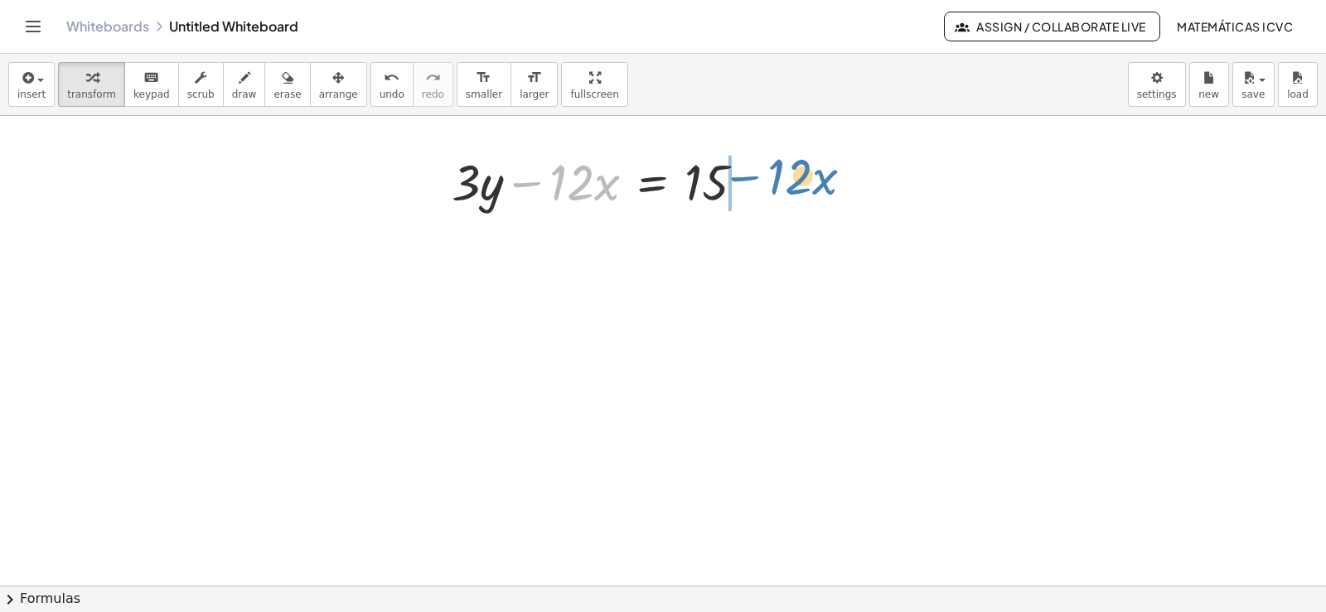
drag, startPoint x: 524, startPoint y: 187, endPoint x: 742, endPoint y: 182, distance: 218.1
click at [742, 182] on div at bounding box center [604, 181] width 322 height 66
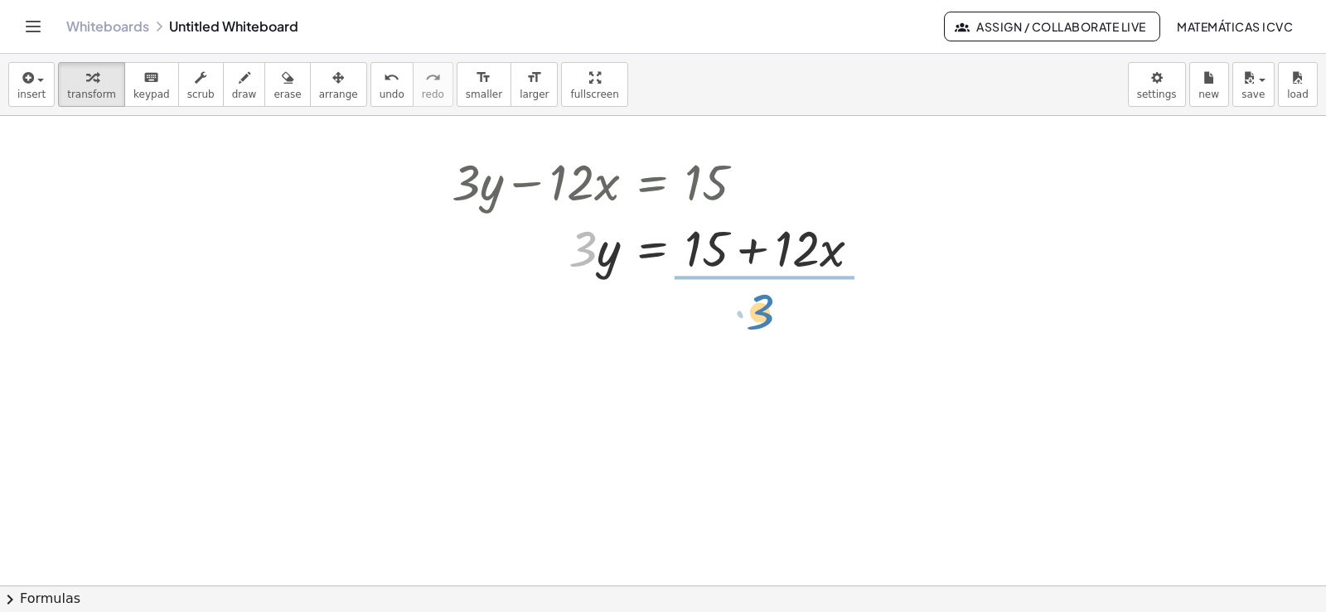
drag, startPoint x: 580, startPoint y: 264, endPoint x: 1319, endPoint y: 420, distance: 754.7
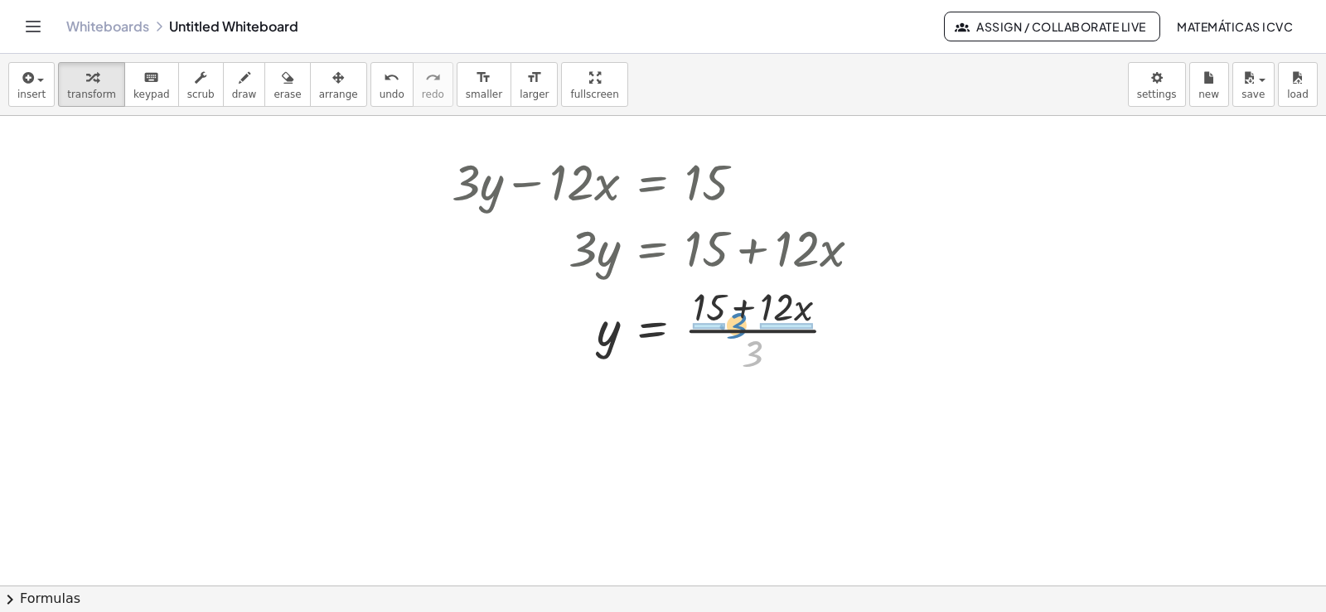
drag, startPoint x: 754, startPoint y: 360, endPoint x: 738, endPoint y: 332, distance: 32.3
click at [738, 332] on div at bounding box center [662, 328] width 438 height 98
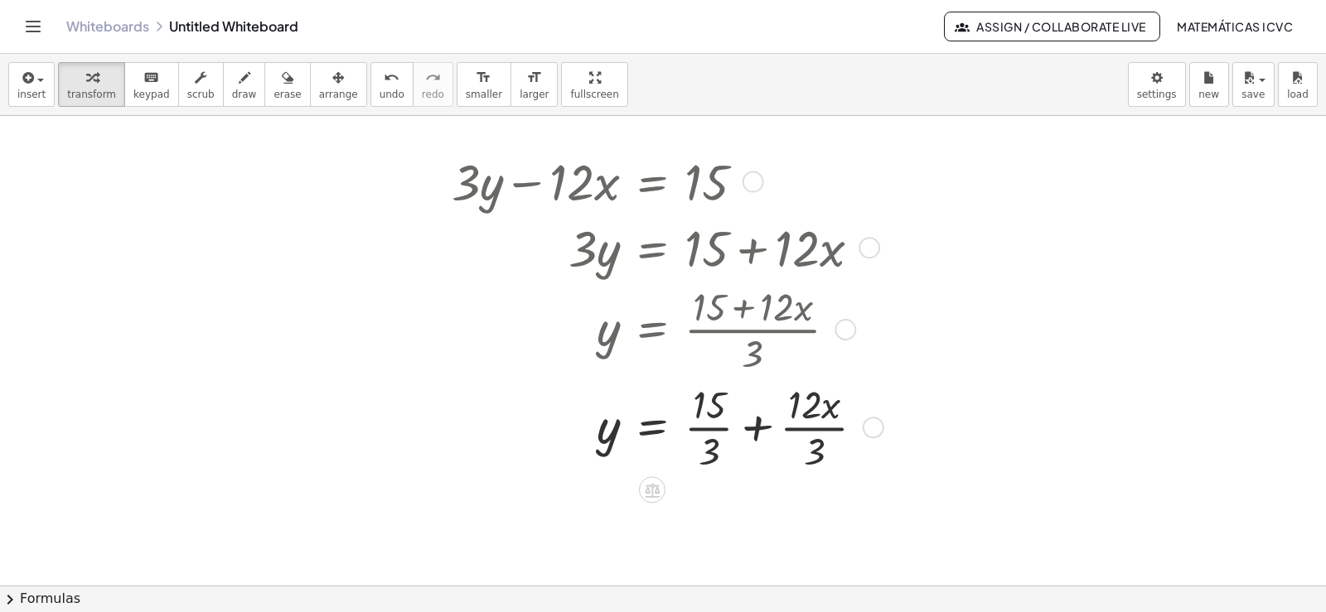
click at [696, 425] on div at bounding box center [664, 426] width 443 height 98
drag, startPoint x: 815, startPoint y: 432, endPoint x: 1309, endPoint y: 499, distance: 498.5
click at [815, 431] on div at bounding box center [662, 426] width 438 height 98
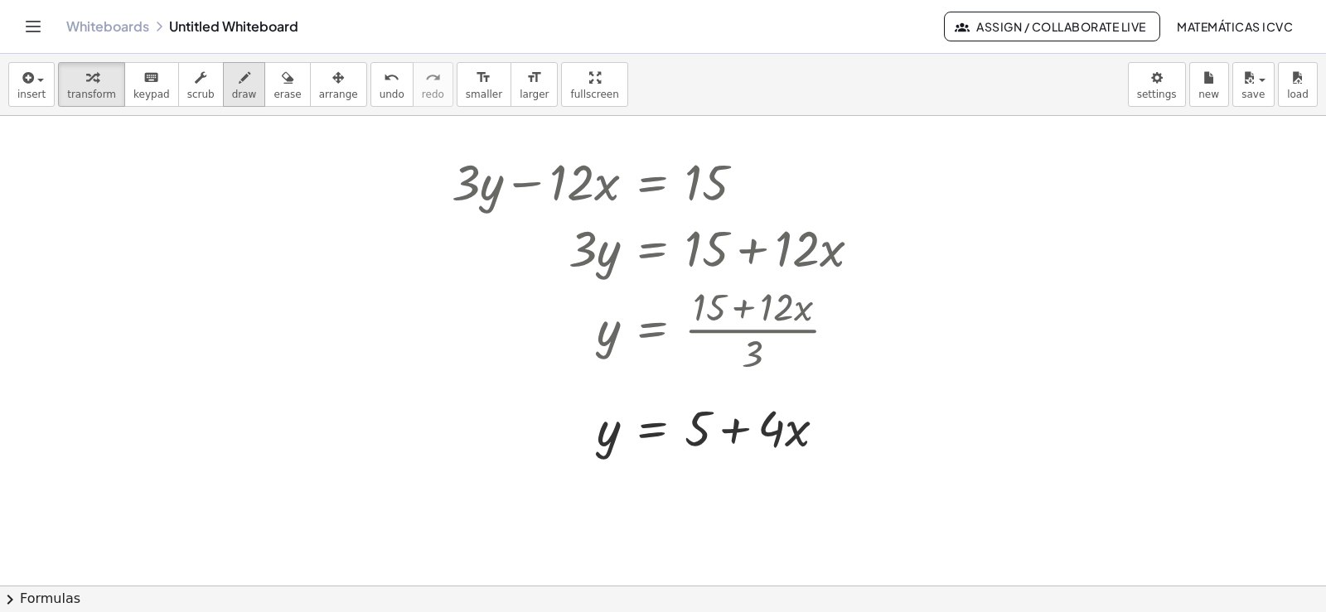
click at [232, 89] on span "draw" at bounding box center [244, 95] width 25 height 12
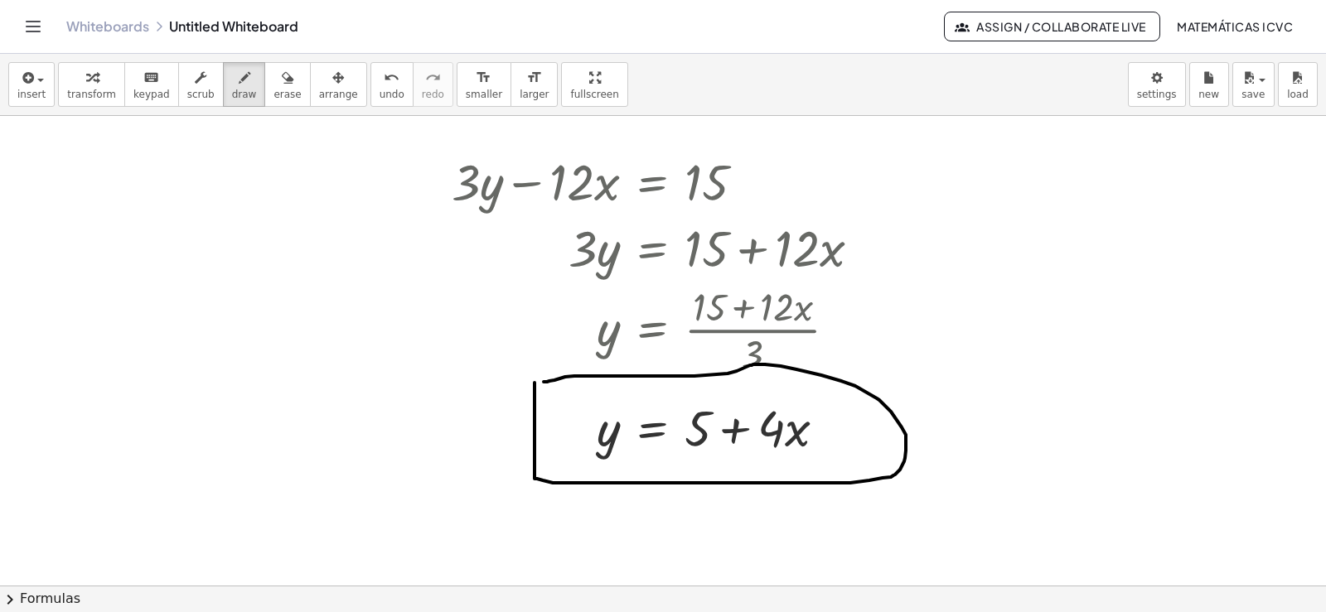
drag, startPoint x: 535, startPoint y: 383, endPoint x: 487, endPoint y: 382, distance: 48.1
click at [384, 75] on icon "undo" at bounding box center [392, 78] width 16 height 20
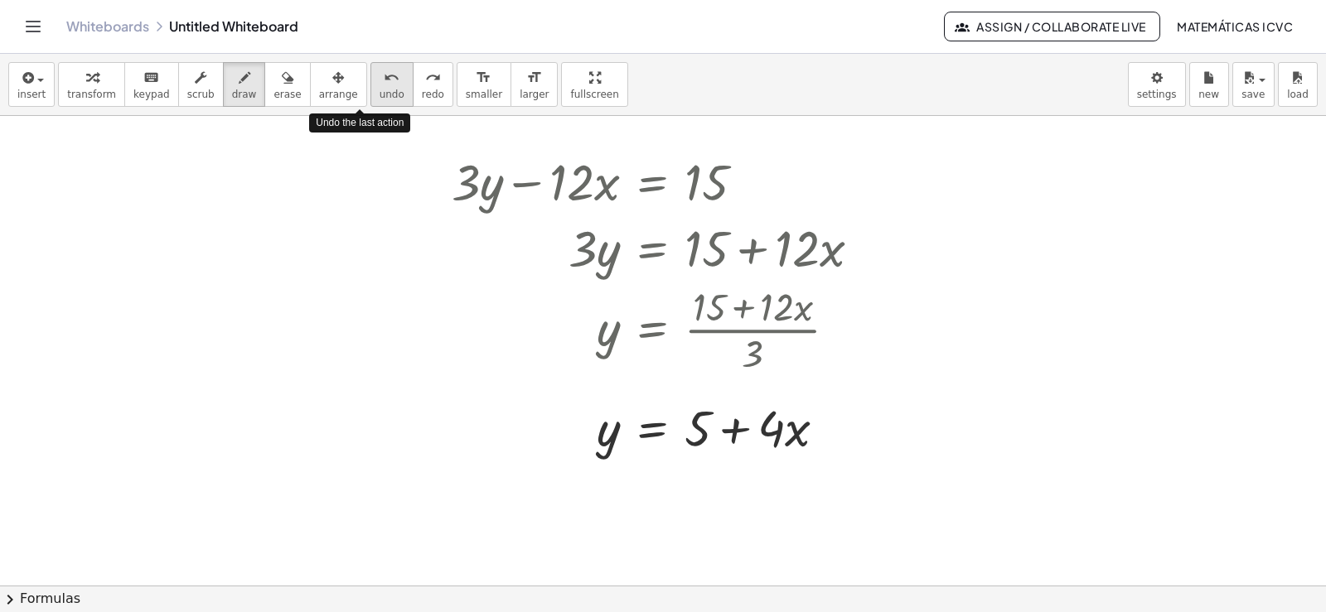
click at [384, 75] on icon "undo" at bounding box center [392, 78] width 16 height 20
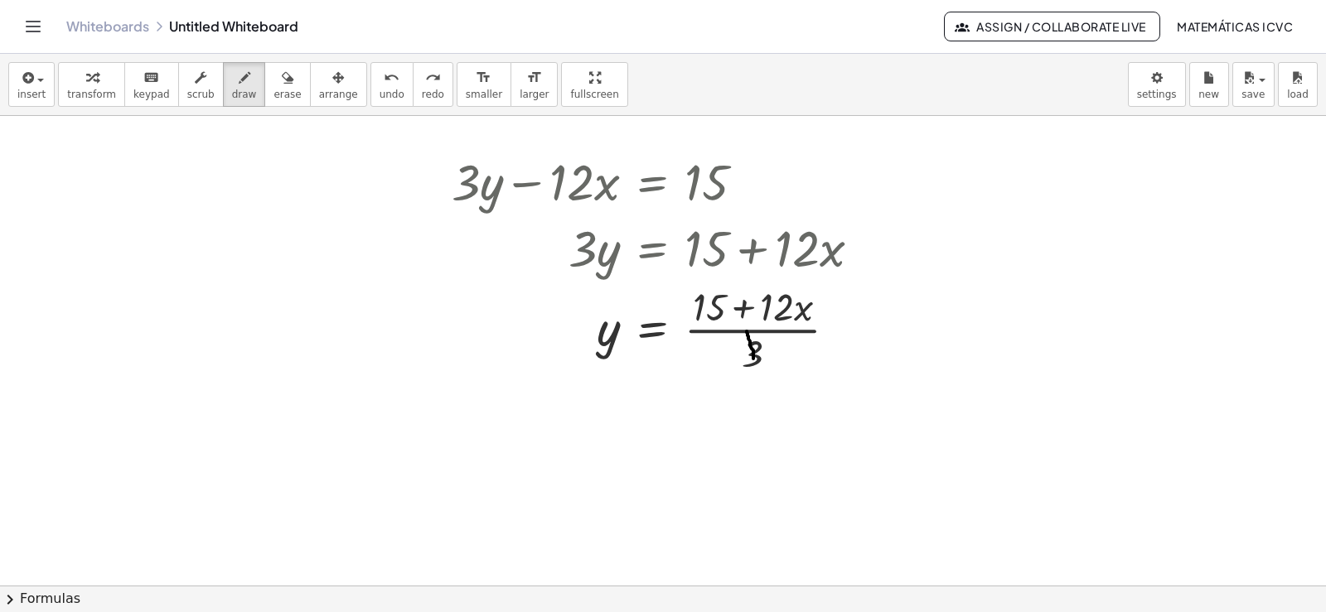
drag, startPoint x: 753, startPoint y: 359, endPoint x: 747, endPoint y: 332, distance: 28.1
click at [103, 84] on div "button" at bounding box center [91, 77] width 49 height 20
drag, startPoint x: 758, startPoint y: 358, endPoint x: 749, endPoint y: 330, distance: 29.6
click at [749, 330] on div at bounding box center [662, 328] width 438 height 98
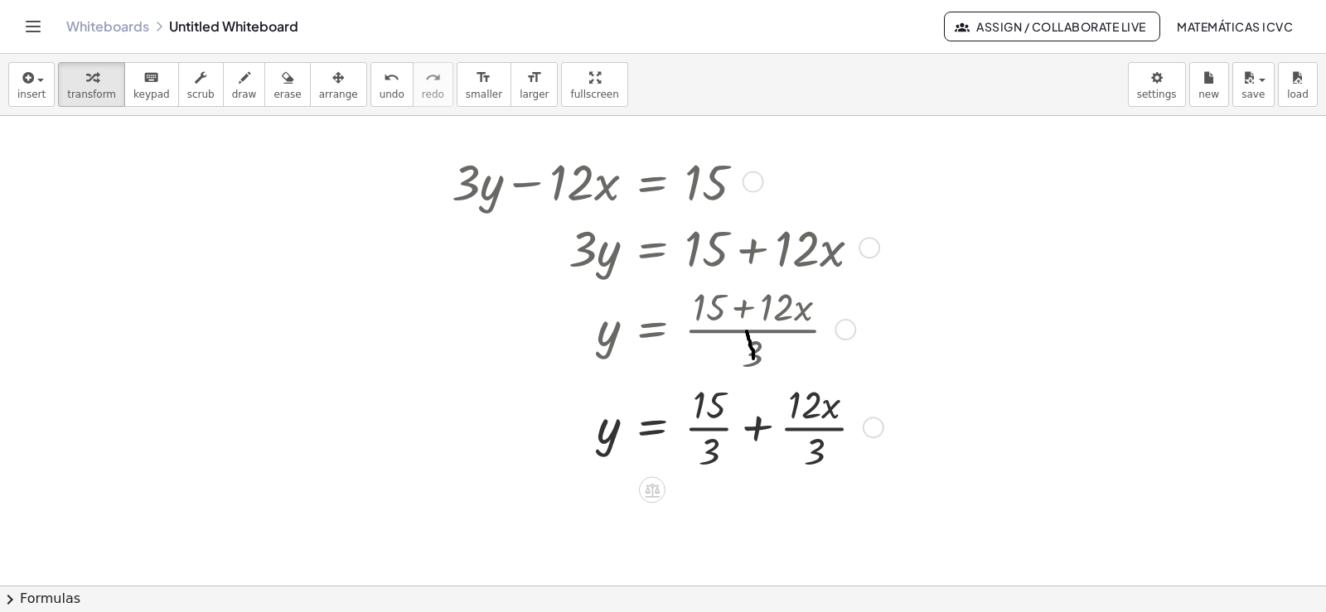
click at [720, 430] on div at bounding box center [664, 426] width 443 height 98
click at [811, 433] on div at bounding box center [662, 426] width 438 height 98
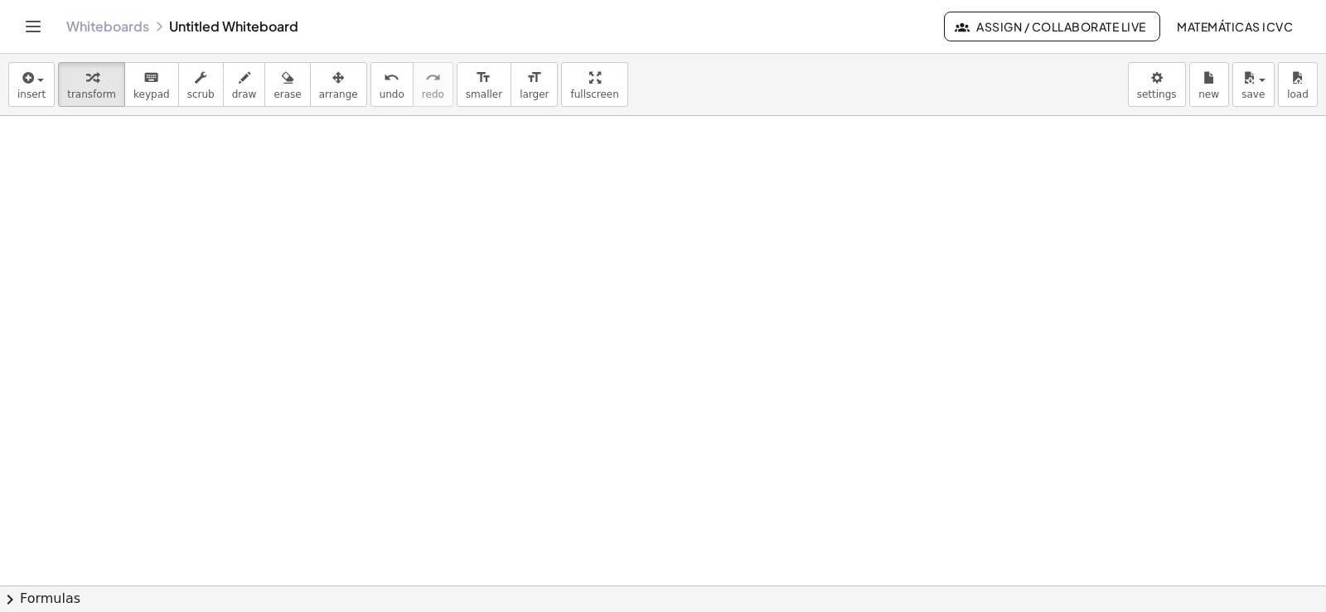
scroll to position [4699, 0]
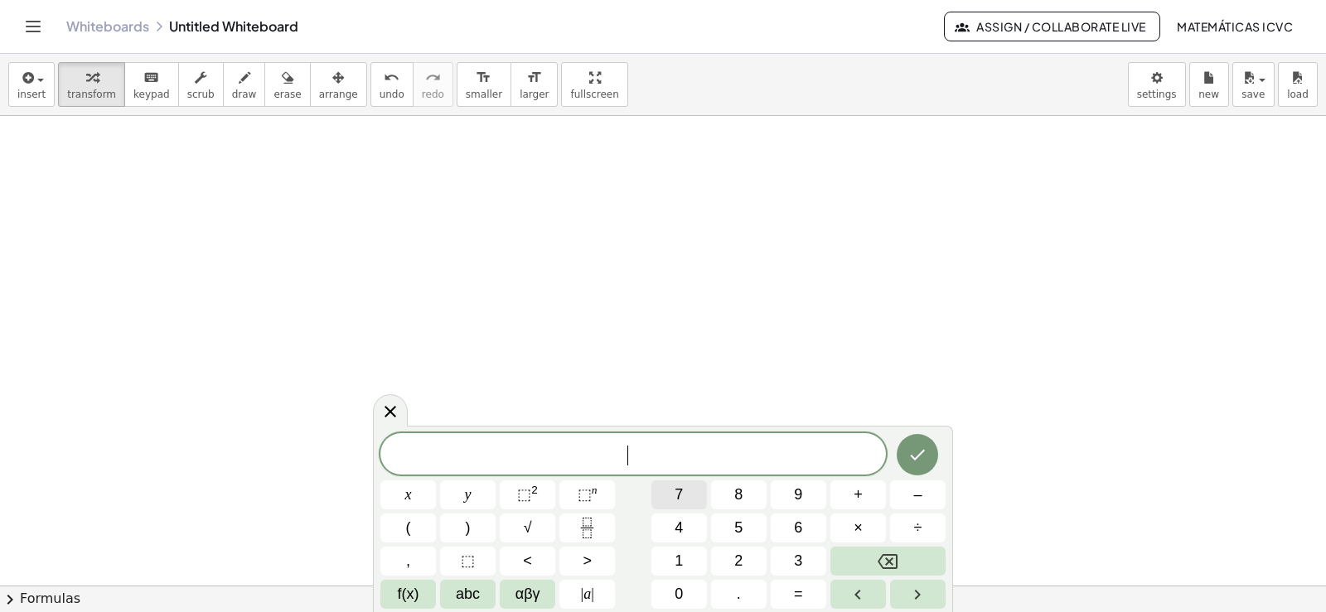
click at [690, 498] on button "7" at bounding box center [679, 495] width 56 height 29
click at [483, 491] on button "y" at bounding box center [468, 495] width 56 height 29
click at [865, 497] on button "+" at bounding box center [858, 495] width 56 height 29
click at [748, 556] on button "2" at bounding box center [739, 561] width 56 height 29
click at [671, 548] on button "1" at bounding box center [679, 561] width 56 height 29
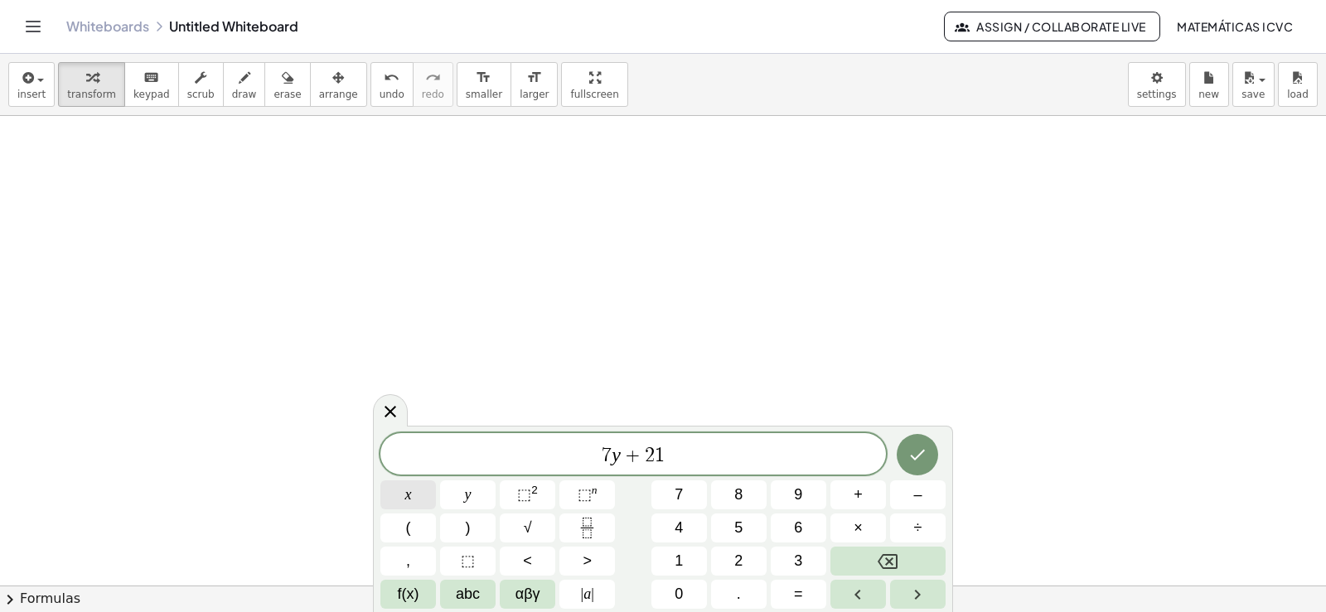
click at [408, 494] on span "x" at bounding box center [408, 495] width 7 height 22
click at [801, 596] on span "=" at bounding box center [798, 594] width 9 height 22
click at [691, 495] on button "7" at bounding box center [679, 495] width 56 height 29
click at [917, 461] on icon "Done" at bounding box center [918, 455] width 20 height 20
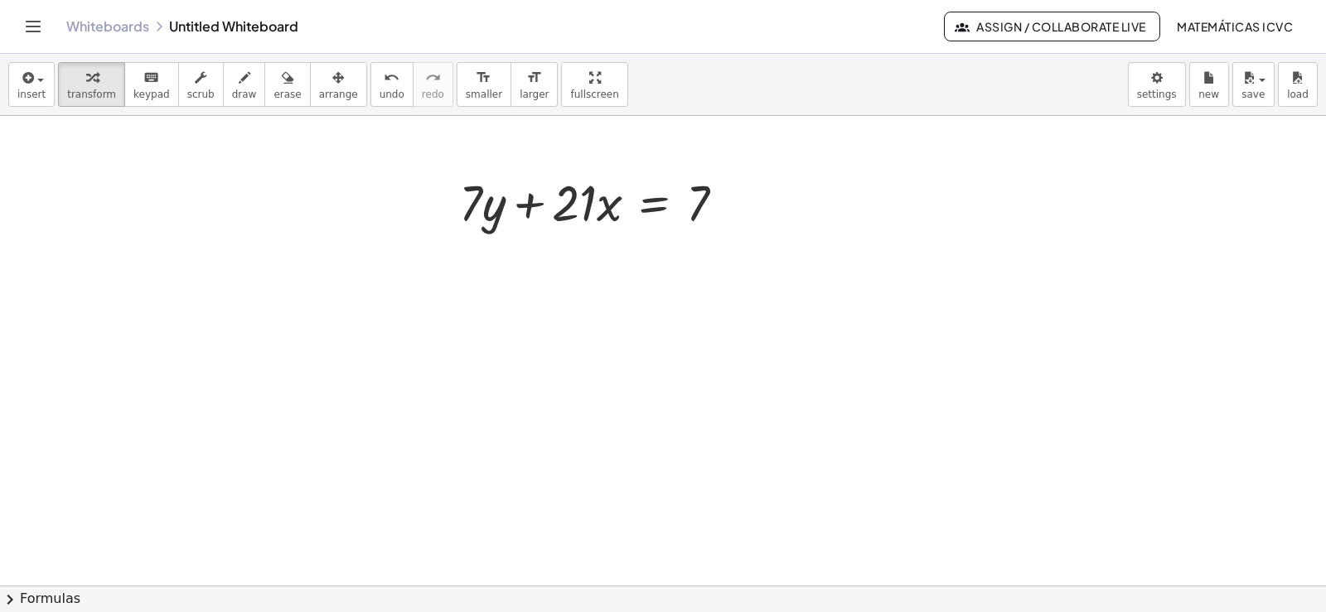
scroll to position [4815, 0]
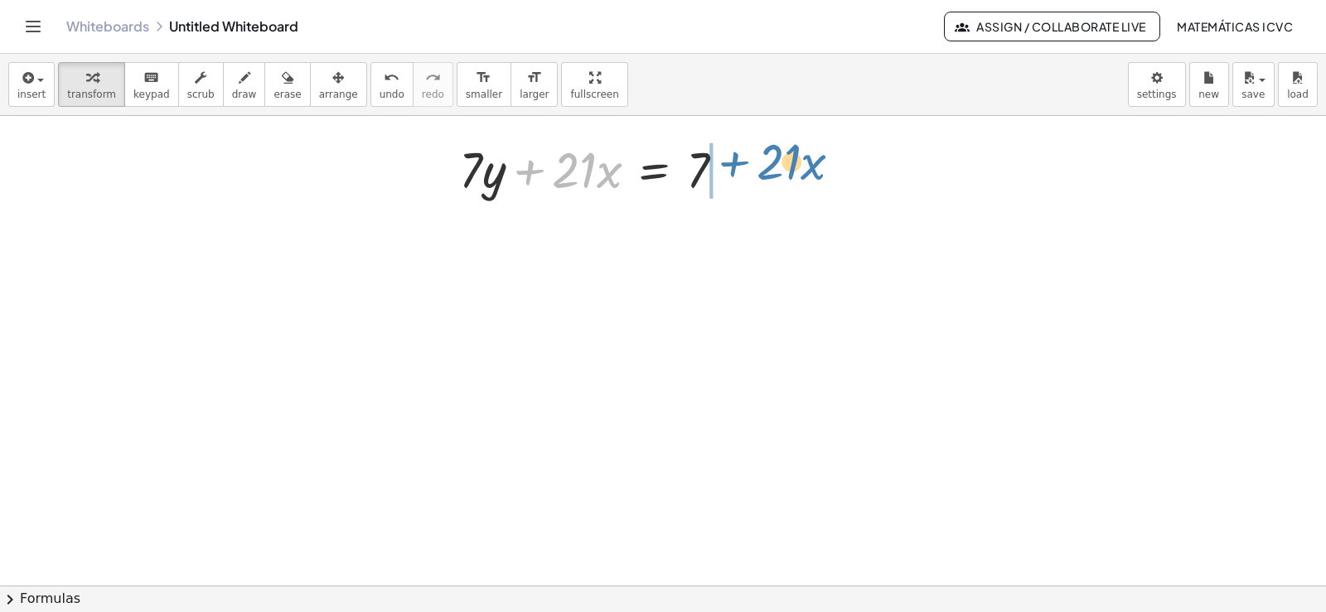
drag, startPoint x: 533, startPoint y: 176, endPoint x: 738, endPoint y: 166, distance: 205.0
click at [738, 166] on div at bounding box center [599, 168] width 296 height 66
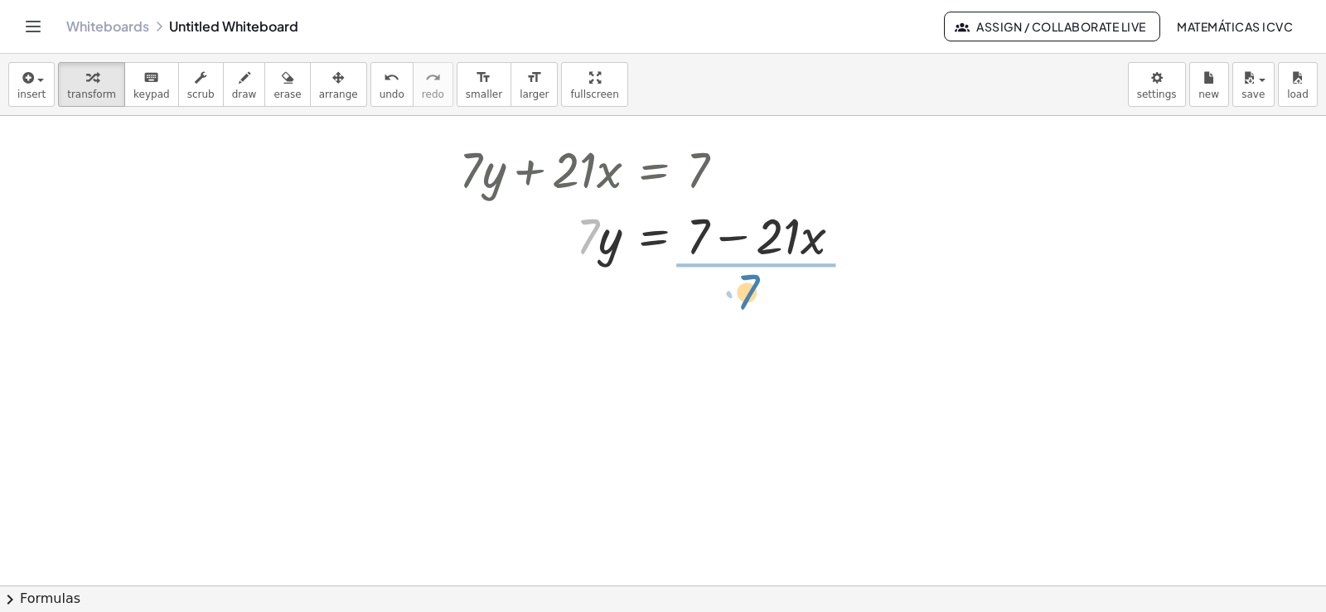
drag, startPoint x: 585, startPoint y: 239, endPoint x: 1325, endPoint y: 360, distance: 750.0
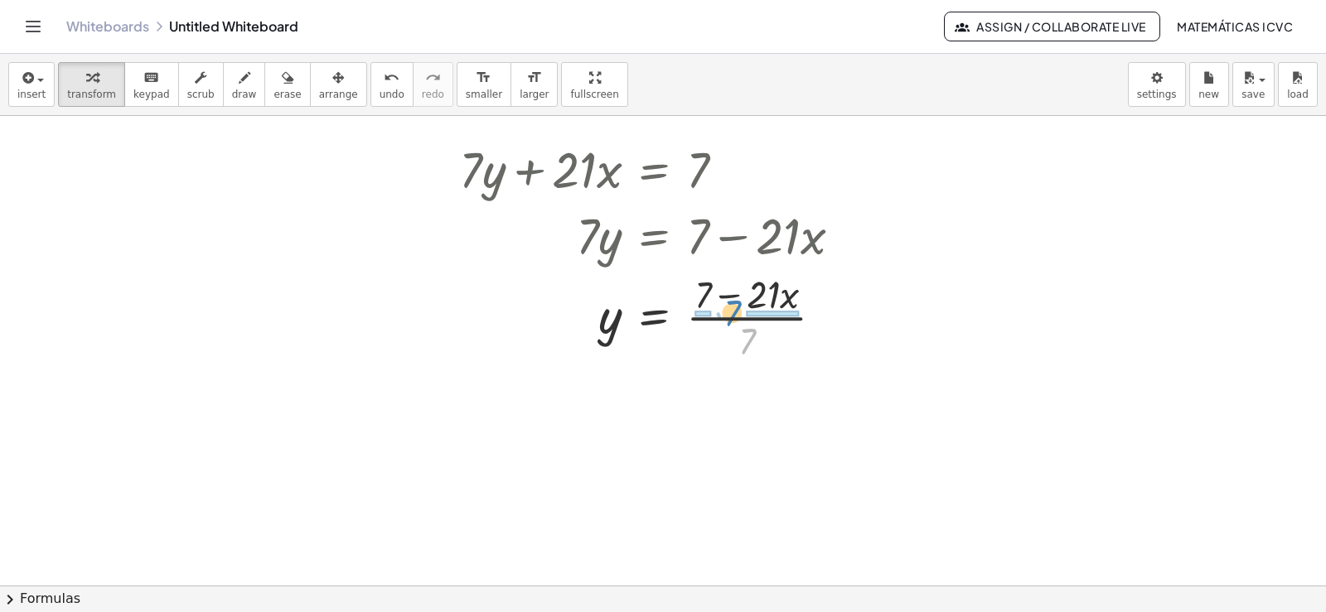
drag, startPoint x: 749, startPoint y: 341, endPoint x: 734, endPoint y: 312, distance: 31.9
click at [734, 312] on div at bounding box center [657, 316] width 412 height 98
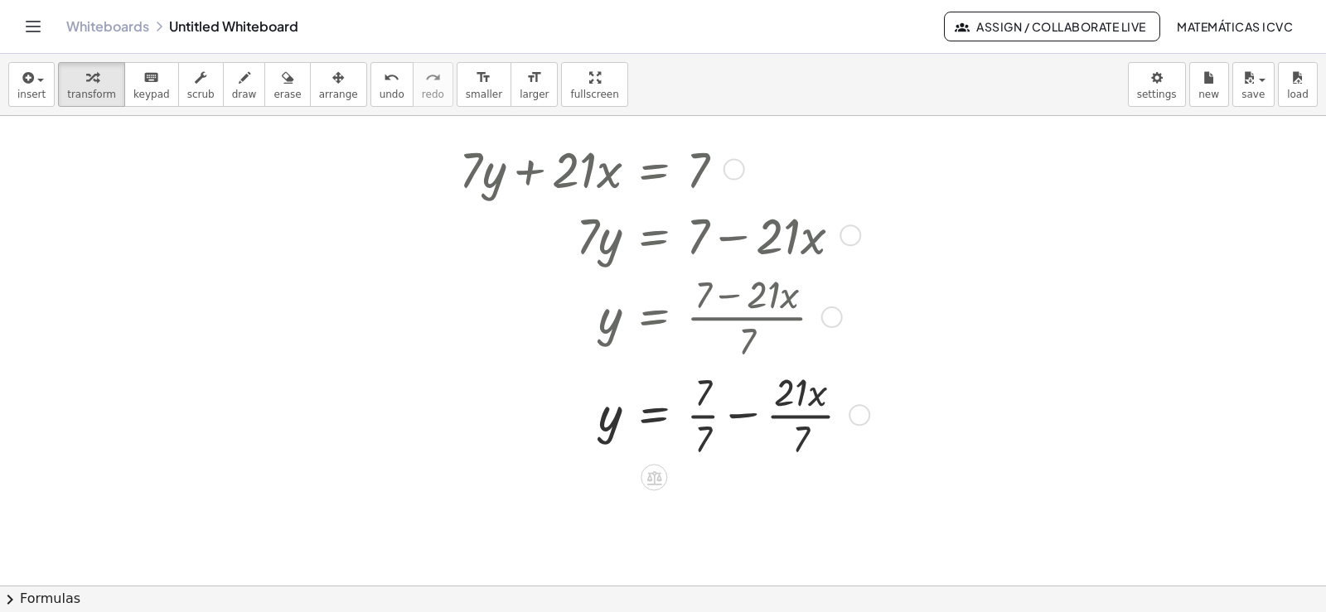
click at [705, 419] on div at bounding box center [661, 414] width 421 height 98
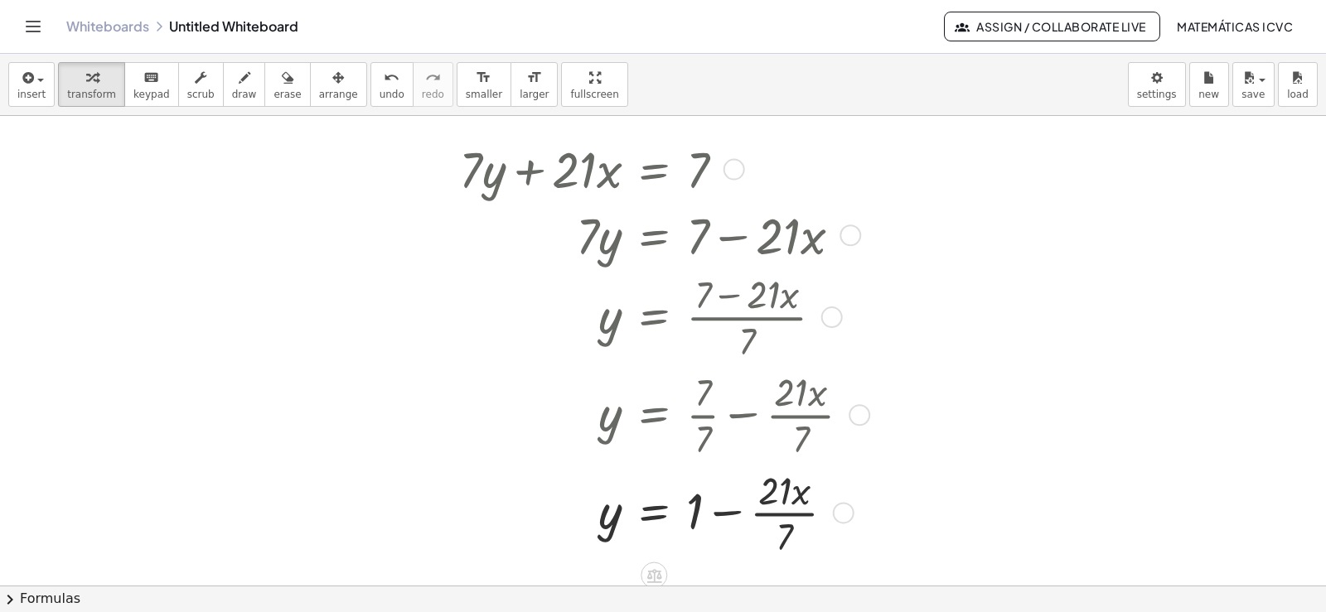
click at [803, 516] on div at bounding box center [661, 512] width 421 height 98
click at [232, 89] on span "draw" at bounding box center [244, 95] width 25 height 12
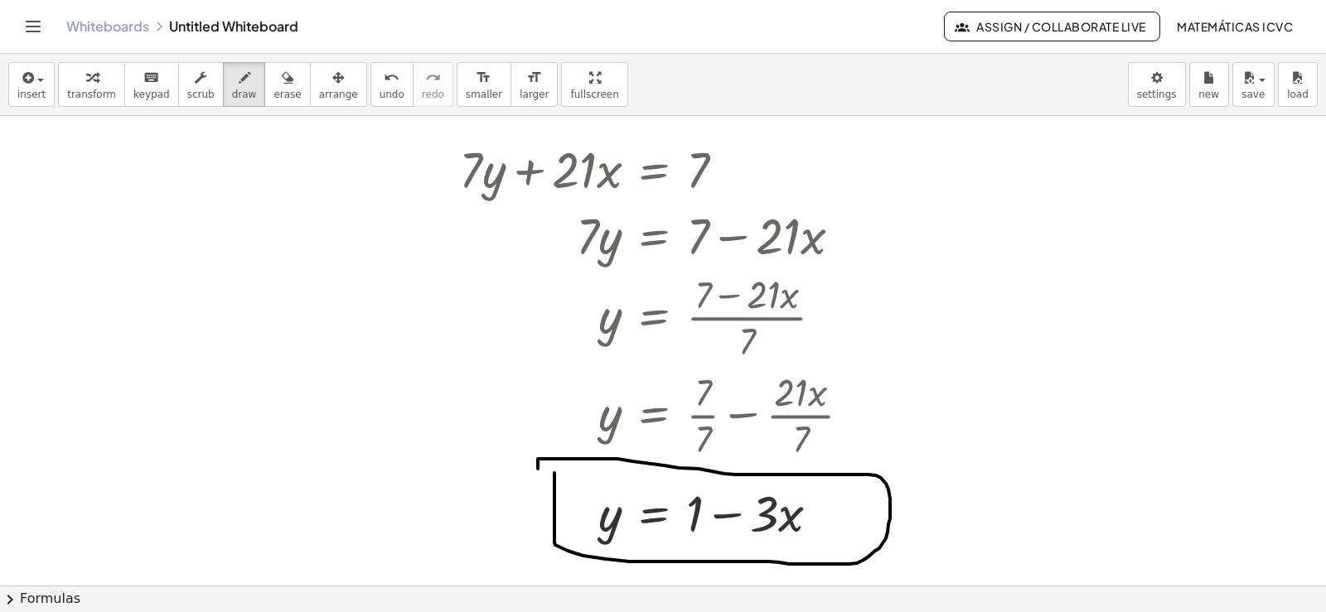
drag, startPoint x: 554, startPoint y: 473, endPoint x: 660, endPoint y: 567, distance: 140.9
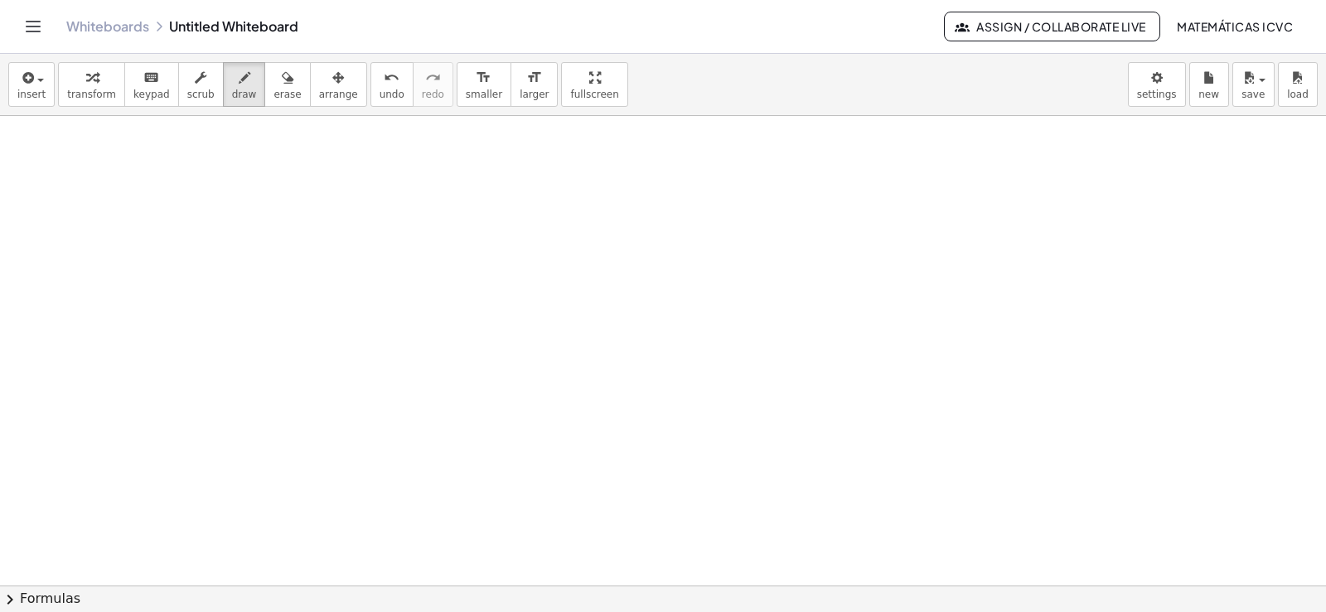
scroll to position [5335, 0]
click at [88, 99] on span "transform" at bounding box center [91, 95] width 49 height 12
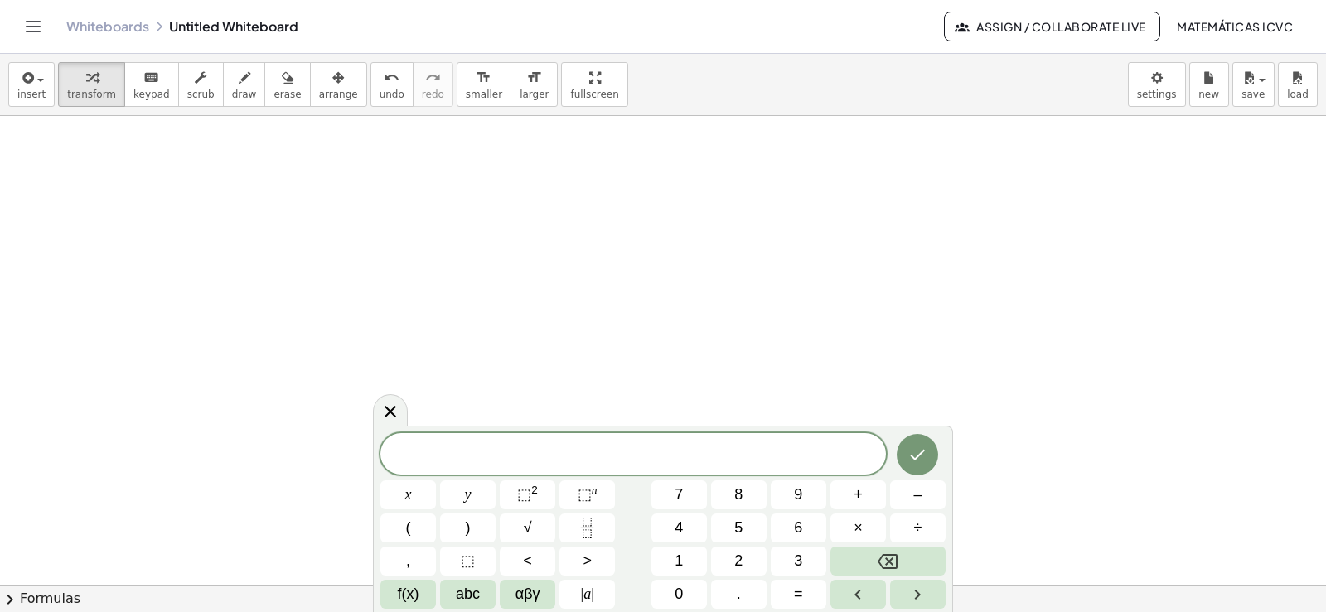
scroll to position [5501, 0]
click at [915, 491] on span "–" at bounding box center [917, 495] width 8 height 22
click at [801, 556] on span "3" at bounding box center [798, 561] width 8 height 22
click at [420, 491] on button "x" at bounding box center [408, 495] width 56 height 29
click at [869, 501] on button "+" at bounding box center [858, 495] width 56 height 29
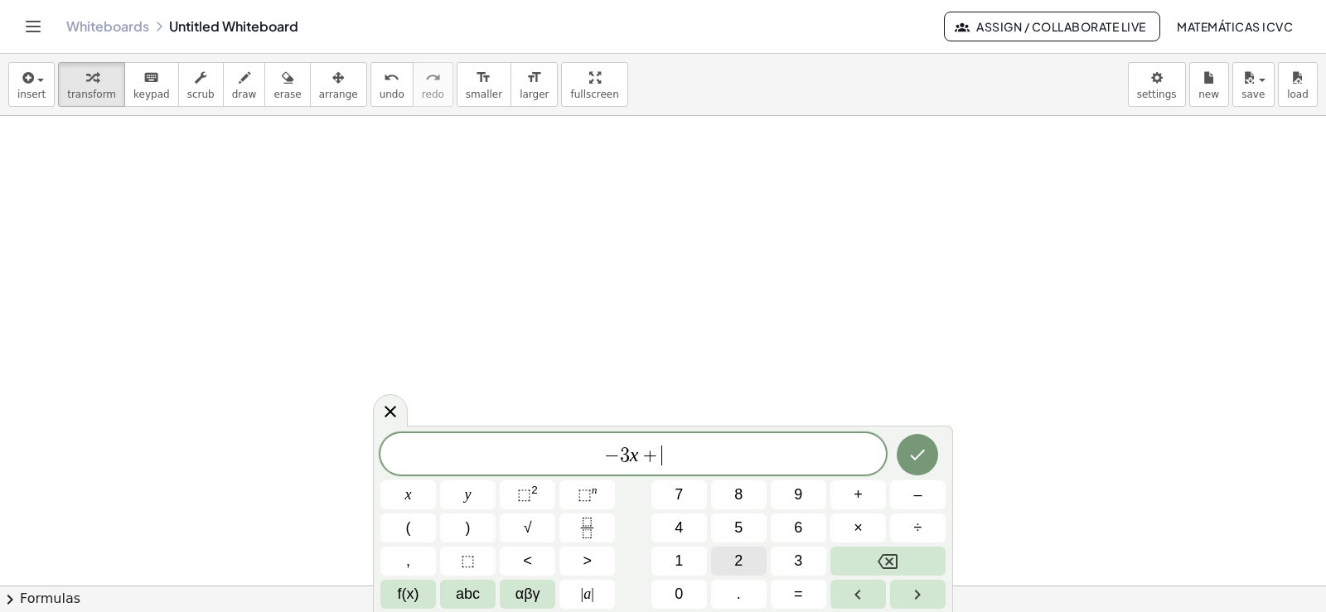
click at [738, 554] on span "2" at bounding box center [738, 561] width 8 height 22
click at [471, 500] on span "y" at bounding box center [468, 495] width 7 height 22
click at [806, 593] on button "=" at bounding box center [799, 594] width 56 height 29
click at [916, 495] on span "–" at bounding box center [917, 495] width 8 height 22
click at [695, 556] on button "1" at bounding box center [679, 561] width 56 height 29
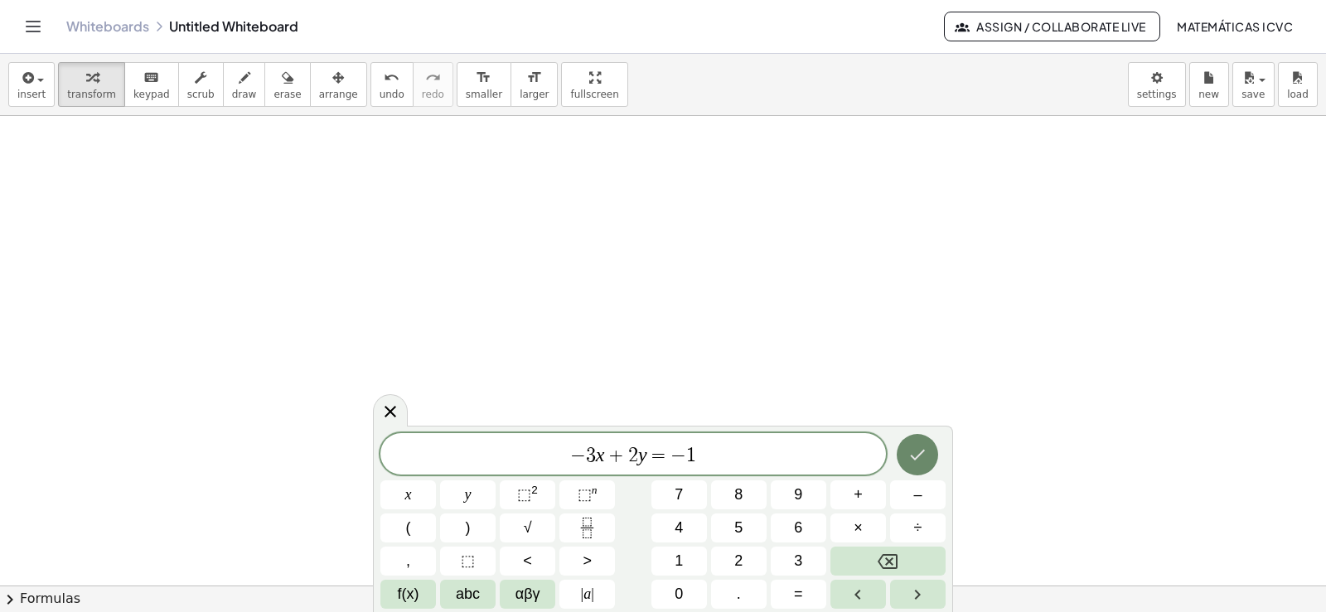
click at [914, 462] on icon "Done" at bounding box center [918, 455] width 20 height 20
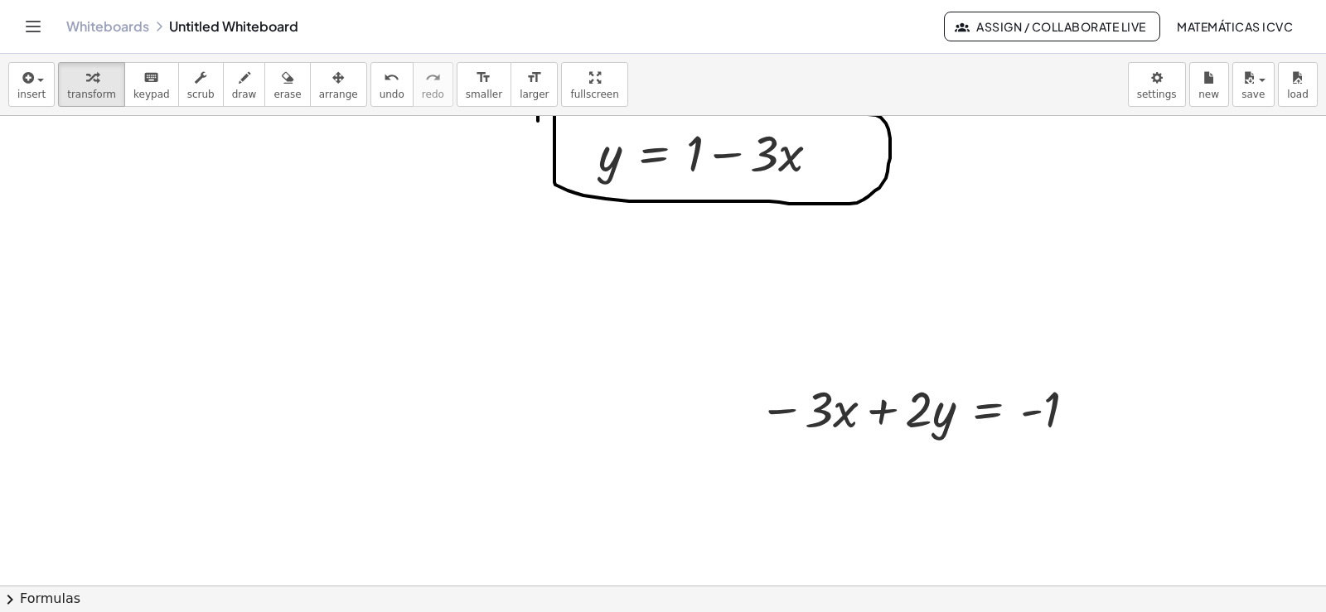
scroll to position [5169, 0]
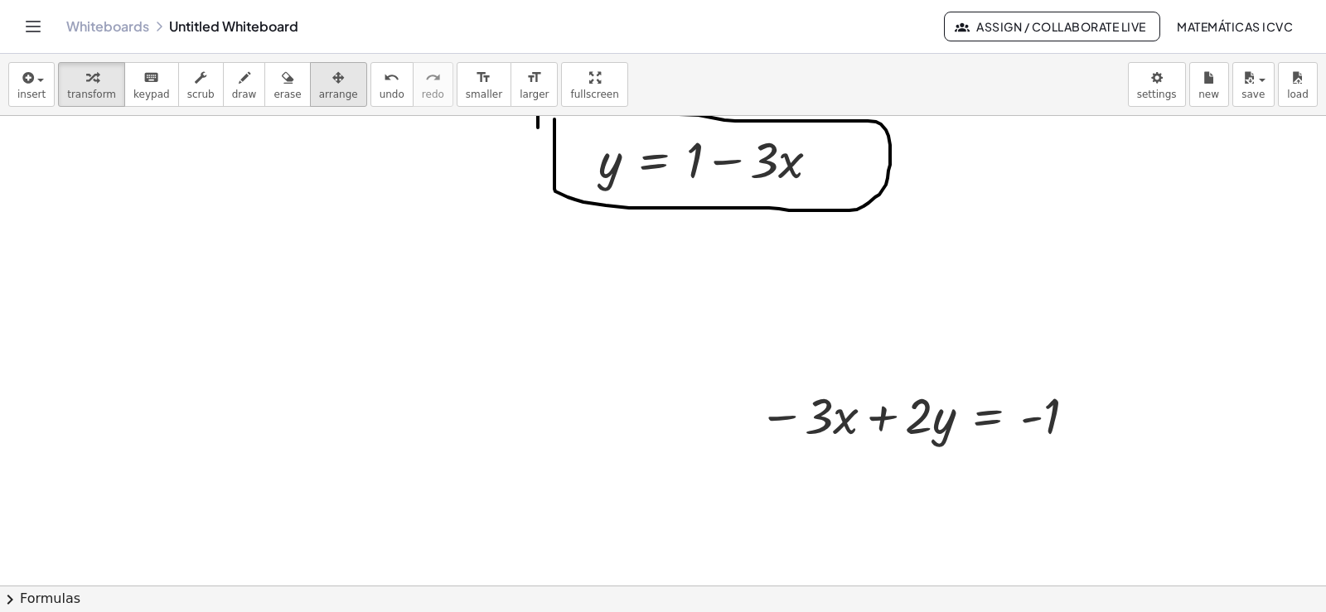
click at [326, 91] on span "arrange" at bounding box center [338, 95] width 39 height 12
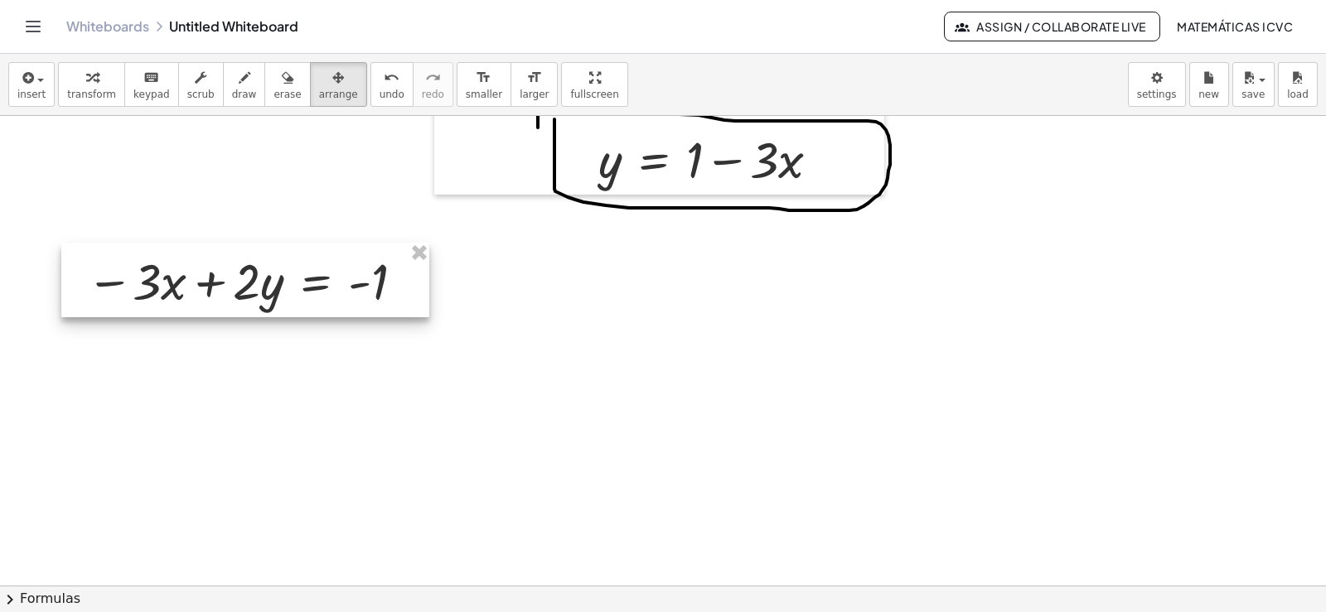
drag, startPoint x: 930, startPoint y: 413, endPoint x: 224, endPoint y: 193, distance: 739.5
click at [257, 278] on div at bounding box center [245, 280] width 368 height 75
click at [94, 108] on div "insert select one: Math Expression Function Text Youtube Video Graphing Geometr…" at bounding box center [663, 85] width 1326 height 62
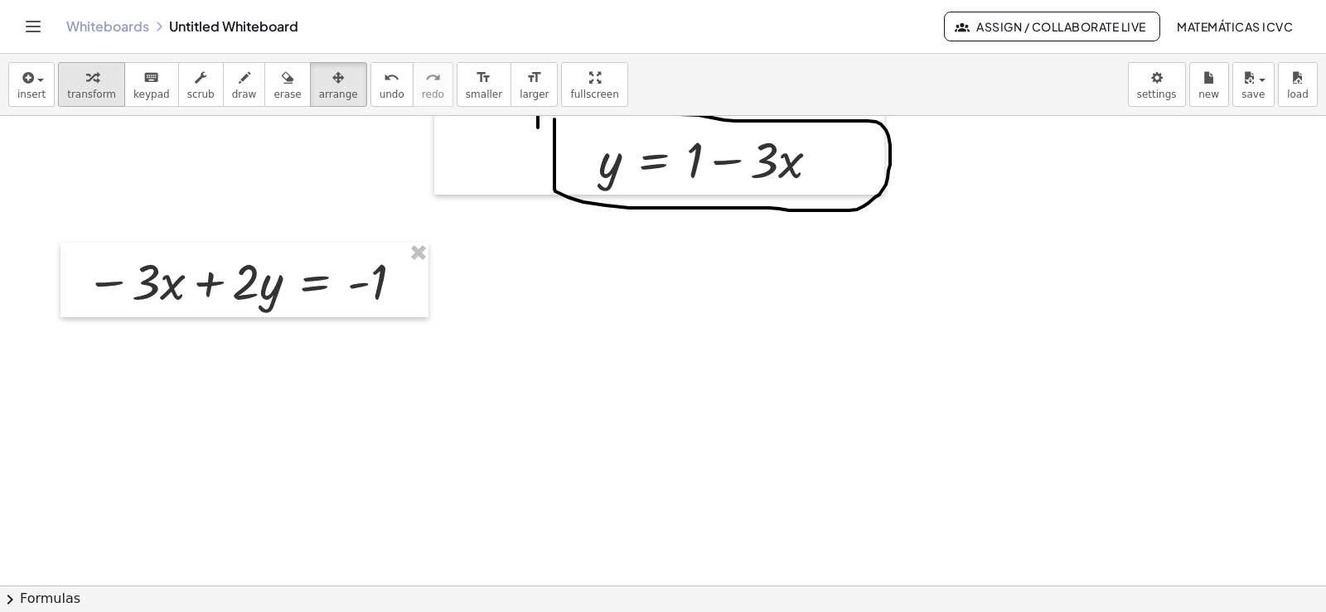
click at [80, 90] on span "transform" at bounding box center [91, 95] width 49 height 12
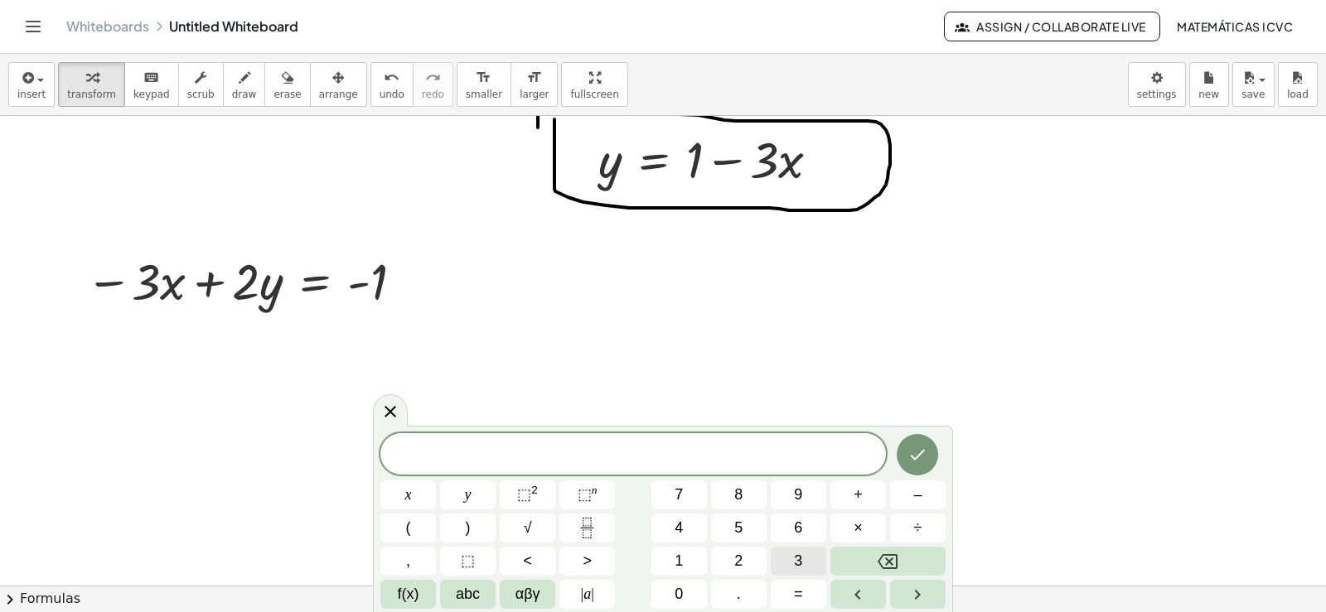
click at [818, 564] on button "3" at bounding box center [799, 561] width 56 height 29
click at [416, 496] on button "x" at bounding box center [408, 495] width 56 height 29
click at [859, 498] on span "+" at bounding box center [858, 495] width 9 height 22
click at [738, 525] on span "5" at bounding box center [738, 528] width 8 height 22
click at [469, 487] on span "y" at bounding box center [468, 495] width 7 height 22
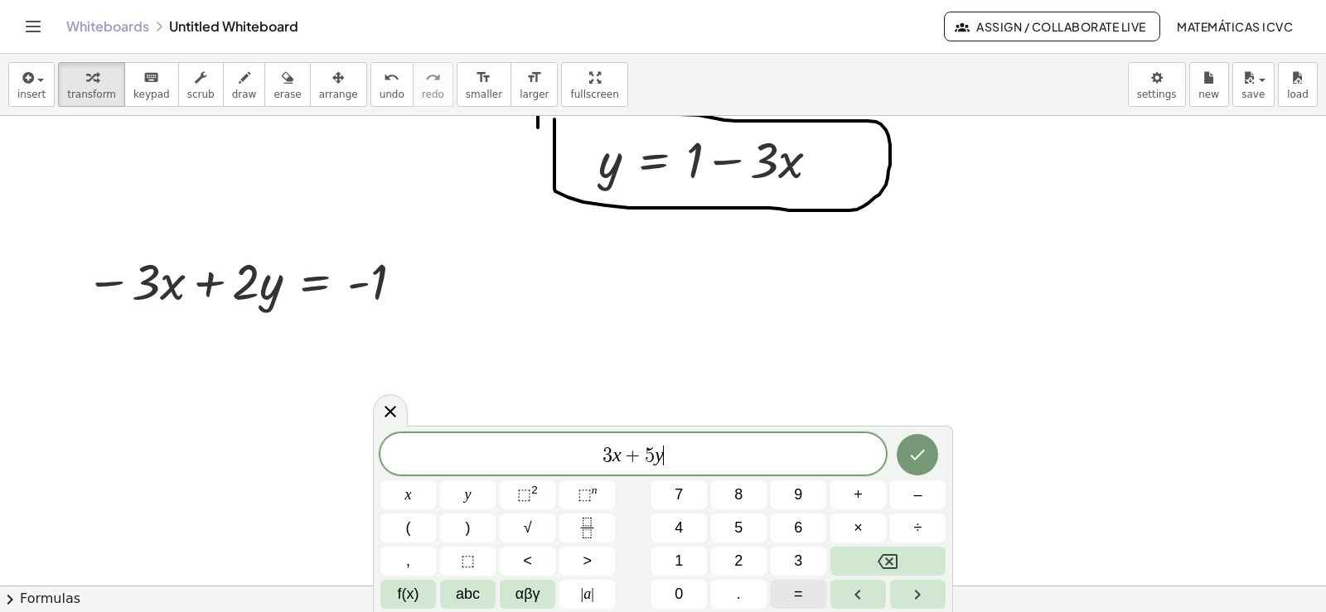
click at [796, 589] on span "=" at bounding box center [798, 594] width 9 height 22
click at [738, 499] on span "8" at bounding box center [738, 495] width 8 height 22
click at [925, 459] on icon "Done" at bounding box center [918, 455] width 20 height 20
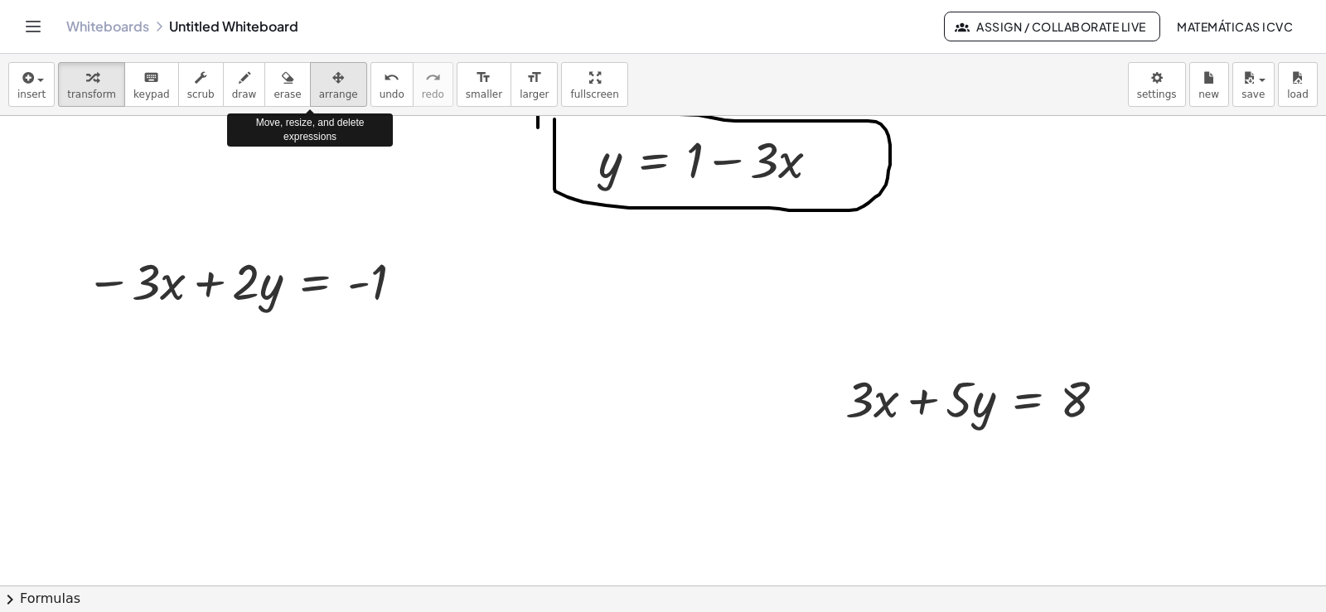
click at [319, 89] on span "arrange" at bounding box center [338, 95] width 39 height 12
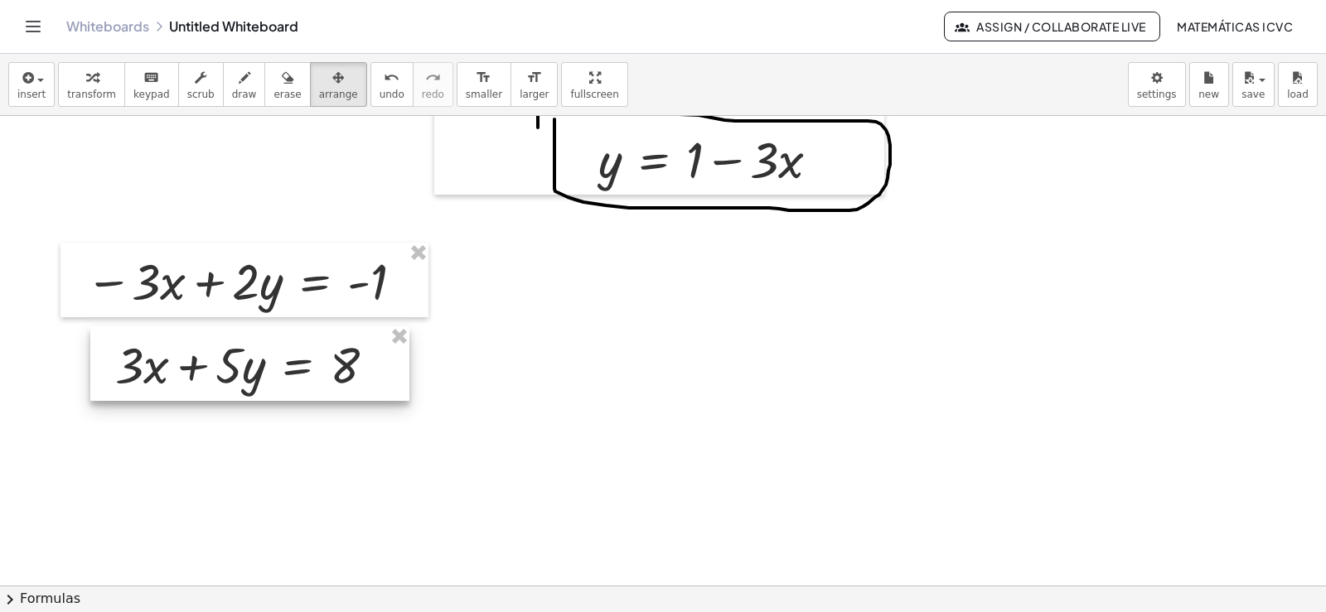
drag, startPoint x: 992, startPoint y: 419, endPoint x: 262, endPoint y: 385, distance: 731.0
click at [262, 385] on div at bounding box center [249, 364] width 319 height 75
click at [85, 95] on span "transform" at bounding box center [91, 95] width 49 height 12
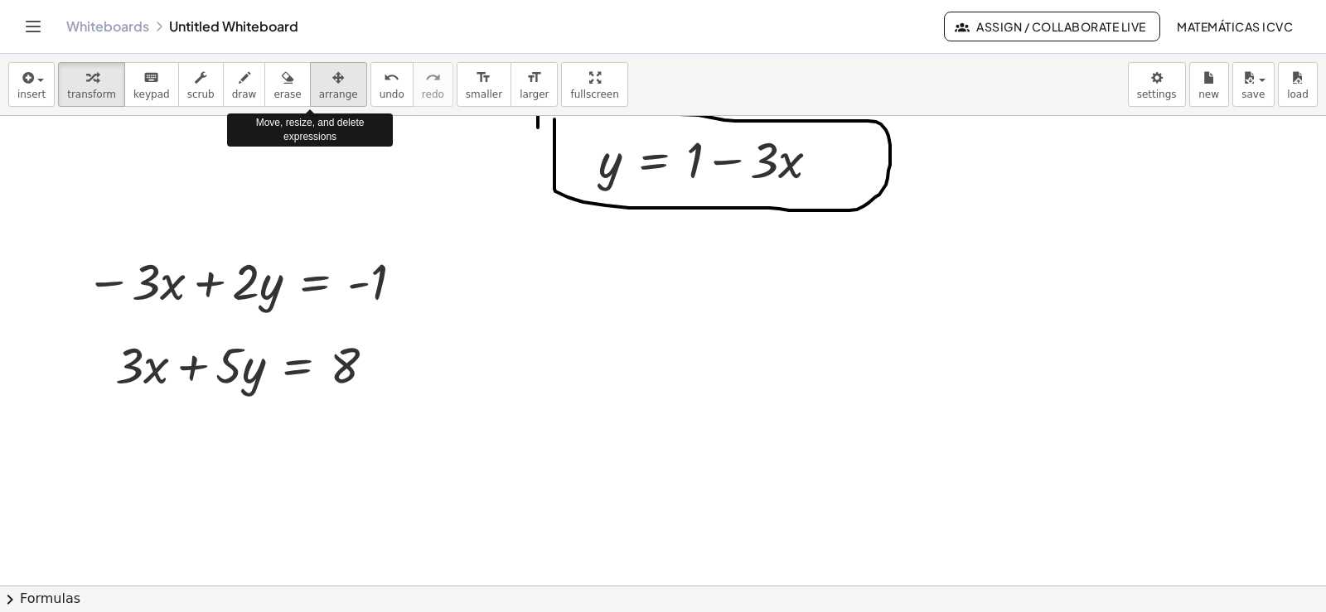
click at [319, 93] on span "arrange" at bounding box center [338, 95] width 39 height 12
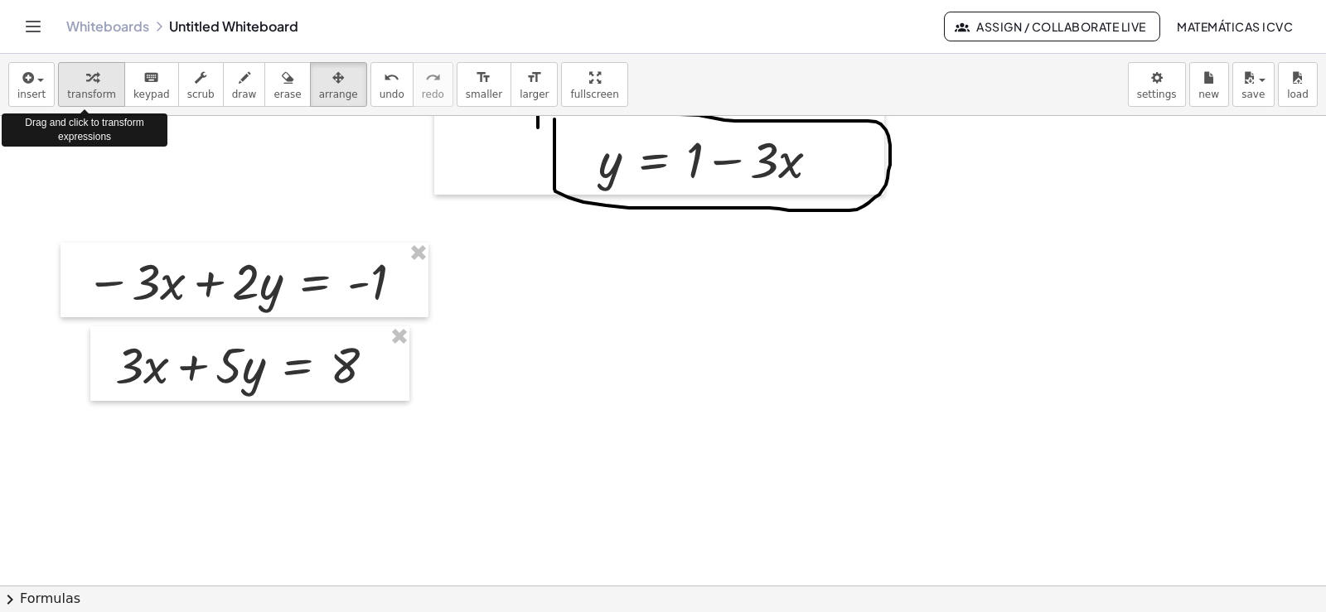
click at [86, 94] on span "transform" at bounding box center [91, 95] width 49 height 12
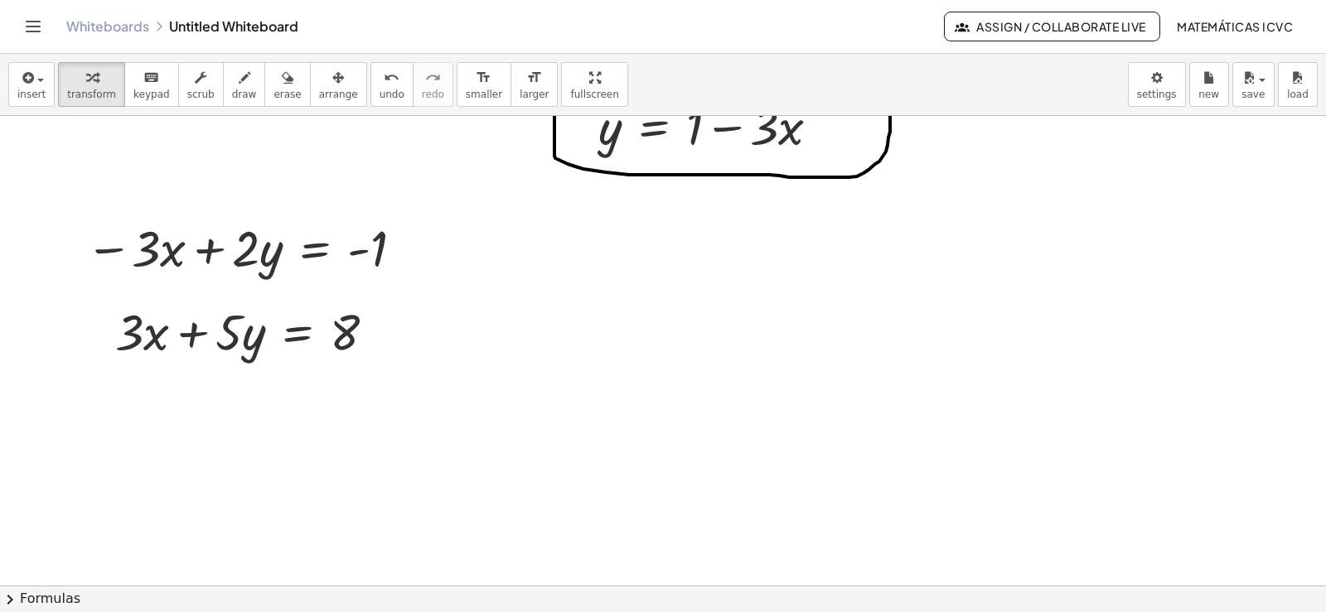
scroll to position [5236, 0]
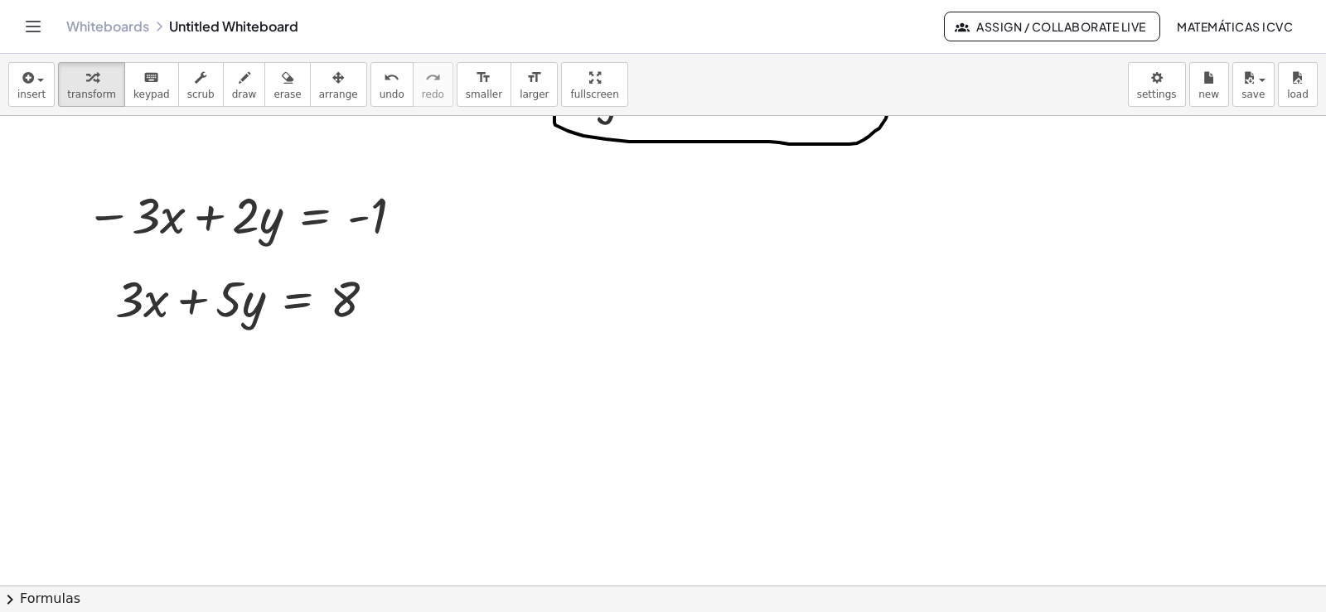
click at [232, 101] on button "draw" at bounding box center [244, 84] width 43 height 45
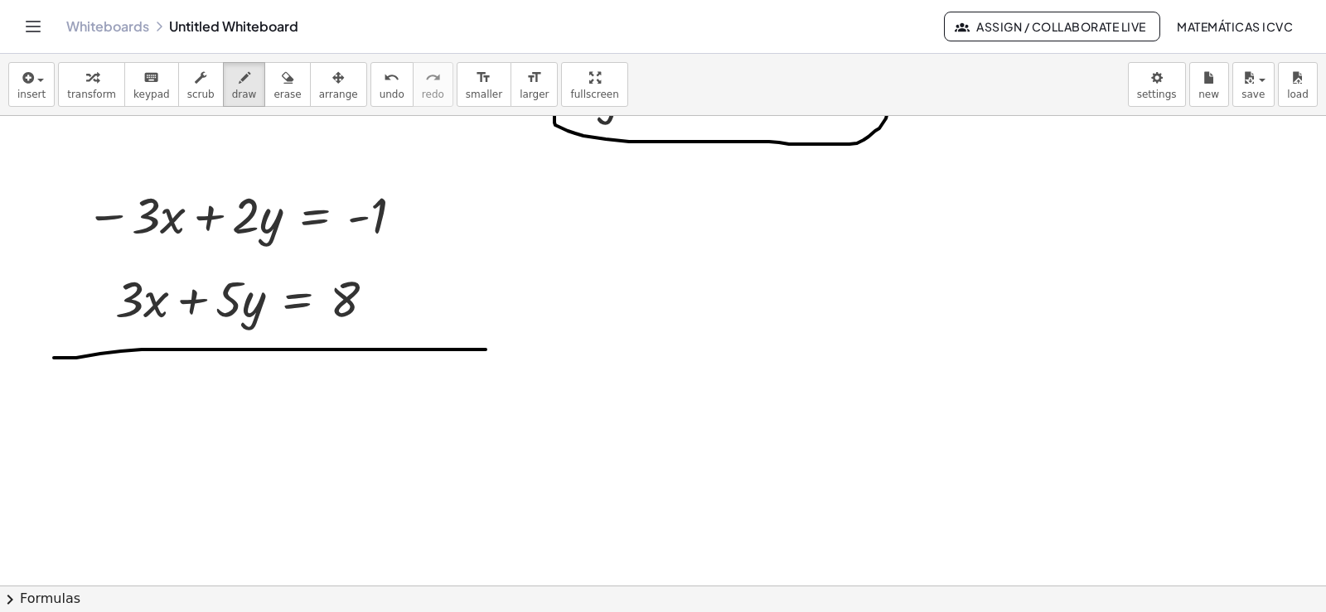
drag, startPoint x: 54, startPoint y: 358, endPoint x: 486, endPoint y: 350, distance: 431.9
drag, startPoint x: 98, startPoint y: 244, endPoint x: 184, endPoint y: 186, distance: 104.4
drag, startPoint x: 103, startPoint y: 326, endPoint x: 168, endPoint y: 276, distance: 82.2
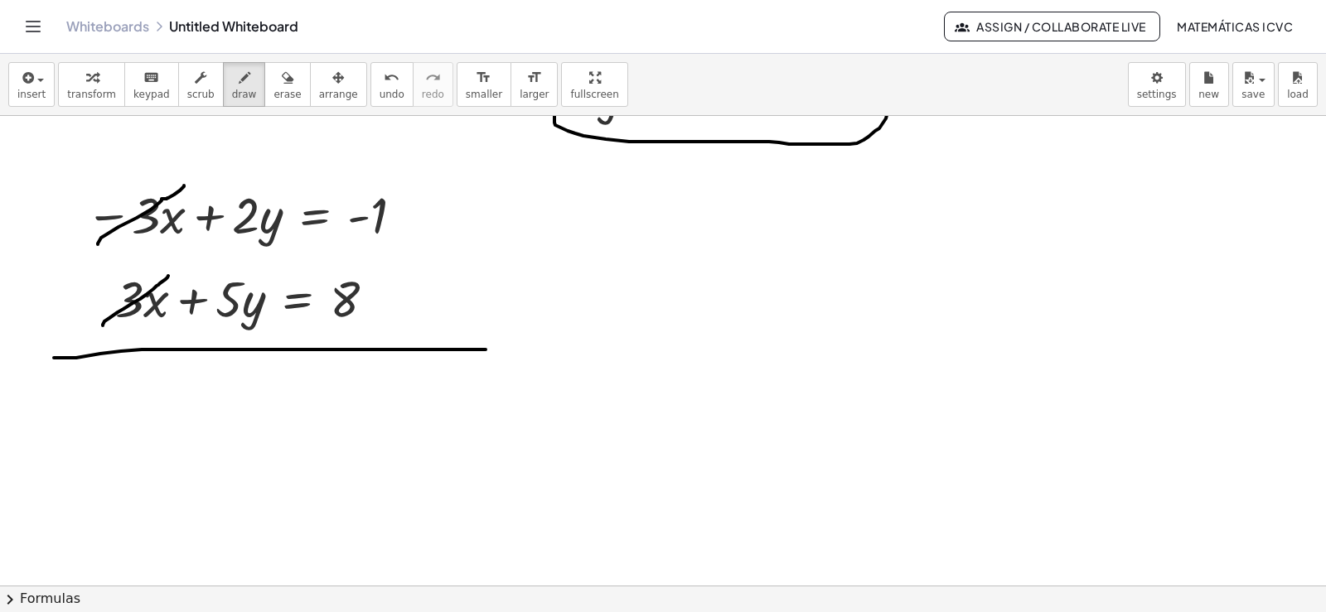
click at [71, 92] on span "transform" at bounding box center [91, 95] width 49 height 12
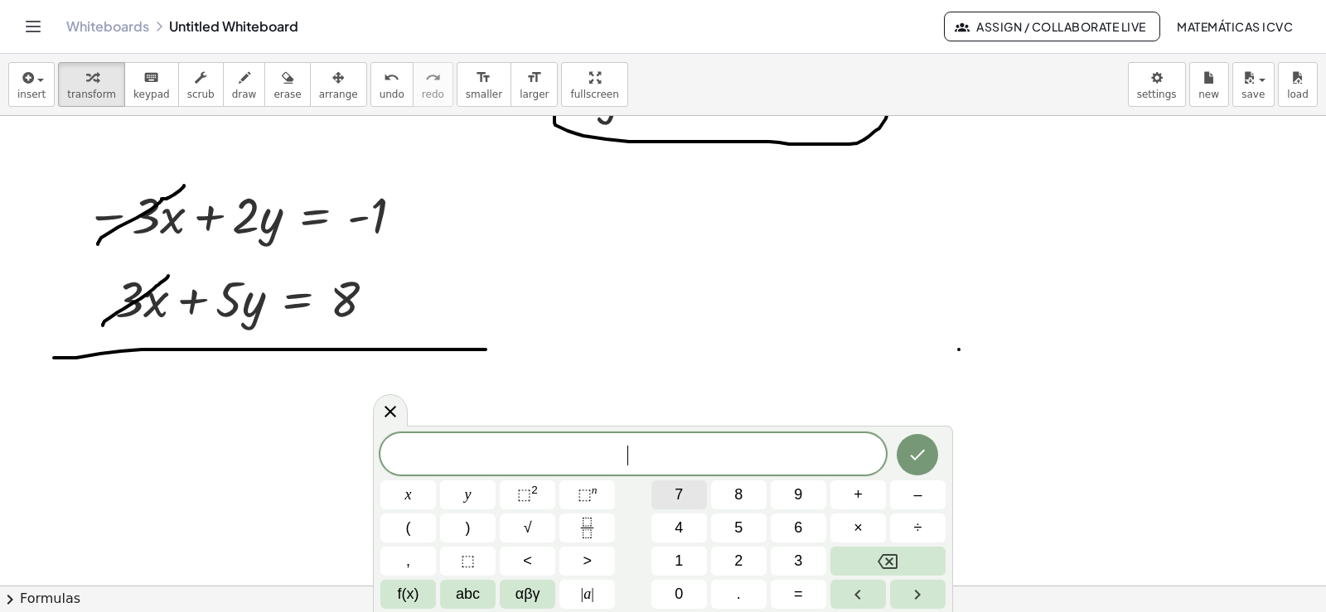
click at [680, 499] on span "7" at bounding box center [679, 495] width 8 height 22
click at [457, 494] on button "y" at bounding box center [468, 495] width 56 height 29
click at [800, 594] on span "=" at bounding box center [798, 594] width 9 height 22
click at [684, 499] on button "7" at bounding box center [679, 495] width 56 height 29
click at [928, 454] on button "Done" at bounding box center [917, 454] width 41 height 41
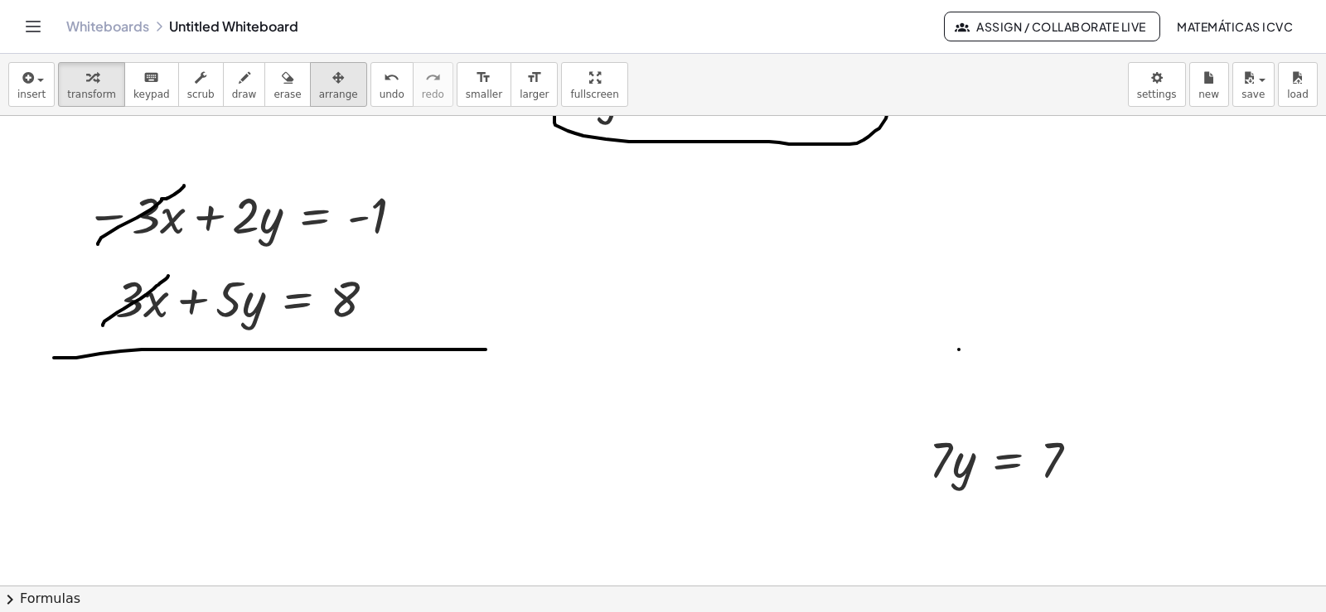
click at [319, 91] on span "arrange" at bounding box center [338, 95] width 39 height 12
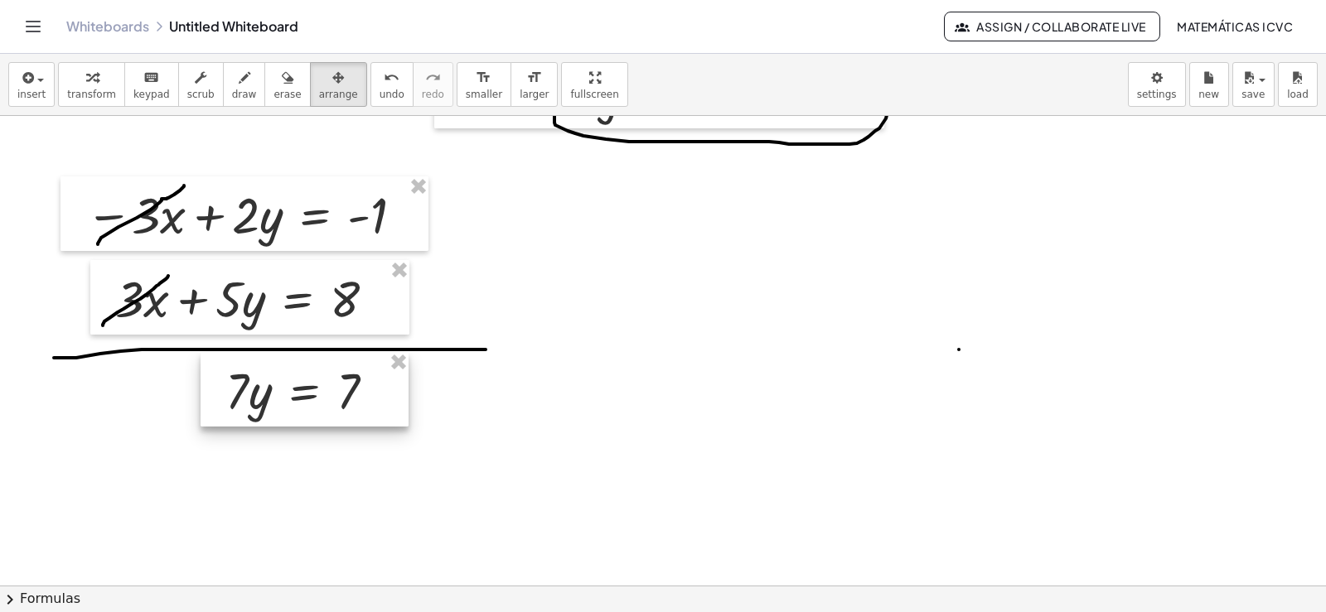
drag, startPoint x: 1023, startPoint y: 467, endPoint x: 320, endPoint y: 398, distance: 706.2
click at [320, 398] on div at bounding box center [305, 389] width 208 height 75
click at [76, 81] on div "button" at bounding box center [91, 77] width 49 height 20
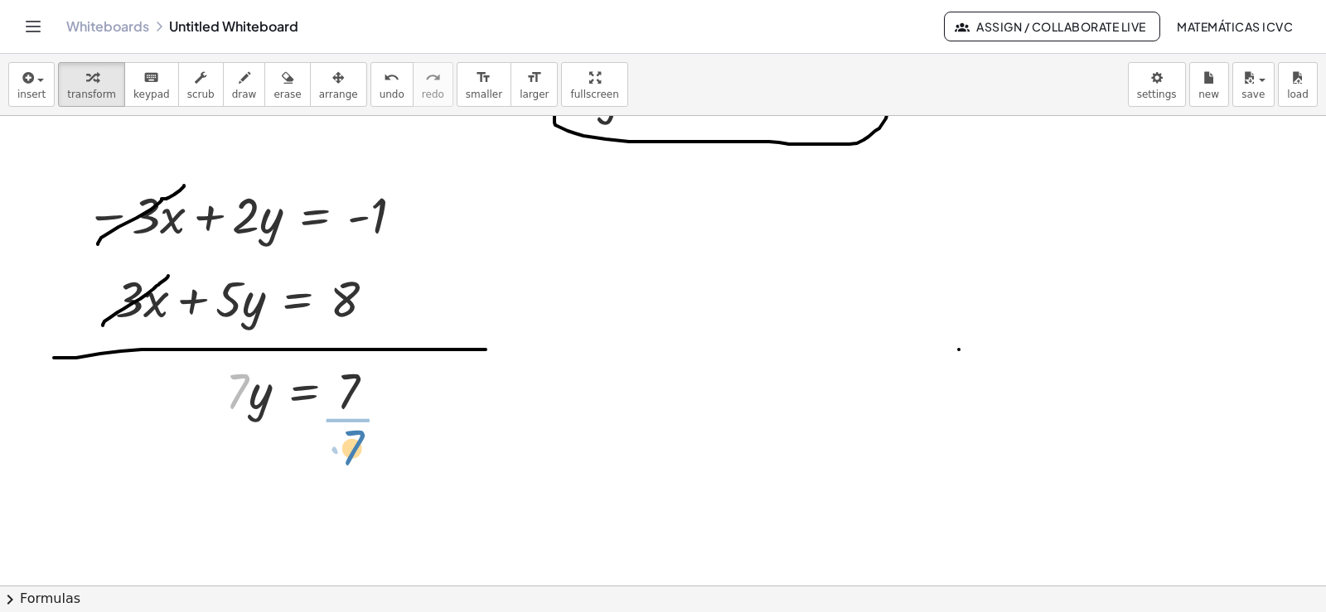
drag, startPoint x: 236, startPoint y: 399, endPoint x: 351, endPoint y: 456, distance: 128.3
click at [357, 472] on div at bounding box center [312, 472] width 190 height 98
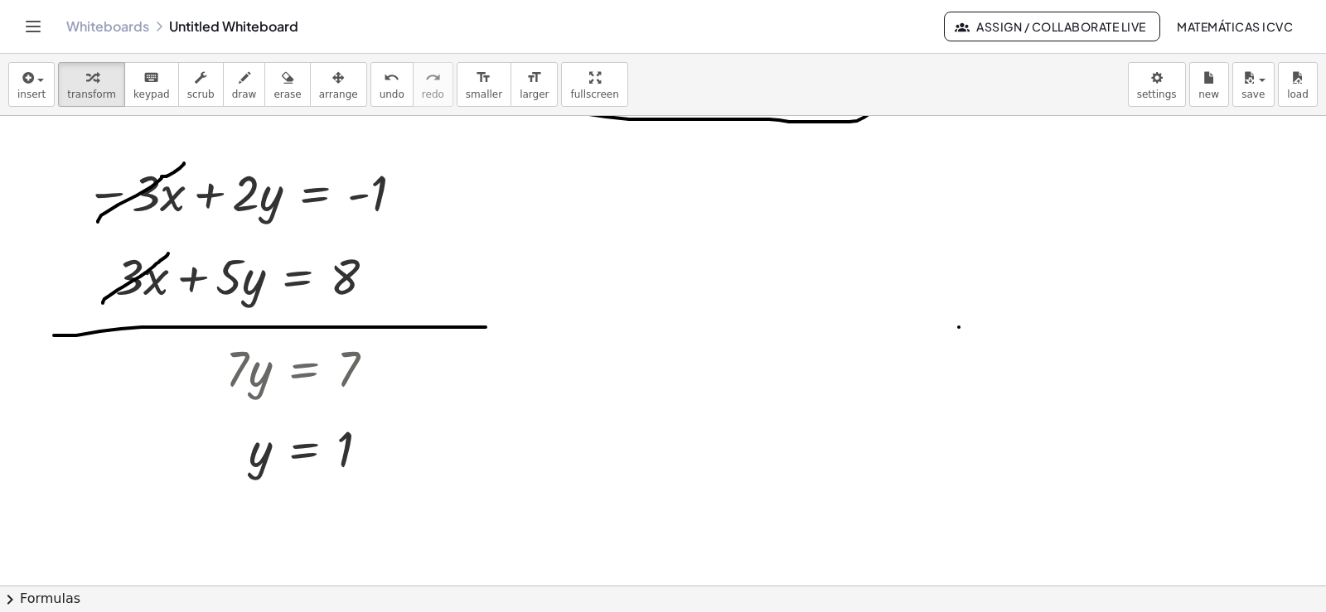
scroll to position [5269, 0]
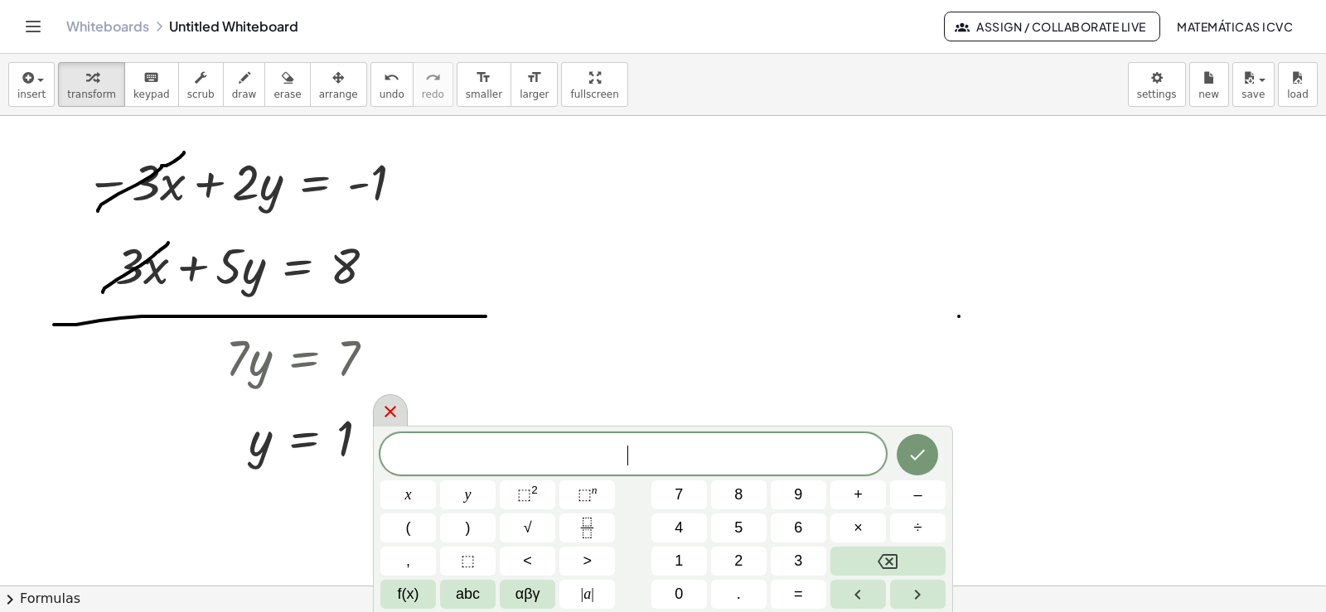
click at [397, 409] on icon at bounding box center [390, 412] width 20 height 20
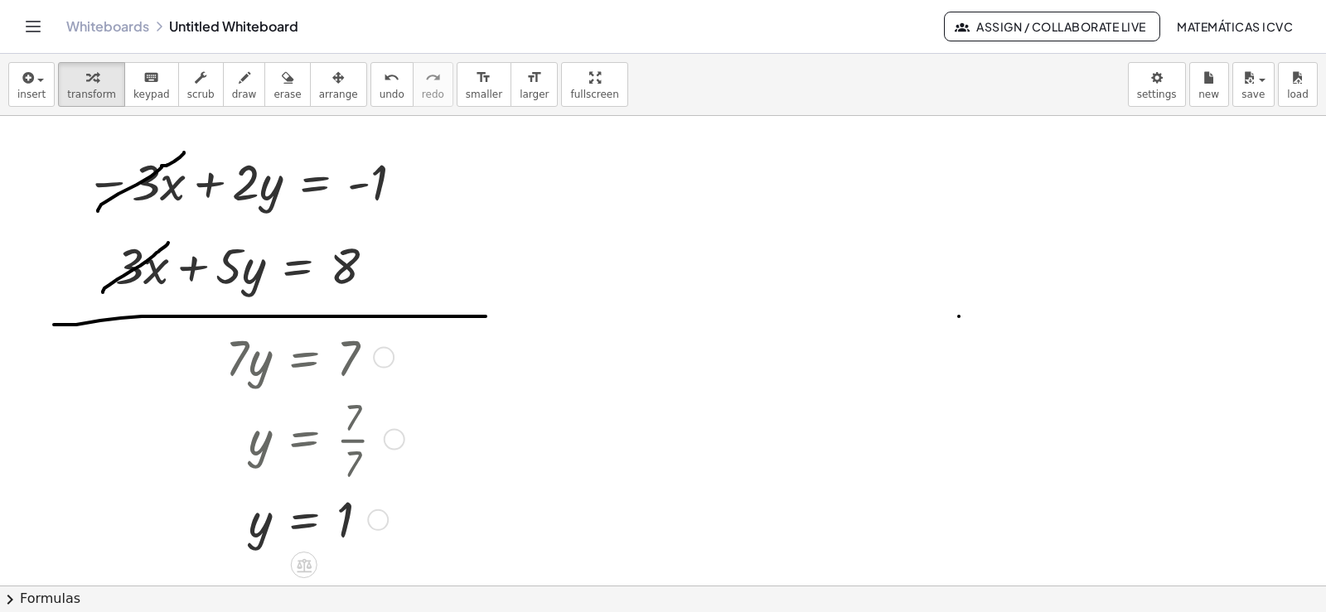
drag, startPoint x: 366, startPoint y: 446, endPoint x: 352, endPoint y: 540, distance: 95.5
click at [304, 520] on div "y = 1" at bounding box center [304, 520] width 0 height 0
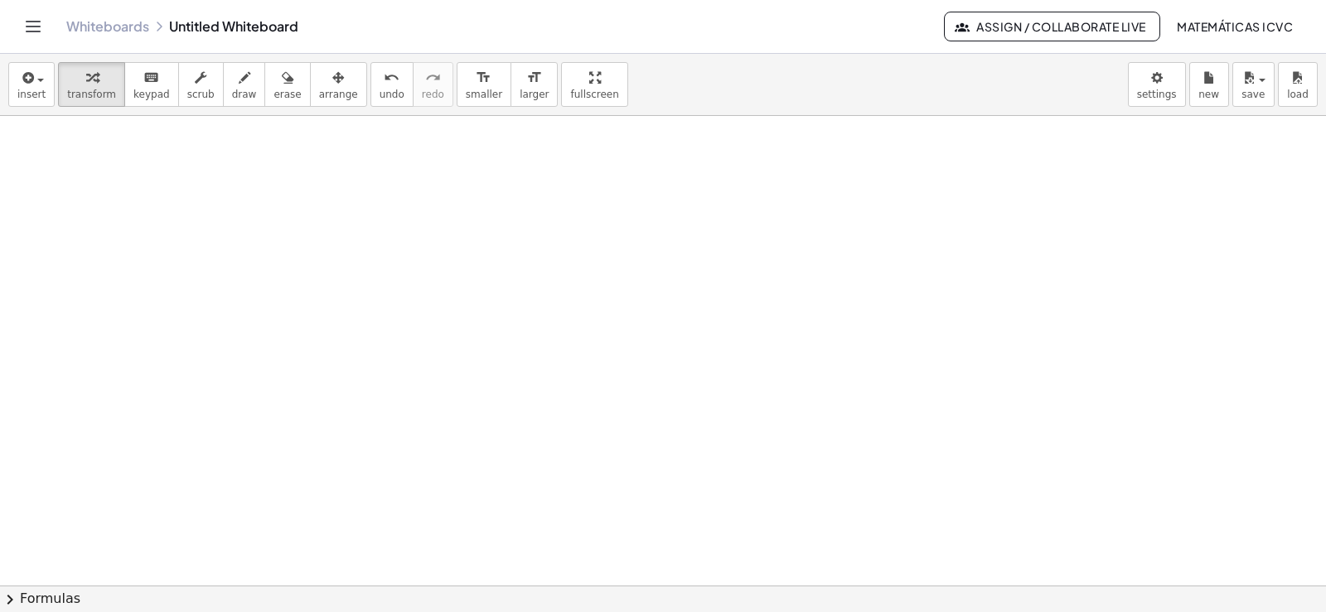
scroll to position [5805, 0]
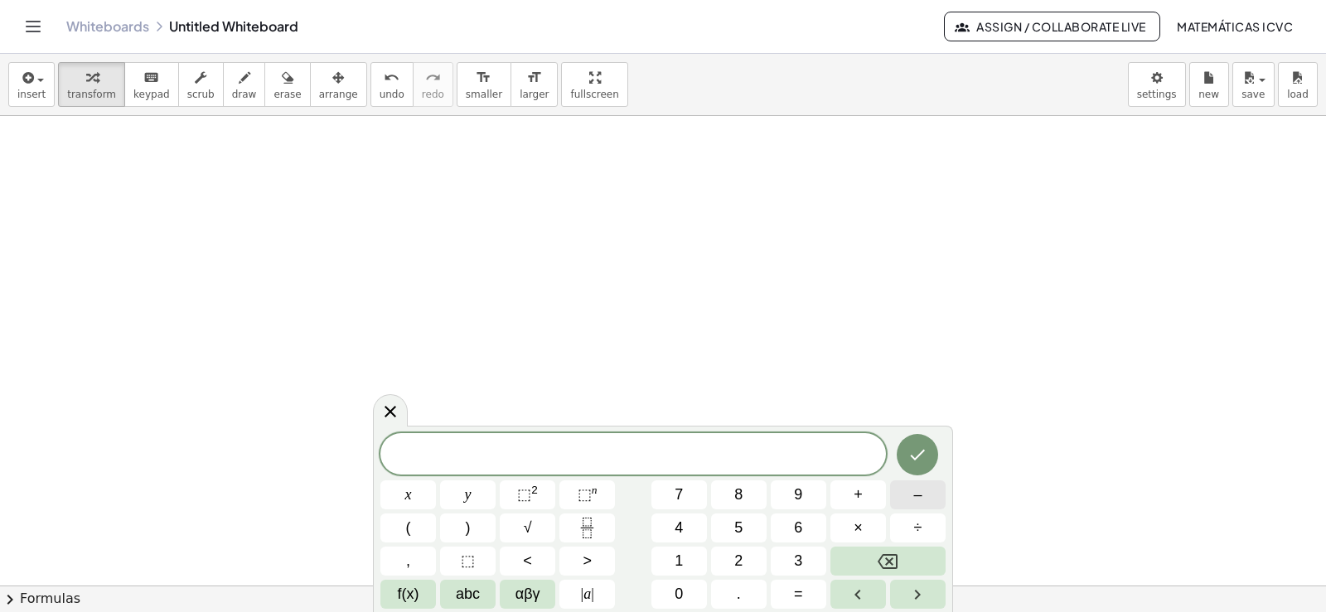
click at [903, 491] on button "–" at bounding box center [918, 495] width 56 height 29
click at [737, 559] on span "2" at bounding box center [738, 561] width 8 height 22
click at [411, 498] on span "x" at bounding box center [408, 495] width 7 height 22
click at [876, 498] on button "+" at bounding box center [858, 495] width 56 height 29
click at [802, 554] on button "3" at bounding box center [799, 561] width 56 height 29
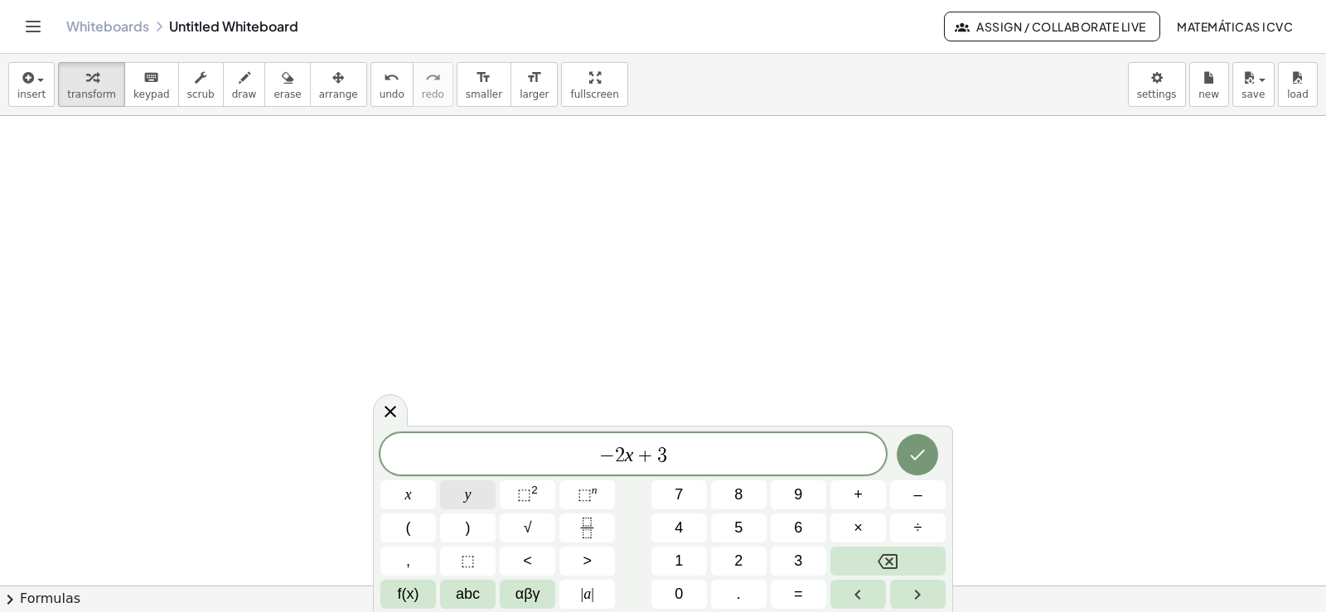
click at [447, 496] on button "y" at bounding box center [468, 495] width 56 height 29
click at [811, 594] on button "=" at bounding box center [799, 594] width 56 height 29
click at [738, 500] on span "8" at bounding box center [738, 495] width 8 height 22
click at [915, 456] on icon "Done" at bounding box center [918, 455] width 20 height 20
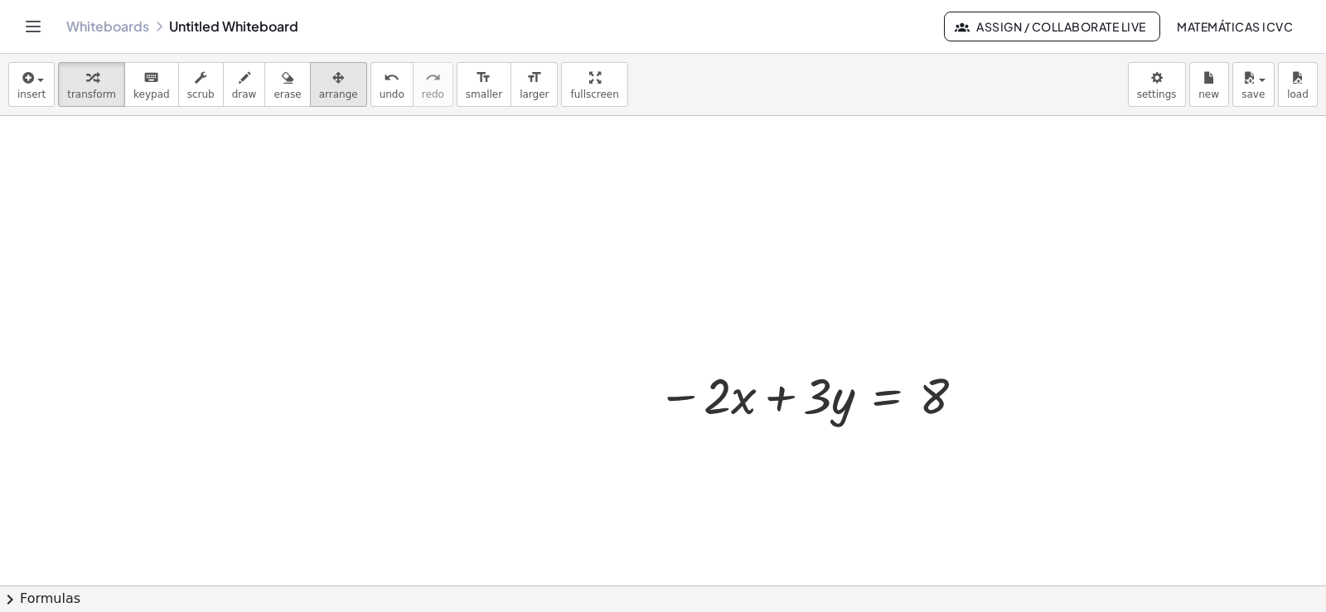
click at [319, 94] on span "arrange" at bounding box center [338, 95] width 39 height 12
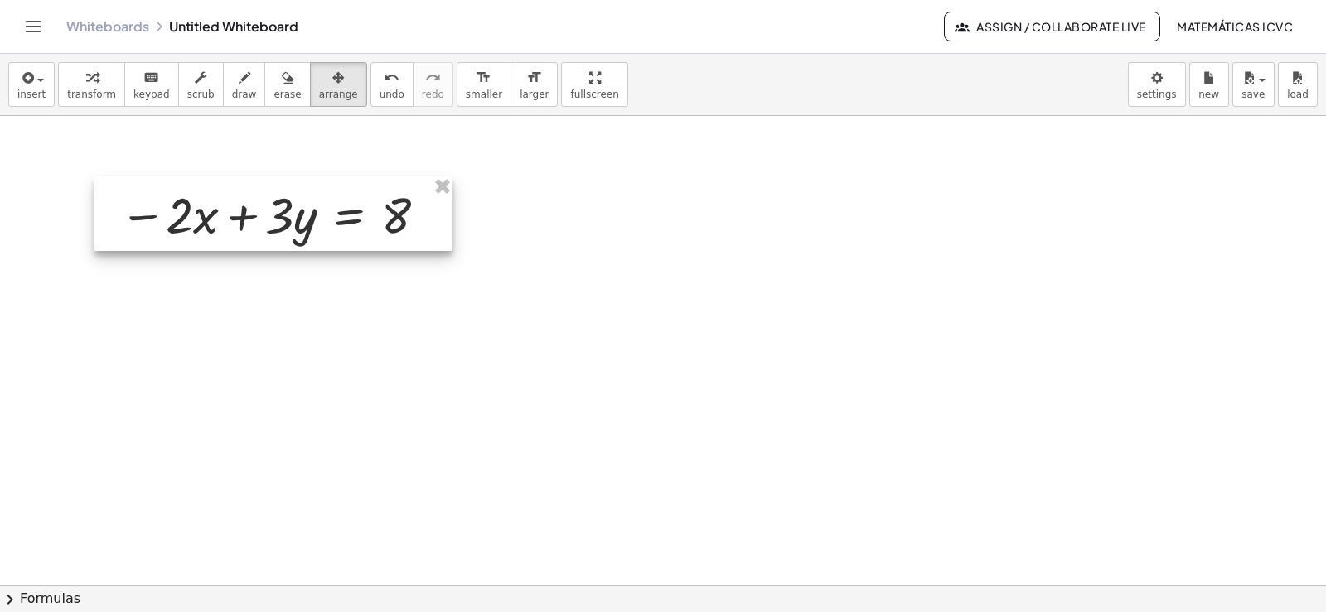
drag, startPoint x: 796, startPoint y: 395, endPoint x: 259, endPoint y: 214, distance: 566.6
click at [259, 214] on div at bounding box center [273, 214] width 358 height 75
click at [93, 76] on div "button" at bounding box center [91, 77] width 49 height 20
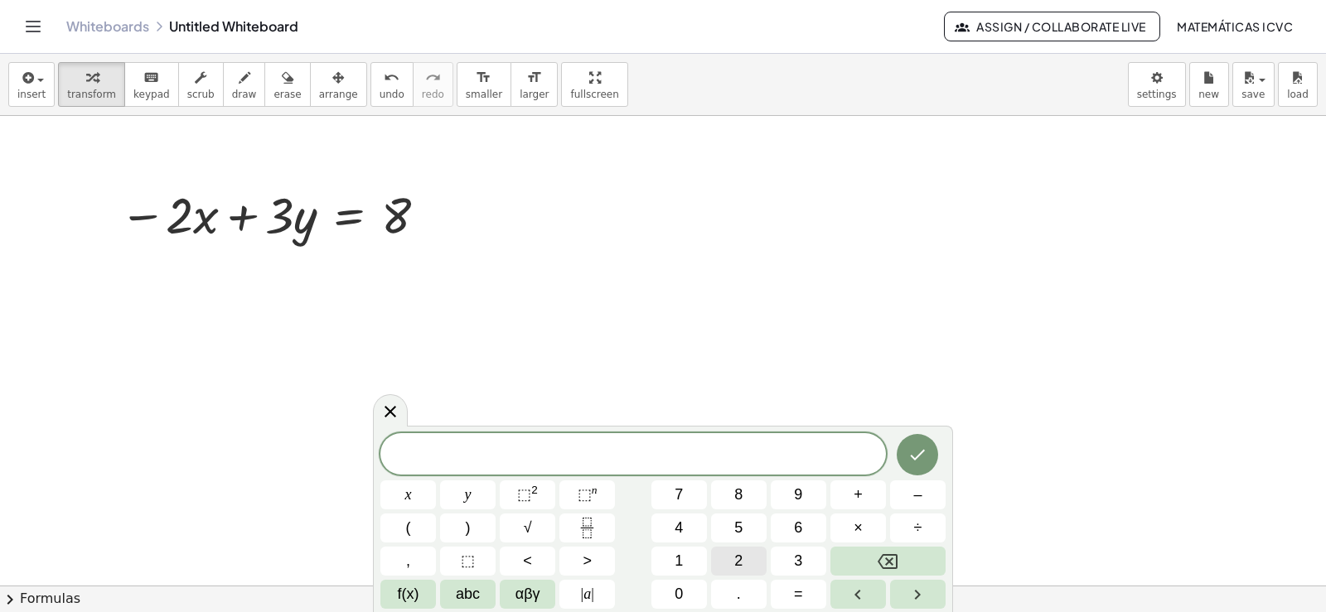
click at [744, 559] on button "2" at bounding box center [739, 561] width 56 height 29
click at [419, 494] on button "x" at bounding box center [408, 495] width 56 height 29
click at [864, 499] on button "+" at bounding box center [858, 495] width 56 height 29
click at [467, 496] on span "y" at bounding box center [468, 495] width 7 height 22
click at [805, 593] on button "=" at bounding box center [799, 594] width 56 height 29
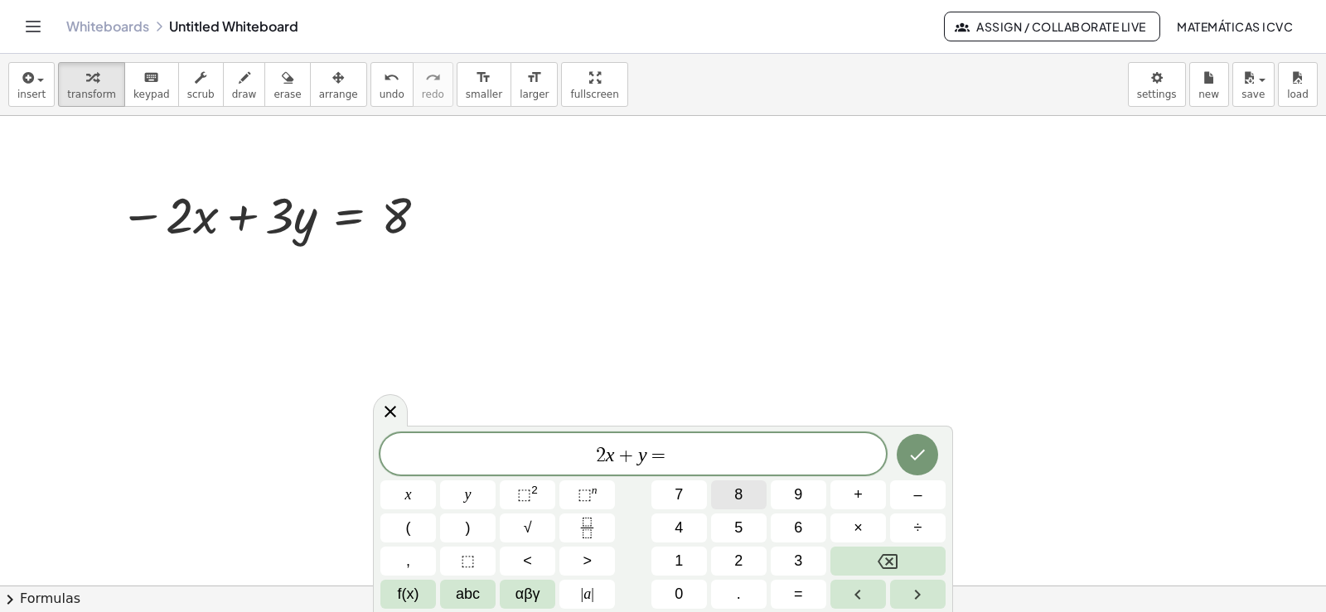
click at [751, 496] on button "8" at bounding box center [739, 495] width 56 height 29
click at [923, 457] on icon "Done" at bounding box center [918, 455] width 20 height 20
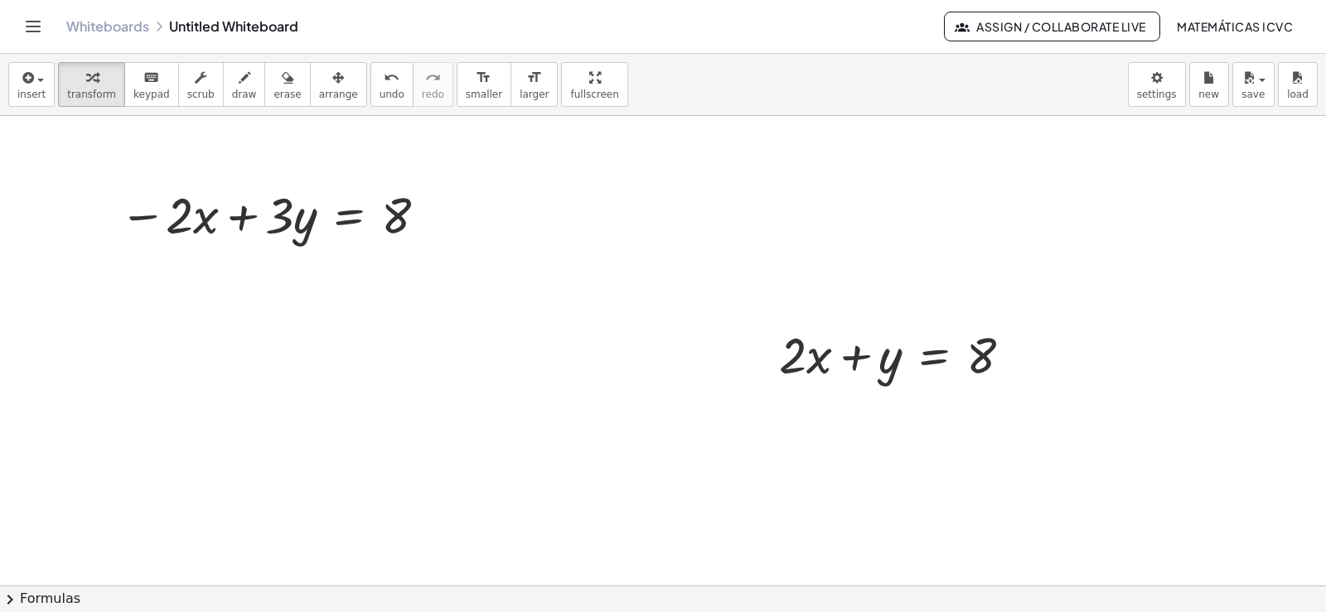
click at [319, 83] on div "button" at bounding box center [338, 77] width 39 height 20
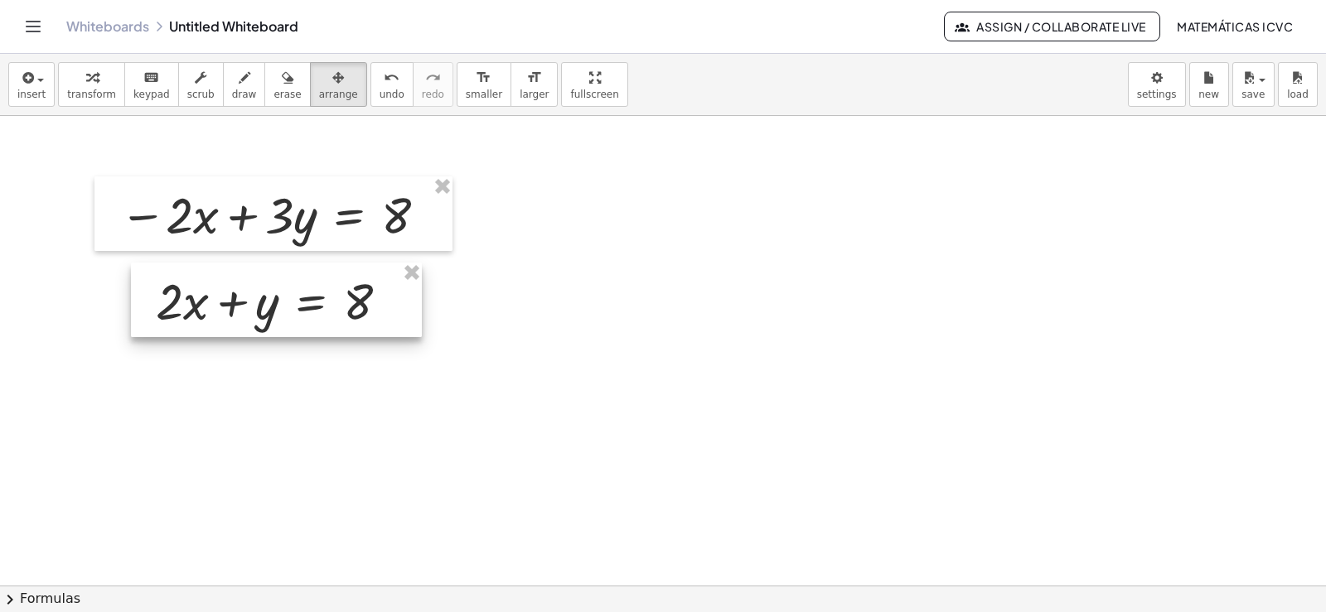
drag, startPoint x: 877, startPoint y: 375, endPoint x: 253, endPoint y: 321, distance: 626.4
click at [253, 321] on div at bounding box center [276, 300] width 291 height 75
click at [85, 95] on span "transform" at bounding box center [91, 95] width 49 height 12
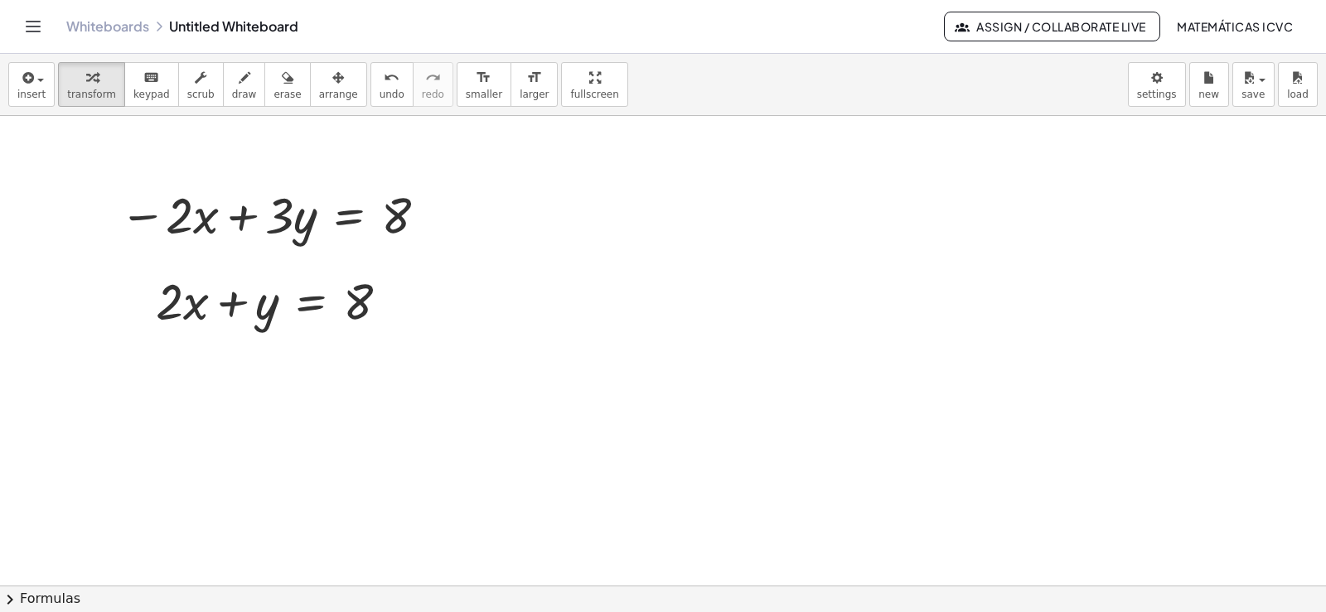
click at [239, 87] on icon "button" at bounding box center [245, 78] width 12 height 20
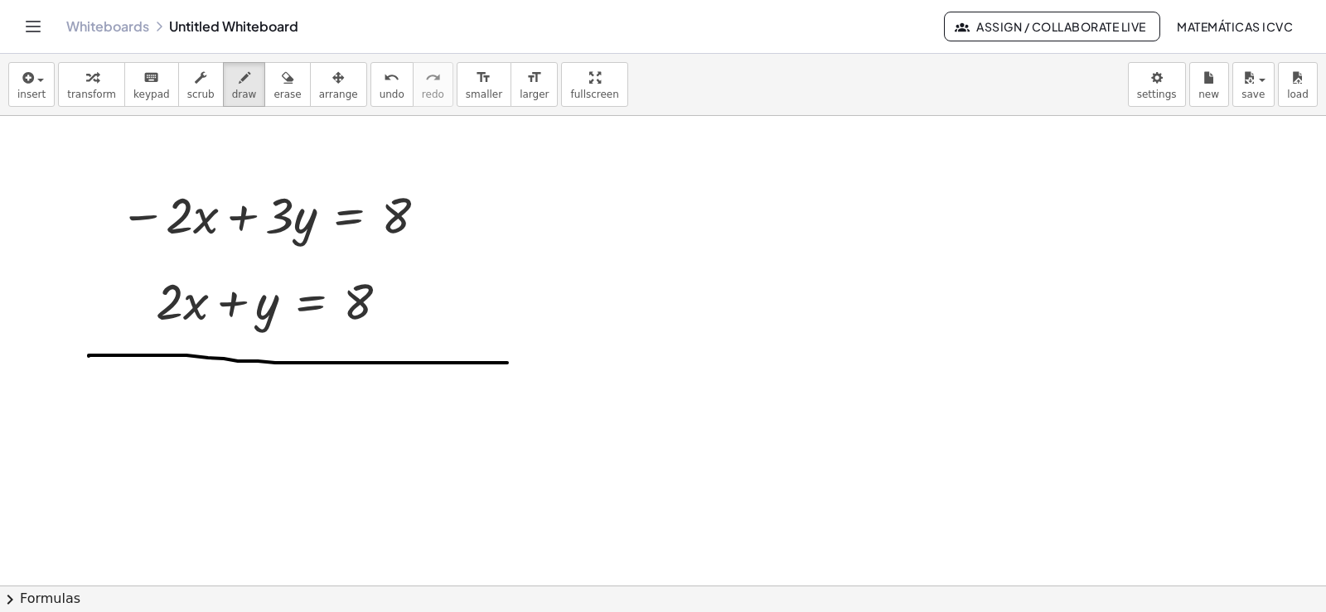
drag, startPoint x: 89, startPoint y: 356, endPoint x: 507, endPoint y: 363, distance: 418.6
drag, startPoint x: 214, startPoint y: 187, endPoint x: 98, endPoint y: 288, distance: 153.4
drag, startPoint x: 225, startPoint y: 264, endPoint x: 92, endPoint y: 397, distance: 188.1
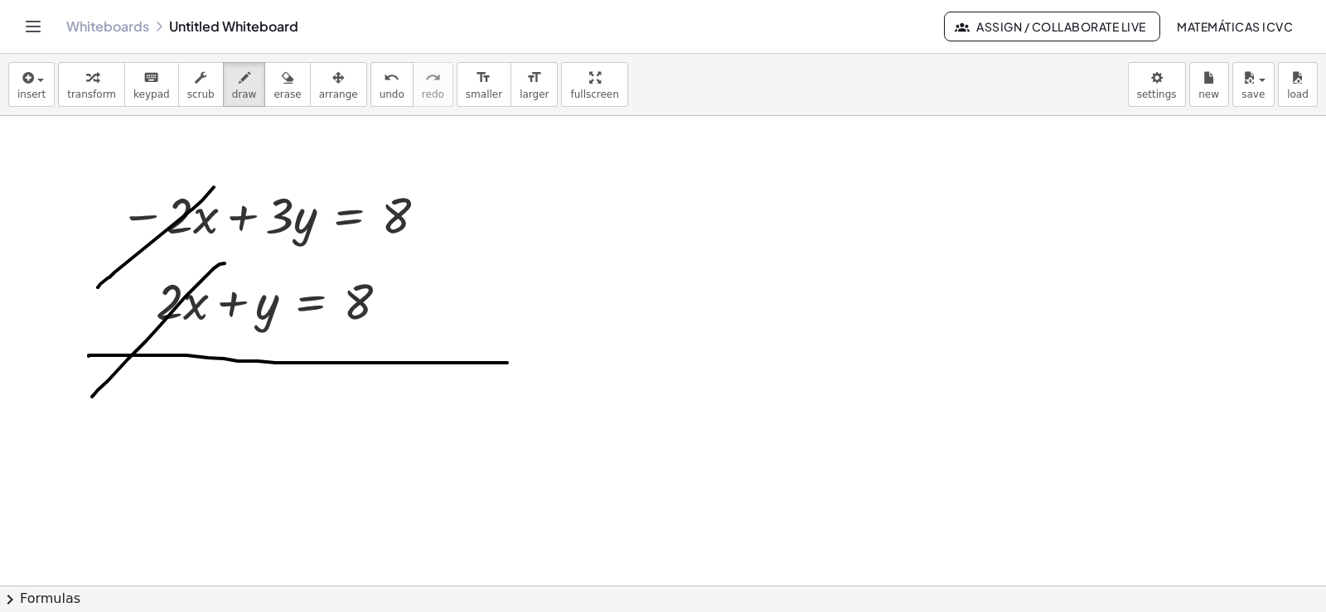
drag, startPoint x: 244, startPoint y: 294, endPoint x: 250, endPoint y: 323, distance: 29.6
click at [79, 90] on span "transform" at bounding box center [91, 95] width 49 height 12
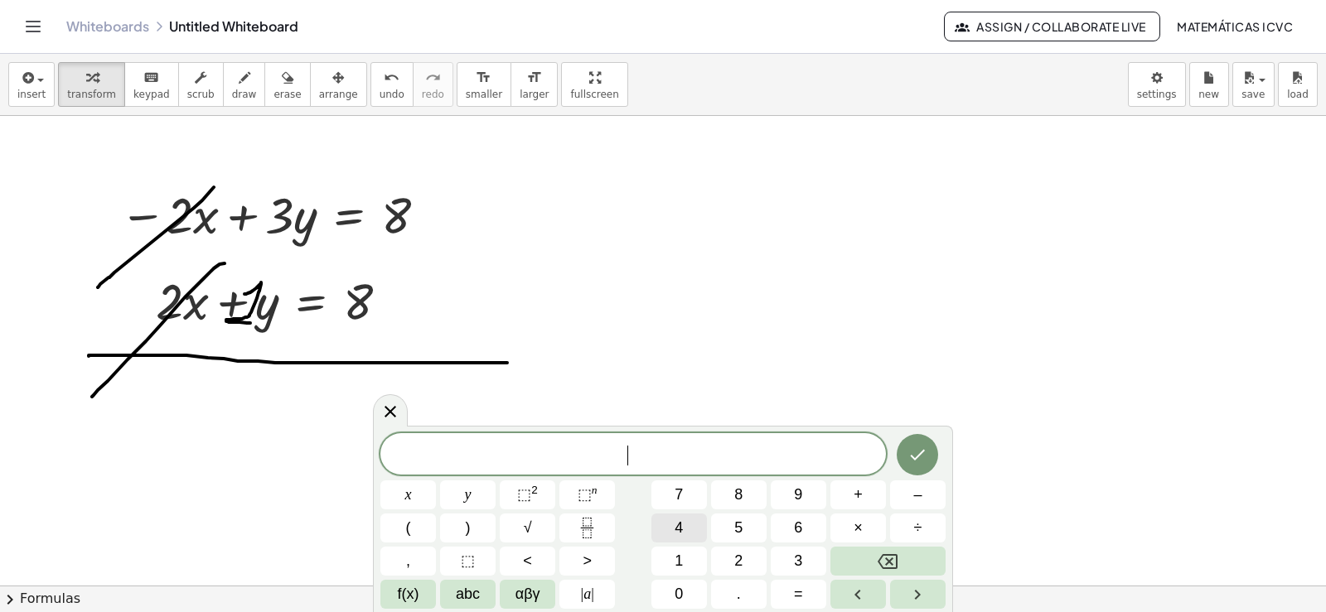
click at [685, 526] on button "4" at bounding box center [679, 528] width 56 height 29
click at [473, 500] on button "y" at bounding box center [468, 495] width 56 height 29
click at [802, 592] on span "=" at bounding box center [798, 594] width 9 height 22
click at [683, 562] on span "1" at bounding box center [679, 561] width 8 height 22
click at [806, 530] on button "6" at bounding box center [799, 528] width 56 height 29
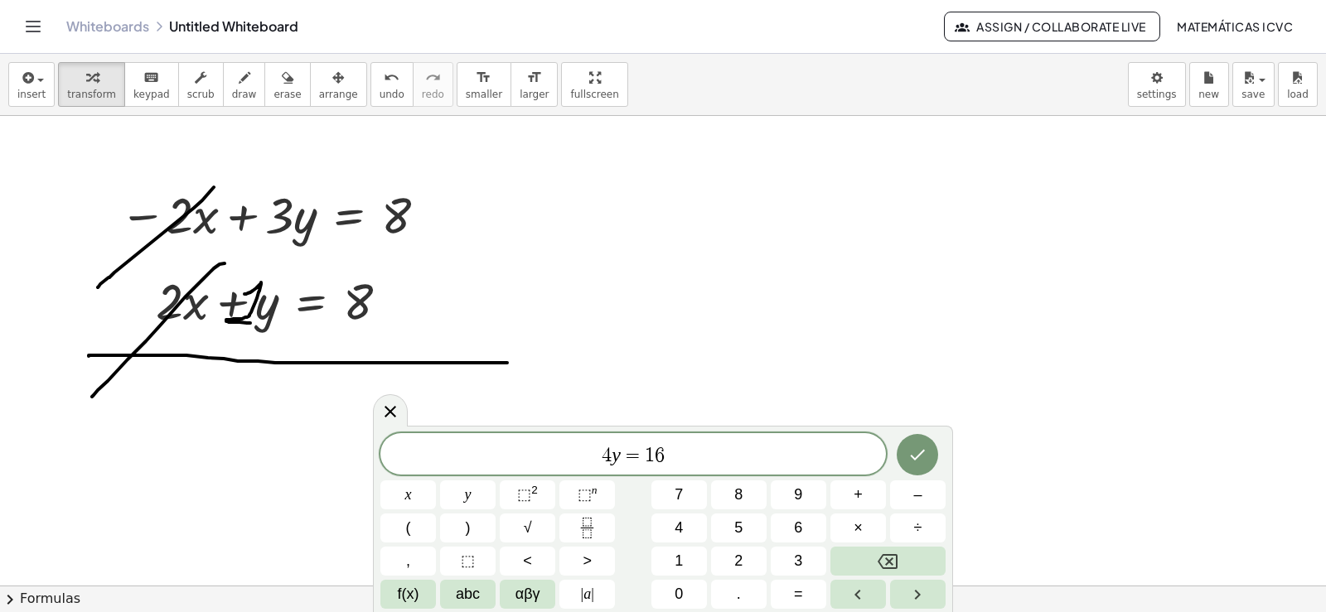
click at [919, 454] on icon "Done" at bounding box center [918, 455] width 20 height 20
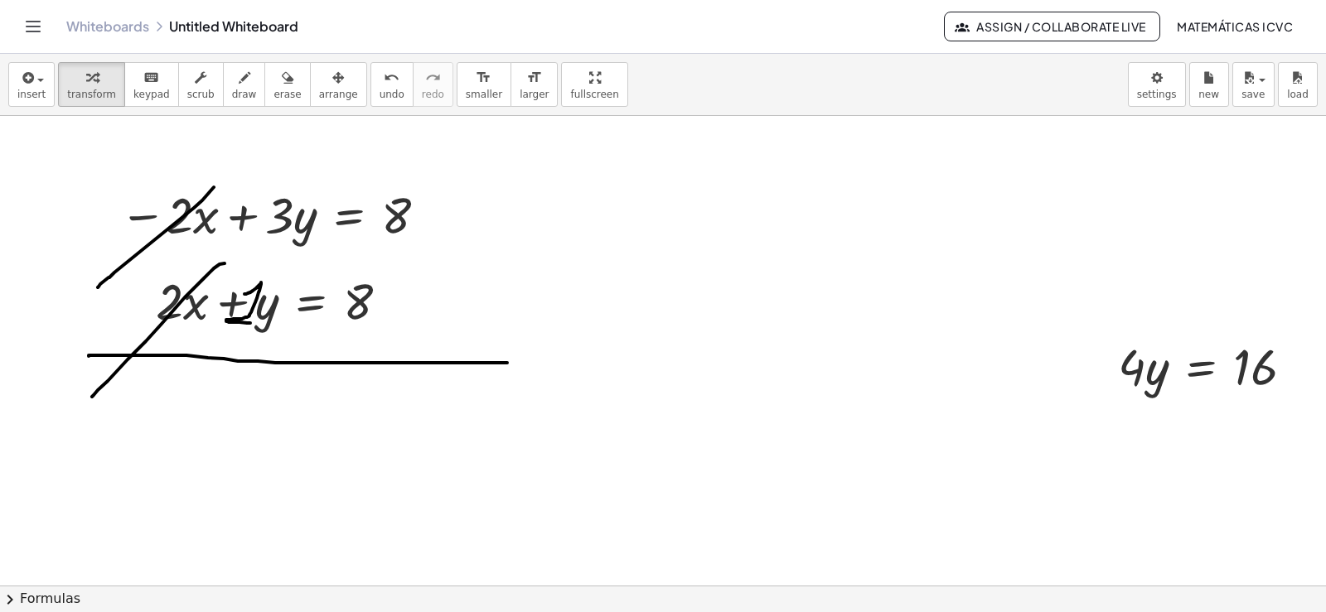
click at [322, 82] on div "button" at bounding box center [338, 77] width 39 height 20
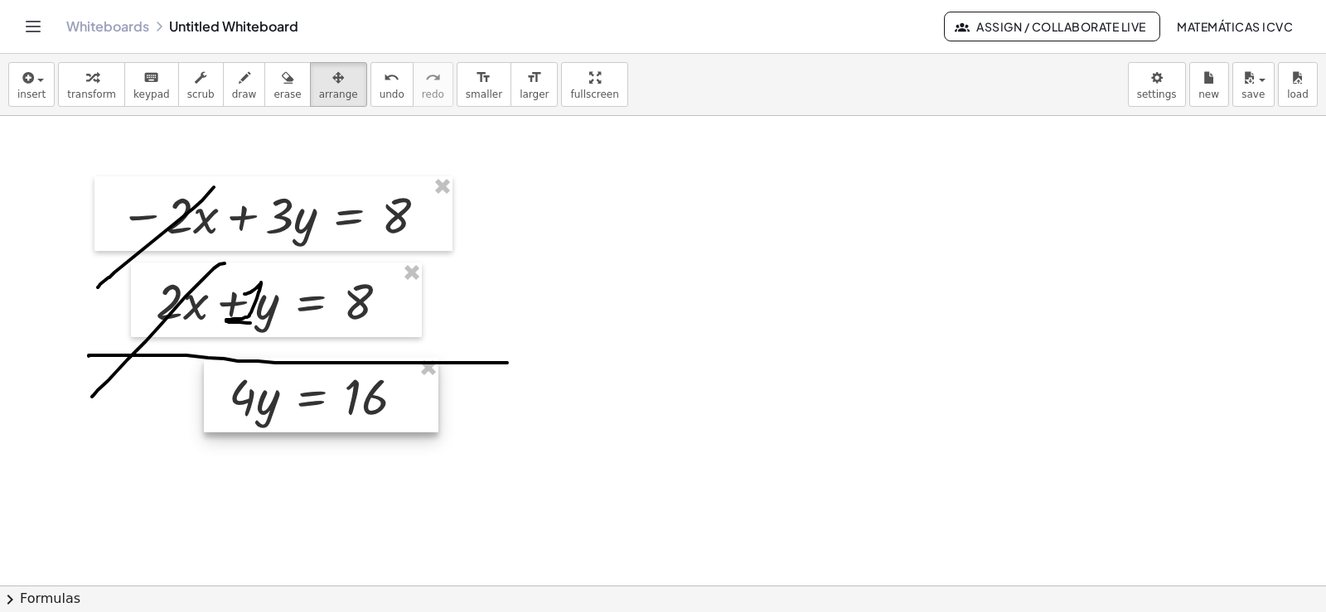
drag, startPoint x: 1243, startPoint y: 379, endPoint x: 356, endPoint y: 407, distance: 888.1
click at [356, 407] on div at bounding box center [321, 395] width 235 height 75
click at [87, 91] on span "transform" at bounding box center [91, 95] width 49 height 12
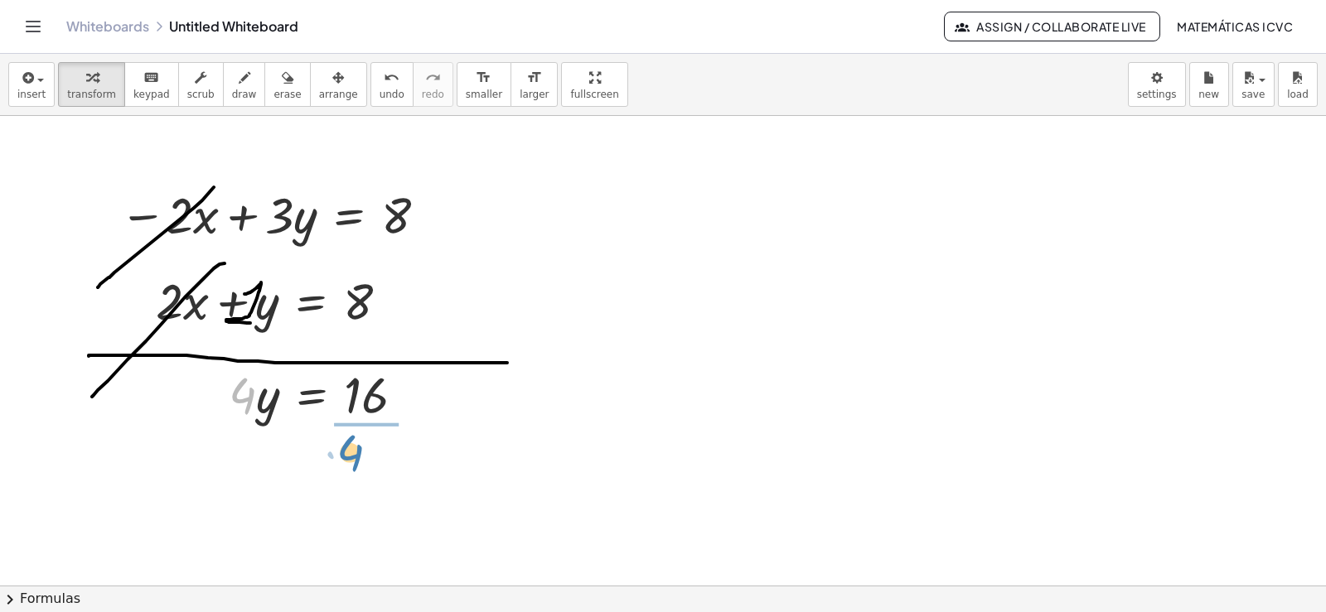
drag, startPoint x: 244, startPoint y: 398, endPoint x: 356, endPoint y: 453, distance: 124.2
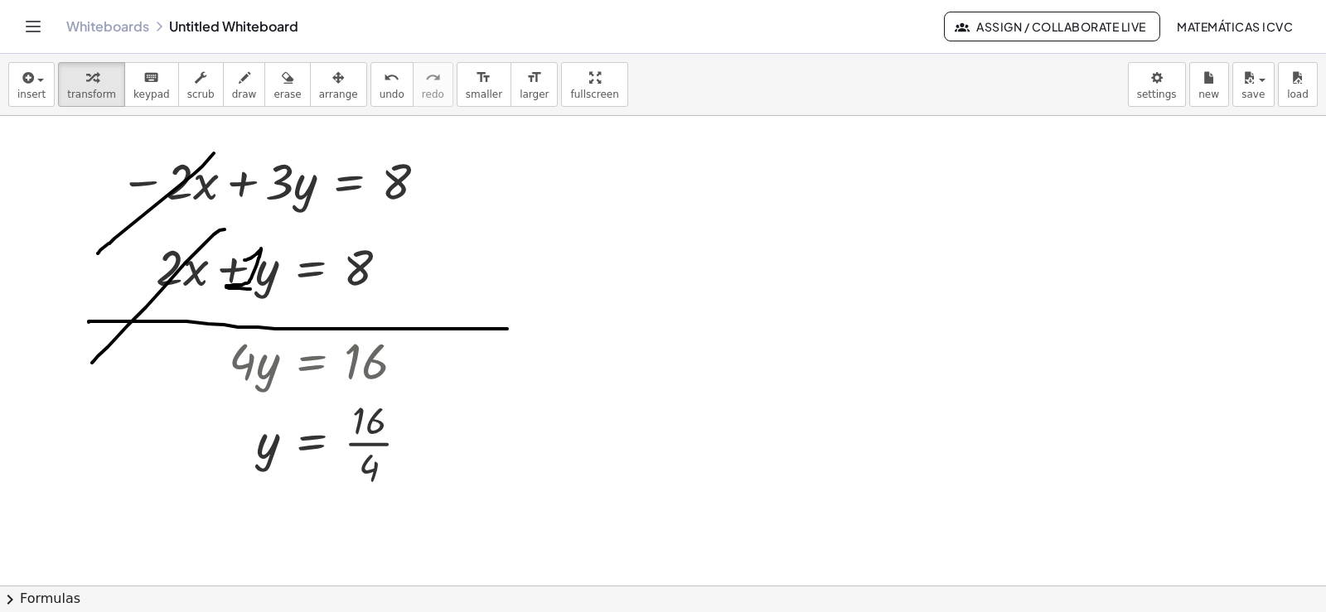
scroll to position [5871, 0]
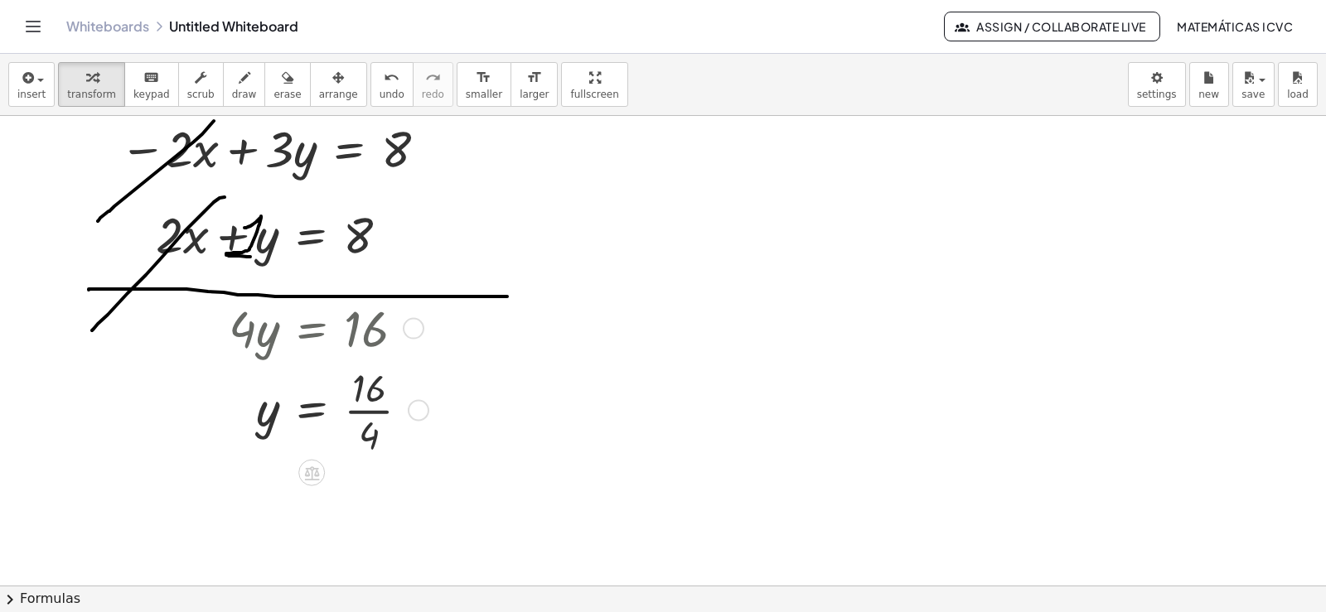
click at [385, 414] on div at bounding box center [325, 410] width 211 height 98
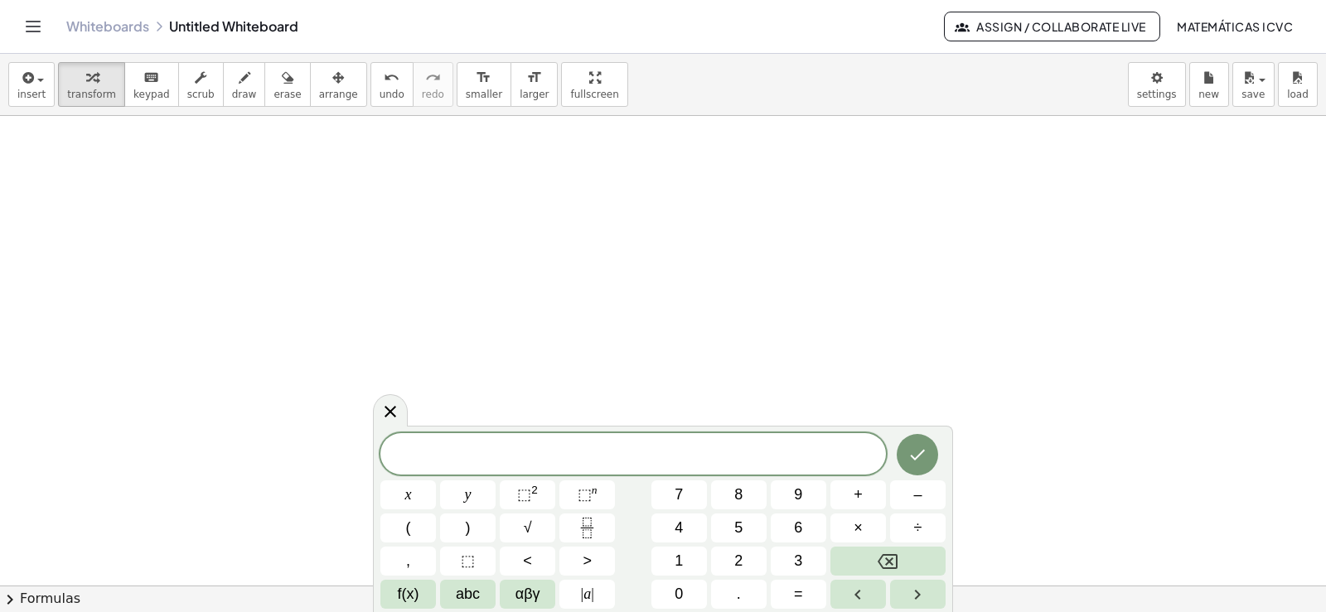
scroll to position [6591, 0]
click at [693, 492] on button "7" at bounding box center [679, 495] width 56 height 29
click at [405, 484] on span "x" at bounding box center [408, 495] width 7 height 22
click at [915, 499] on span "–" at bounding box center [917, 495] width 8 height 22
click at [743, 558] on span "2" at bounding box center [738, 561] width 8 height 22
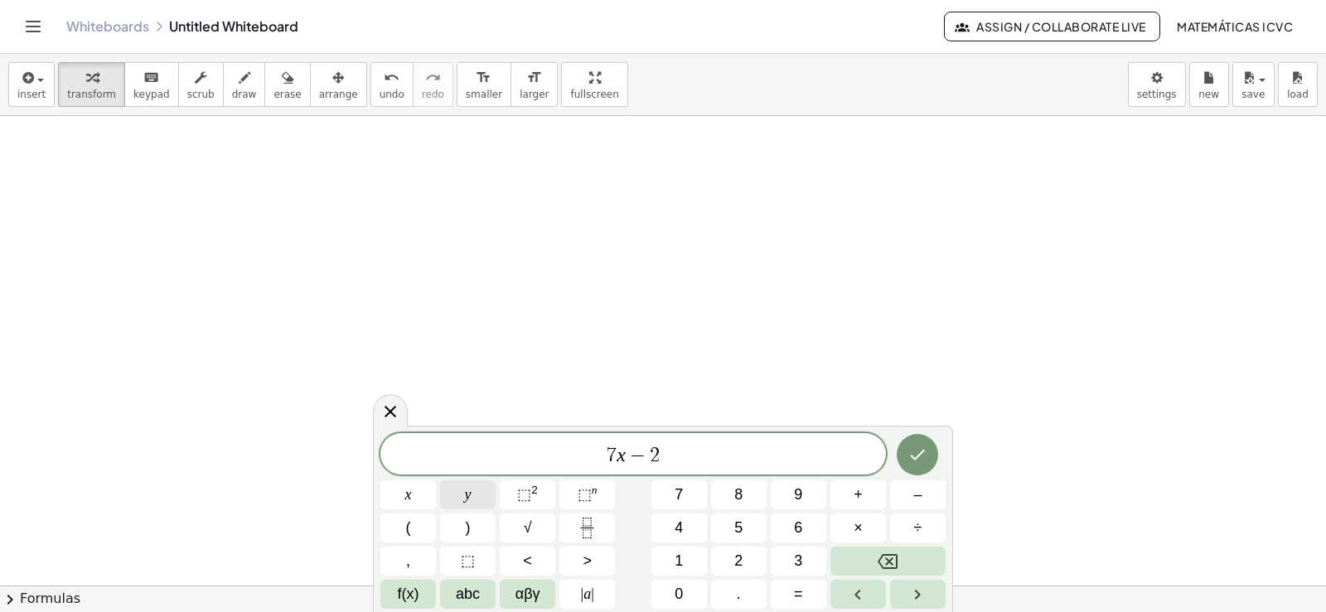
click at [481, 495] on button "y" at bounding box center [468, 495] width 56 height 29
click at [805, 593] on button "=" at bounding box center [799, 594] width 56 height 29
click at [685, 559] on button "1" at bounding box center [679, 561] width 56 height 29
click at [685, 592] on button "0" at bounding box center [679, 594] width 56 height 29
click at [927, 462] on button "Done" at bounding box center [917, 454] width 41 height 41
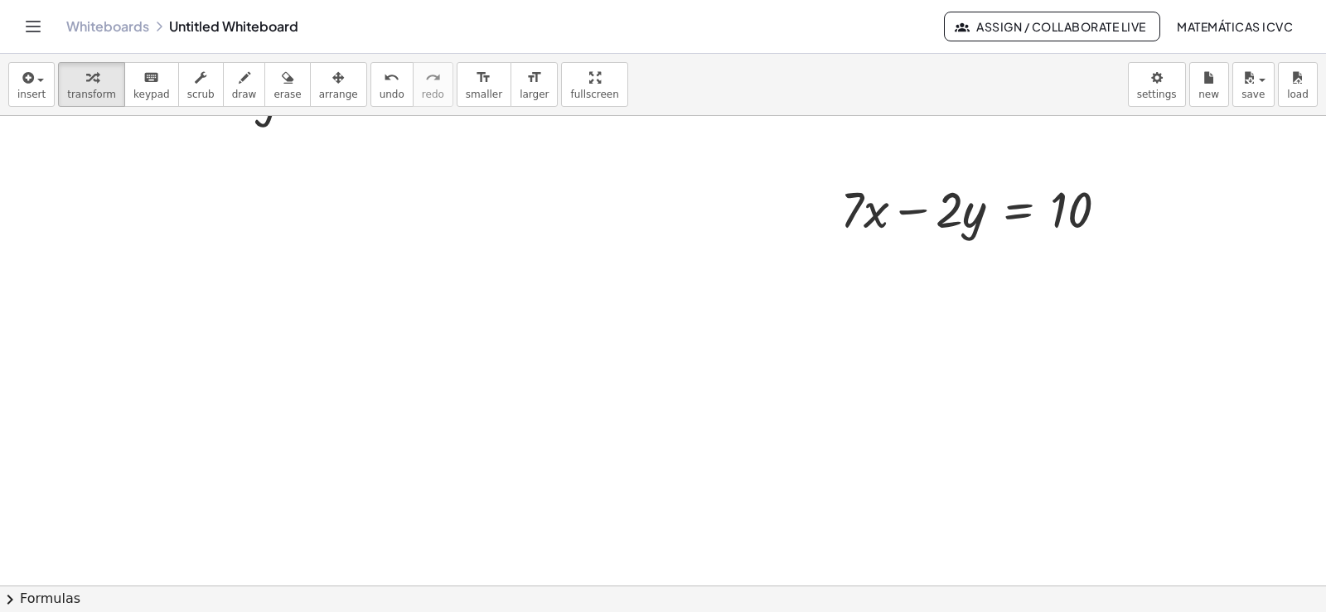
scroll to position [6260, 0]
click at [332, 79] on icon "button" at bounding box center [338, 78] width 12 height 20
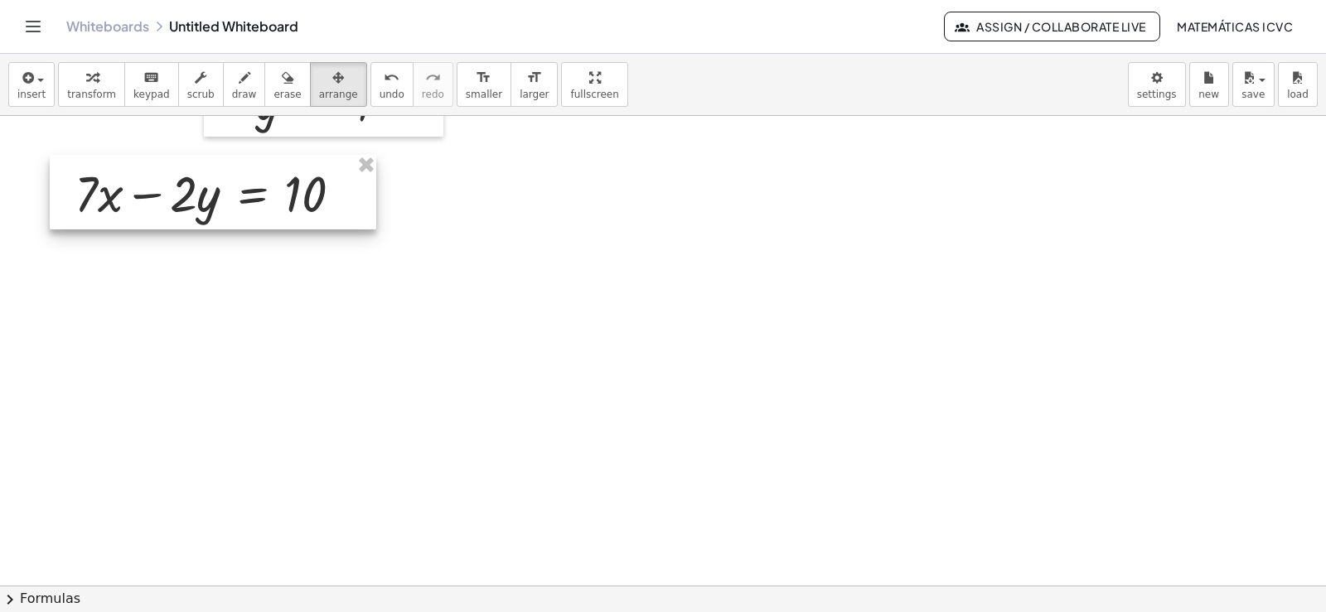
drag, startPoint x: 934, startPoint y: 220, endPoint x: 169, endPoint y: 198, distance: 765.3
click at [169, 198] on div at bounding box center [213, 192] width 327 height 75
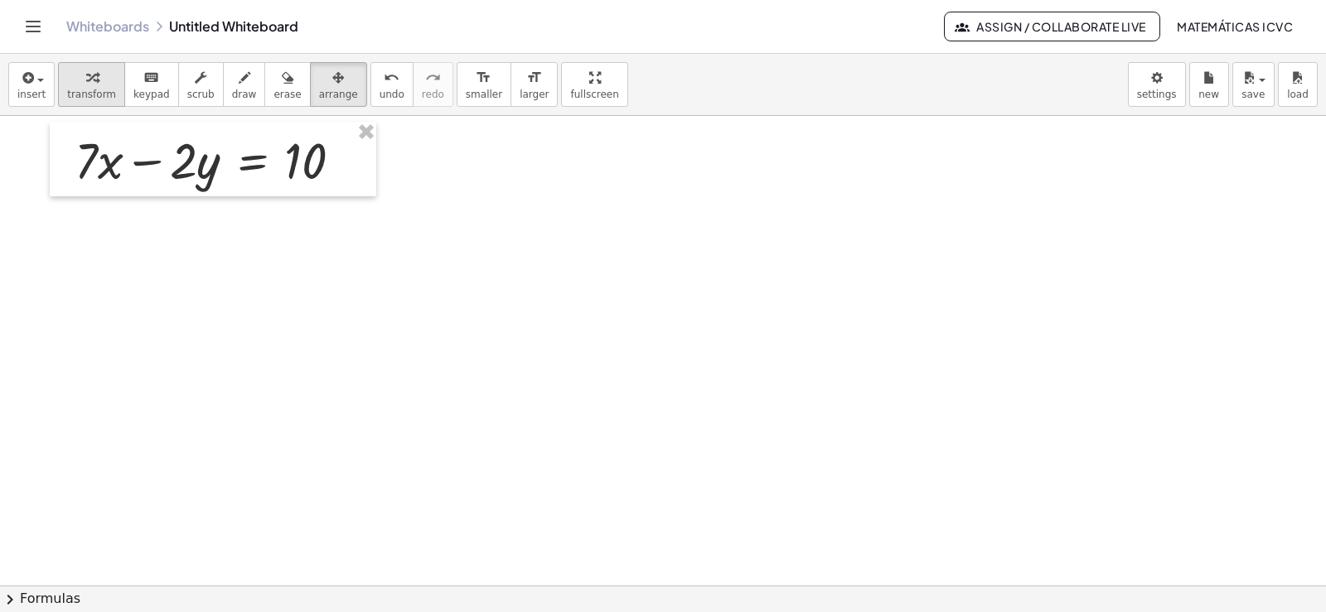
click at [85, 92] on span "transform" at bounding box center [91, 95] width 49 height 12
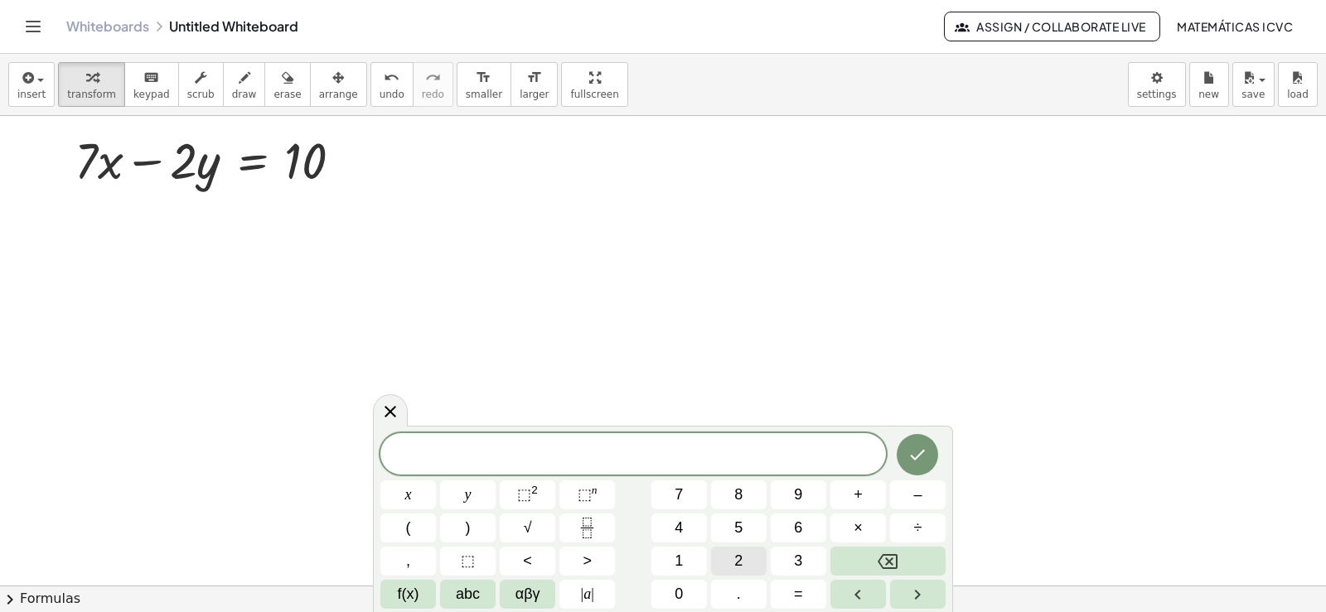
click at [734, 553] on span "2" at bounding box center [738, 561] width 8 height 22
click at [421, 490] on button "x" at bounding box center [408, 495] width 56 height 29
click at [869, 491] on button "+" at bounding box center [858, 495] width 56 height 29
click at [739, 561] on button "2" at bounding box center [739, 561] width 56 height 29
click at [478, 492] on button "y" at bounding box center [468, 495] width 56 height 29
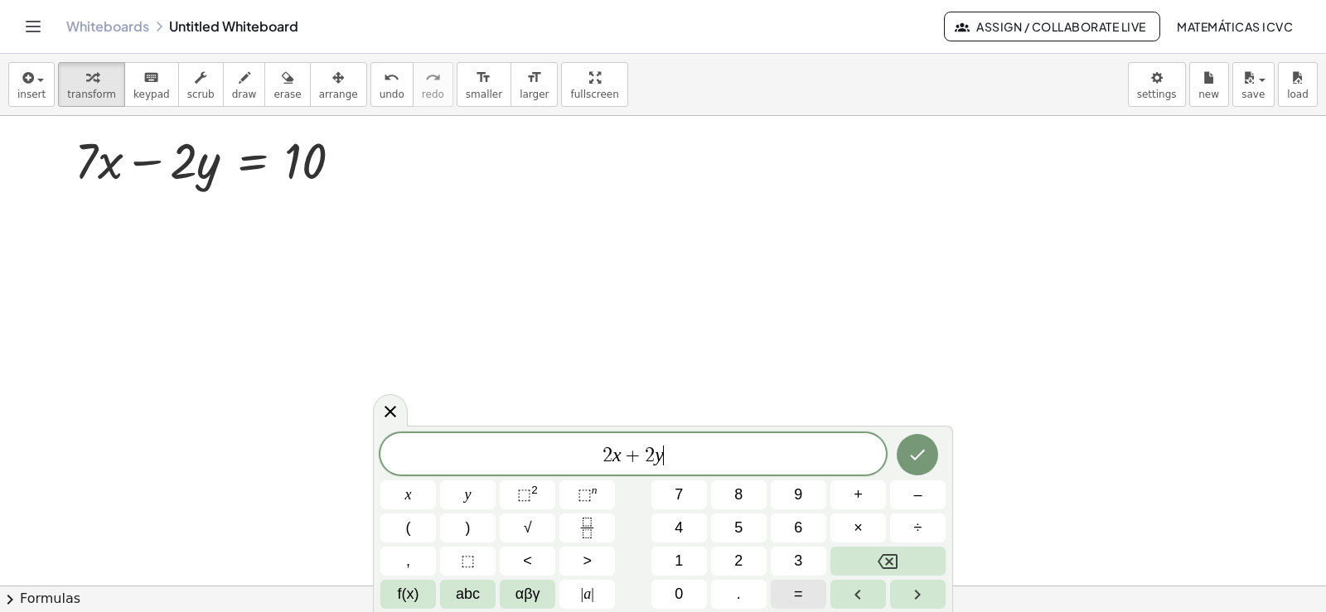
click at [799, 592] on span "=" at bounding box center [798, 594] width 9 height 22
click at [739, 562] on span "2" at bounding box center [738, 561] width 8 height 22
click at [680, 595] on span "0" at bounding box center [679, 594] width 8 height 22
click at [927, 451] on icon "Done" at bounding box center [918, 455] width 20 height 20
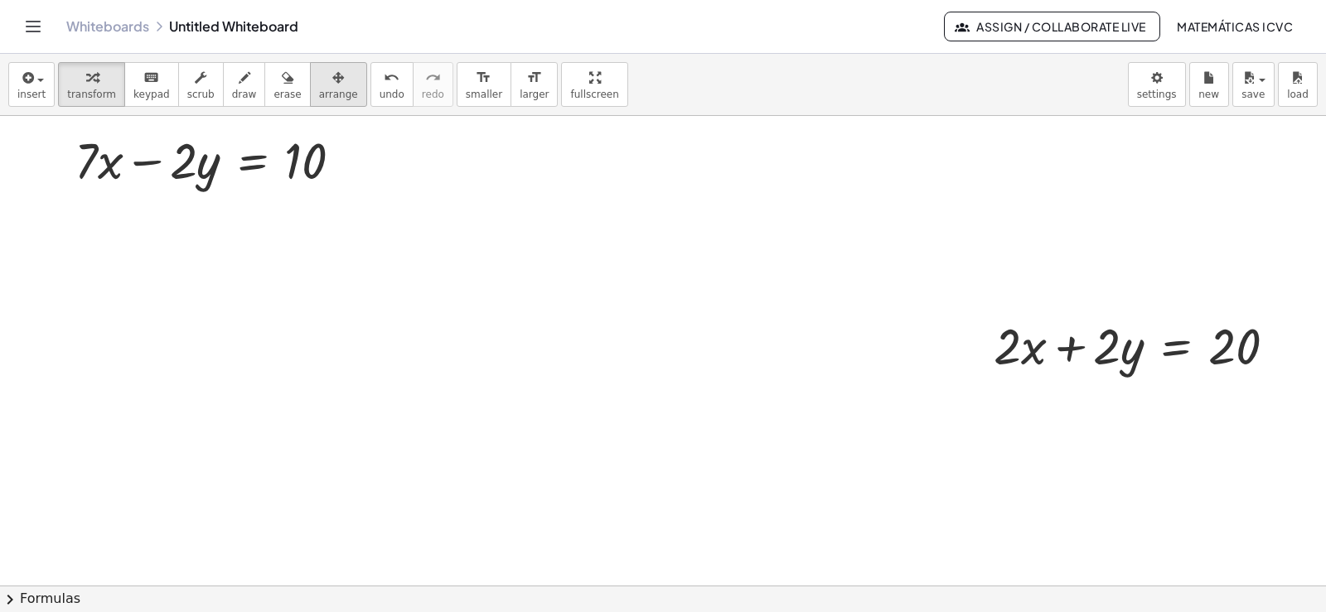
click at [324, 98] on span "arrange" at bounding box center [338, 95] width 39 height 12
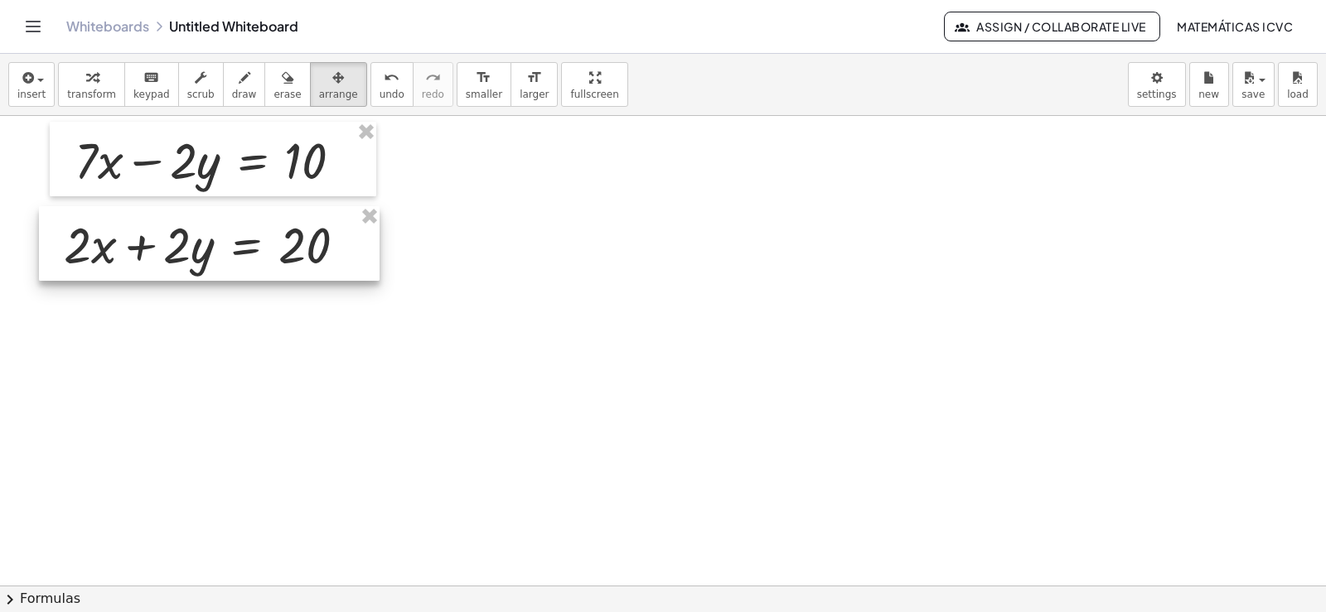
drag, startPoint x: 324, startPoint y: 98, endPoint x: 171, endPoint y: 249, distance: 215.1
click at [171, 249] on div at bounding box center [209, 243] width 341 height 75
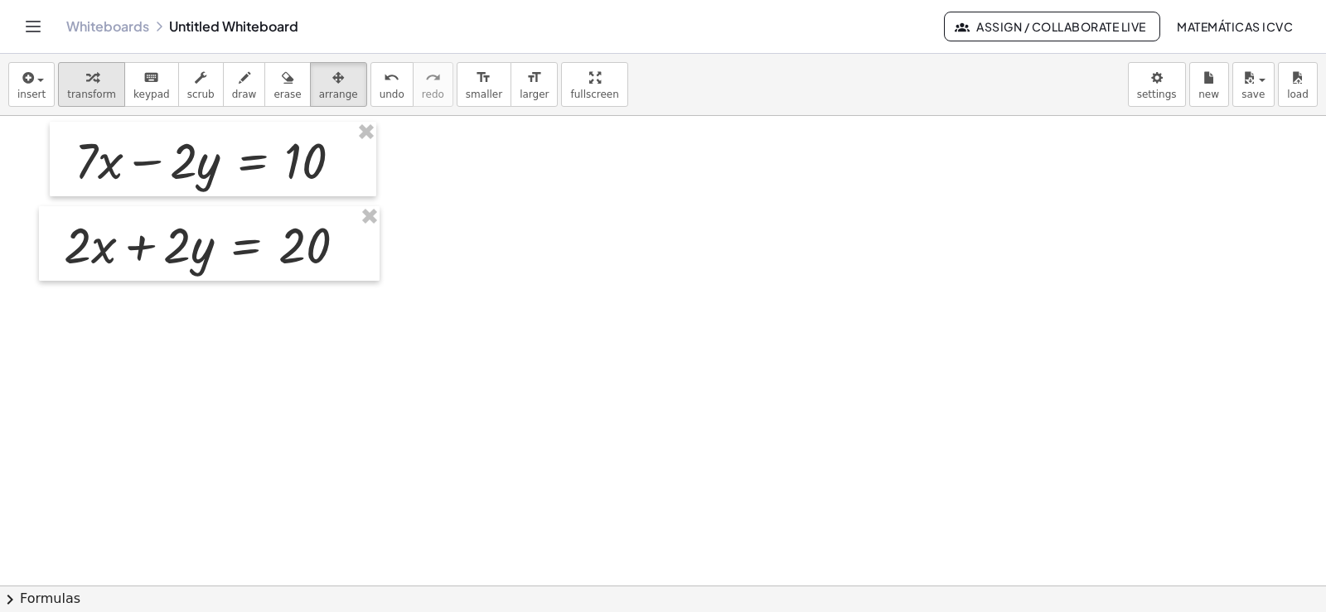
click at [91, 78] on div "button" at bounding box center [91, 77] width 49 height 20
drag, startPoint x: 226, startPoint y: 88, endPoint x: 93, endPoint y: 277, distance: 231.3
click at [232, 89] on span "draw" at bounding box center [244, 95] width 25 height 12
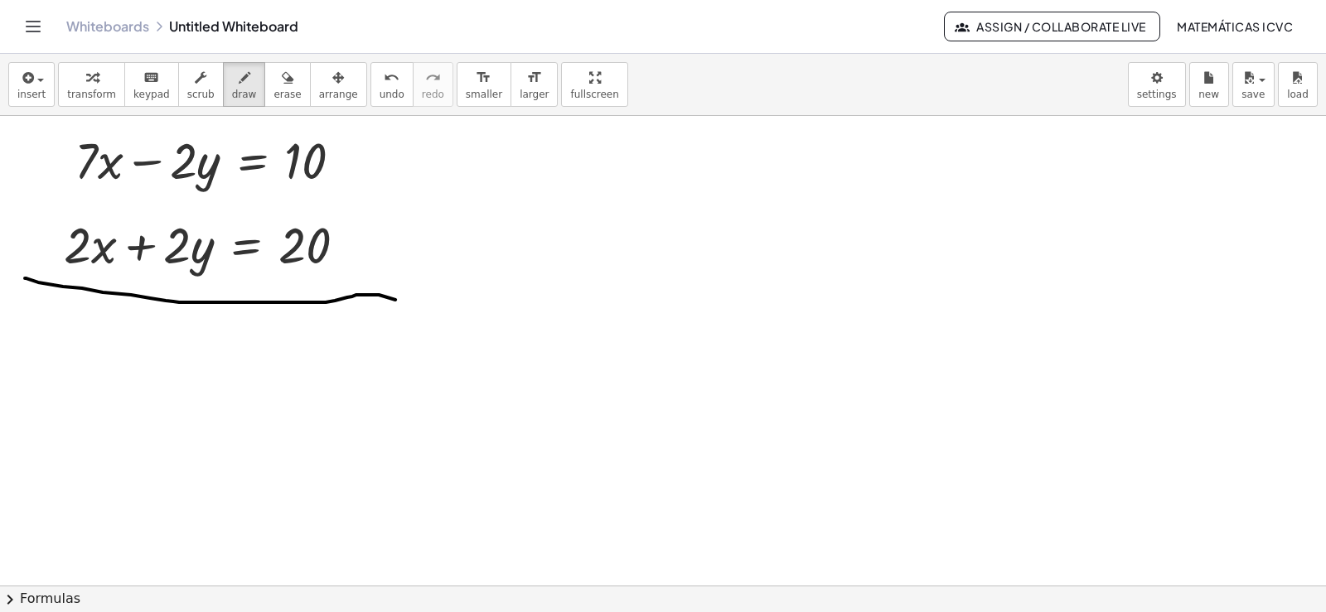
drag, startPoint x: 25, startPoint y: 277, endPoint x: 470, endPoint y: 310, distance: 446.3
drag, startPoint x: 148, startPoint y: 197, endPoint x: 252, endPoint y: 122, distance: 128.1
drag, startPoint x: 151, startPoint y: 278, endPoint x: 288, endPoint y: 169, distance: 174.6
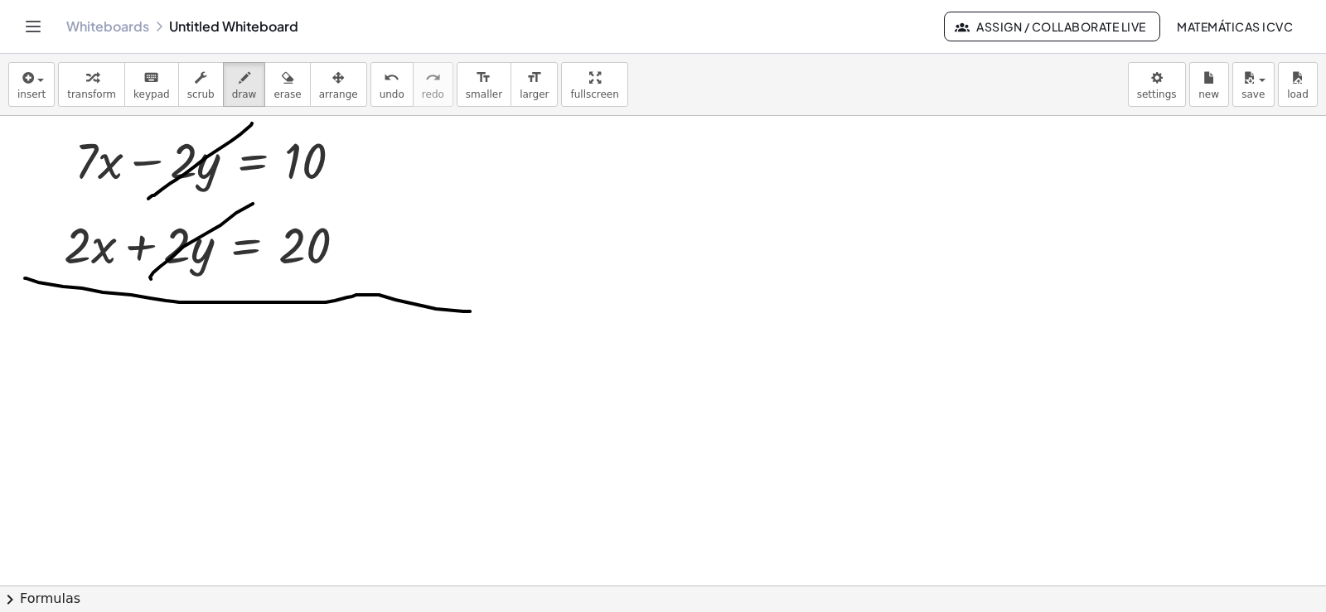
click at [89, 87] on icon "button" at bounding box center [92, 78] width 12 height 20
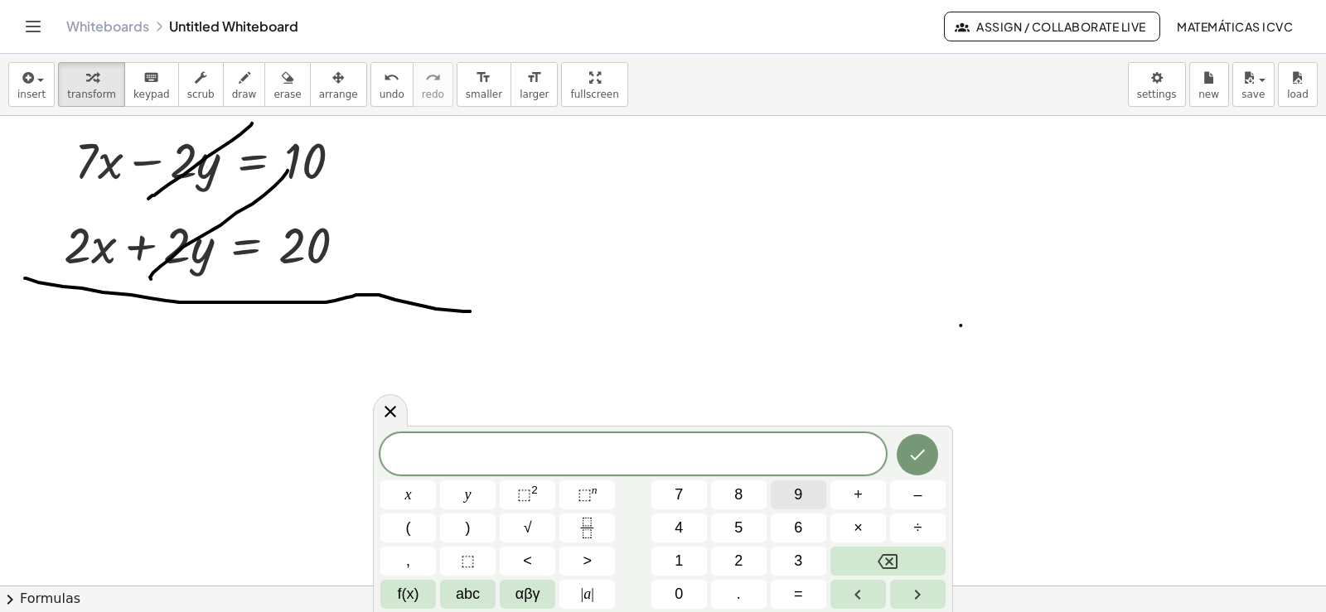
click at [798, 492] on span "9" at bounding box center [798, 495] width 8 height 22
click at [420, 496] on button "x" at bounding box center [408, 495] width 56 height 29
click at [806, 599] on button "=" at bounding box center [799, 594] width 56 height 29
click at [793, 560] on button "3" at bounding box center [799, 561] width 56 height 29
click at [670, 598] on button "0" at bounding box center [679, 594] width 56 height 29
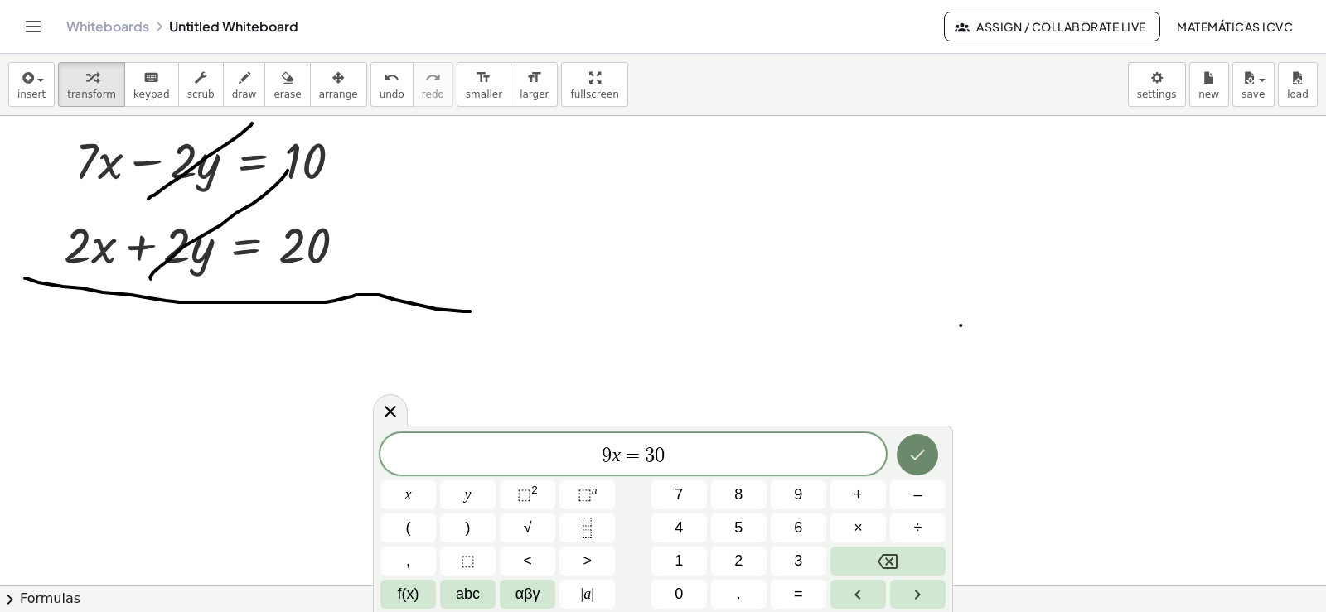
click at [917, 456] on icon "Done" at bounding box center [918, 455] width 20 height 20
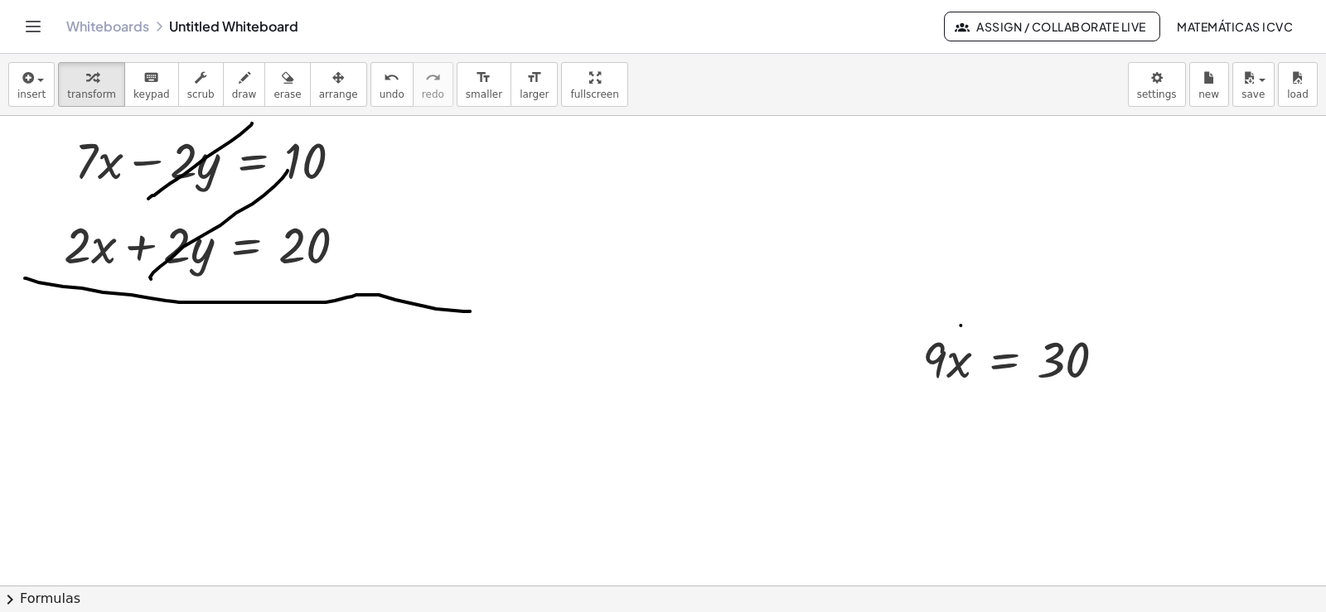
click at [319, 94] on span "arrange" at bounding box center [338, 95] width 39 height 12
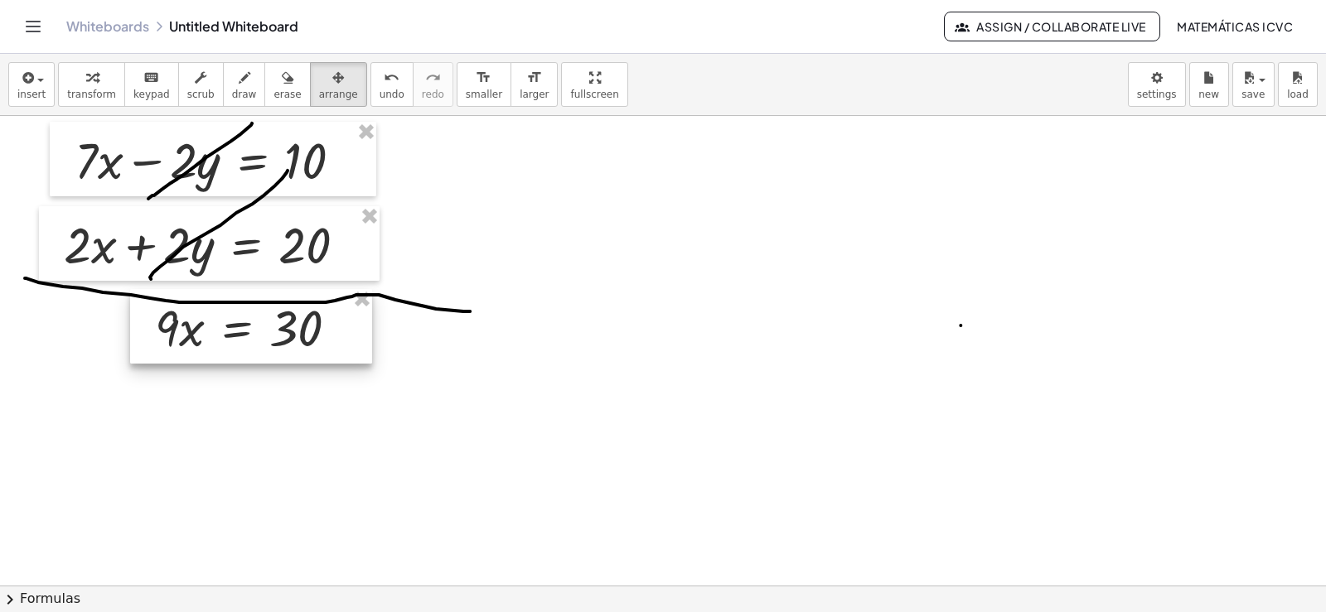
drag, startPoint x: 1050, startPoint y: 370, endPoint x: 283, endPoint y: 338, distance: 767.3
click at [283, 338] on div at bounding box center [251, 326] width 242 height 75
click at [73, 85] on div "button" at bounding box center [91, 77] width 49 height 20
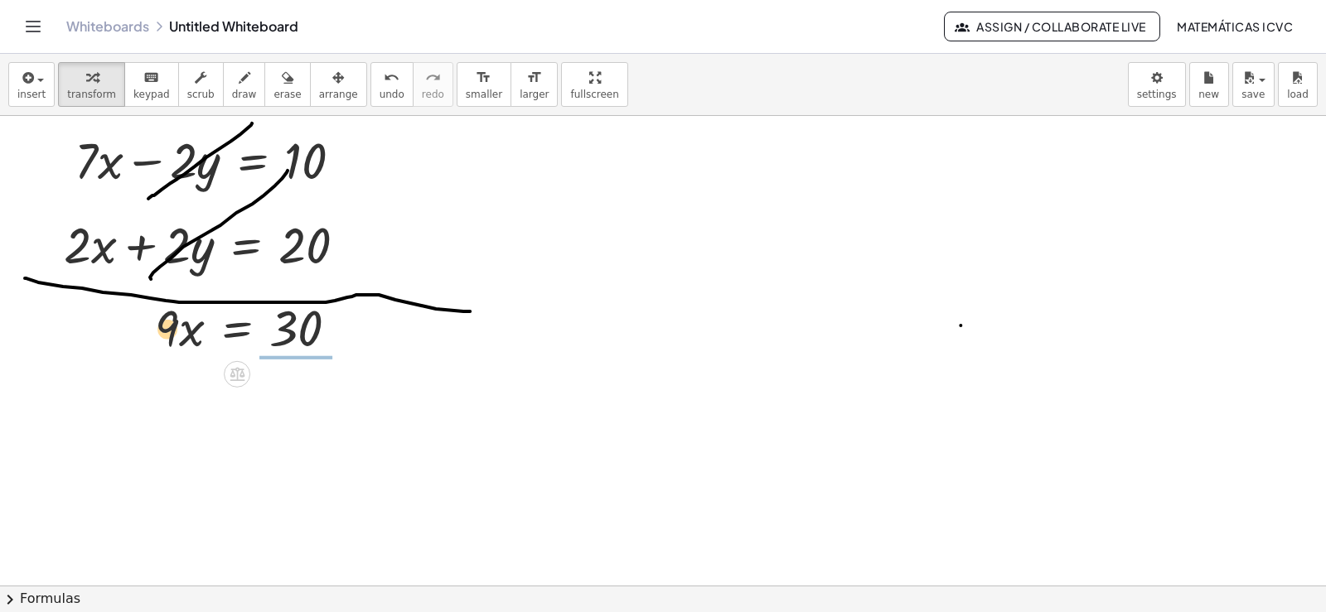
drag, startPoint x: 296, startPoint y: 396, endPoint x: 128, endPoint y: 188, distance: 267.6
click at [312, 411] on div at bounding box center [255, 409] width 216 height 98
